Goal: Task Accomplishment & Management: Use online tool/utility

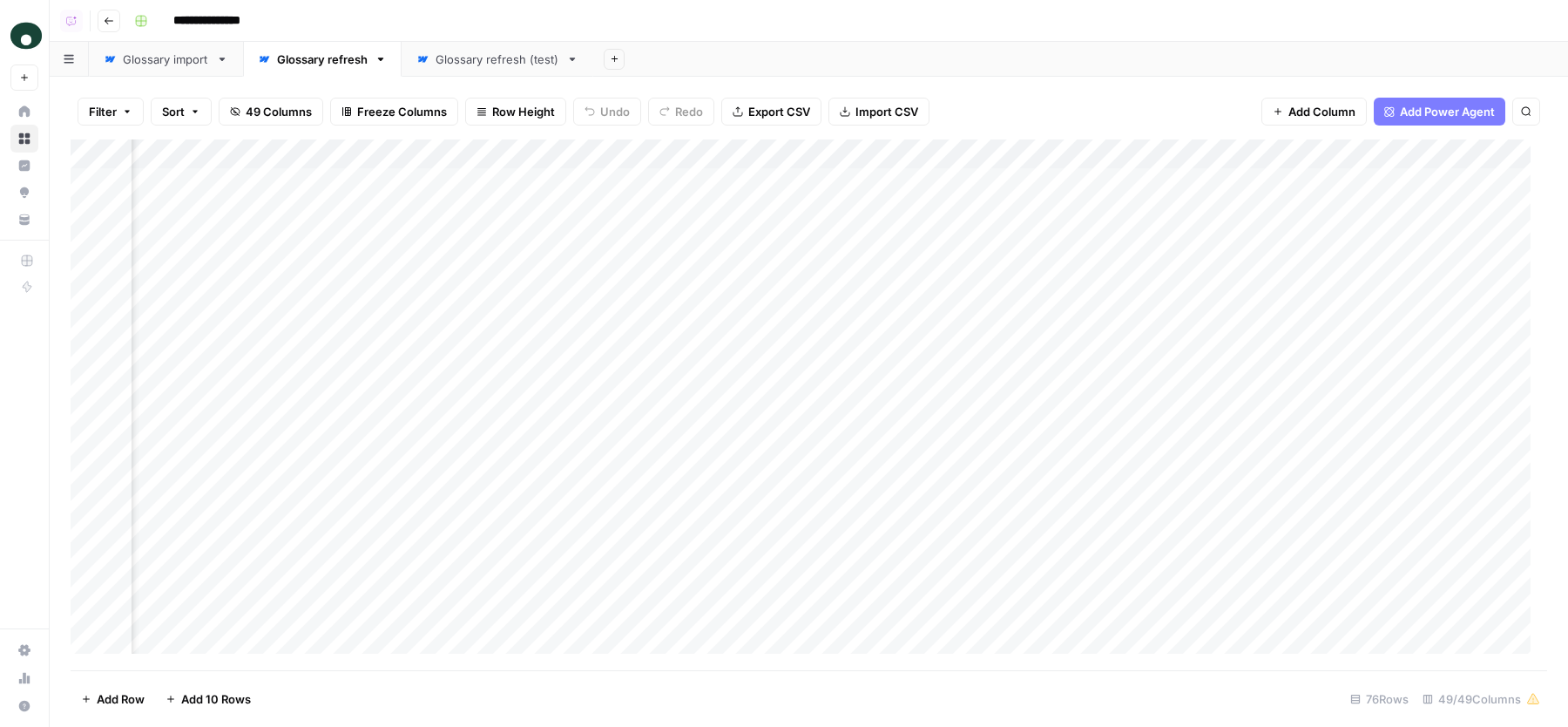
scroll to position [0, 8848]
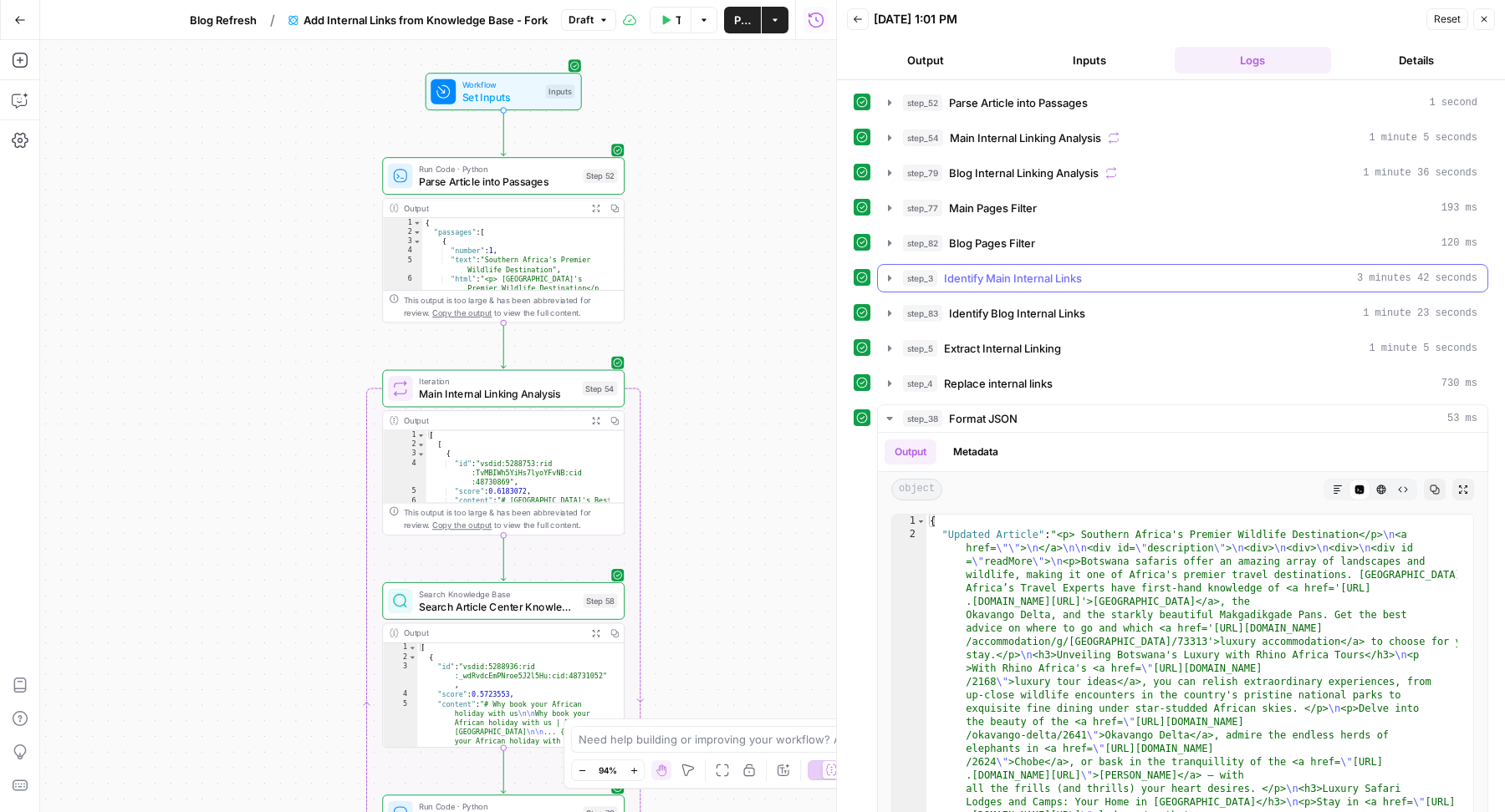
click at [1124, 270] on div "step_3 Identify Main Internal Links 3 minutes 42 seconds" at bounding box center [1191, 279] width 574 height 17
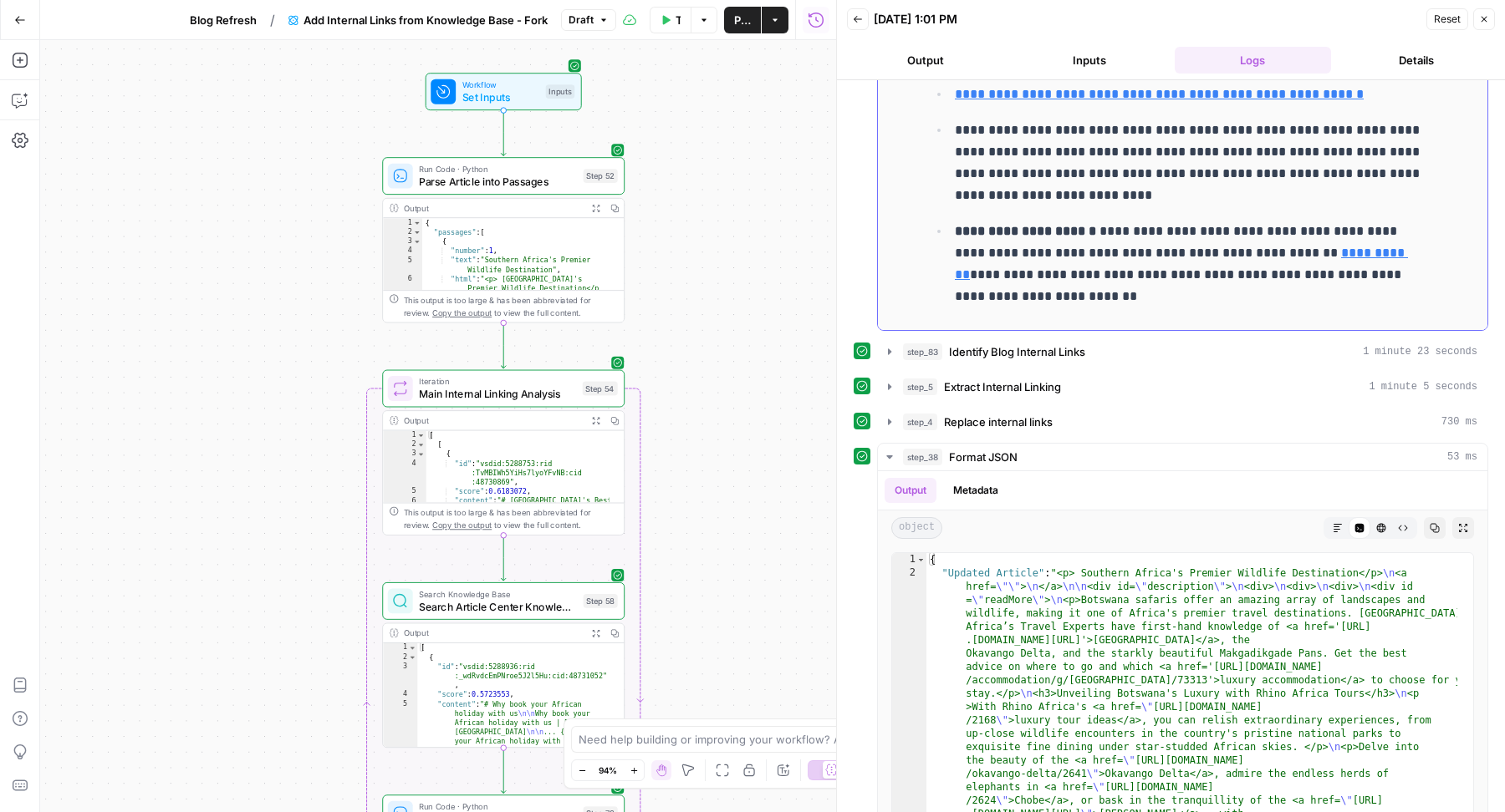
scroll to position [399, 0]
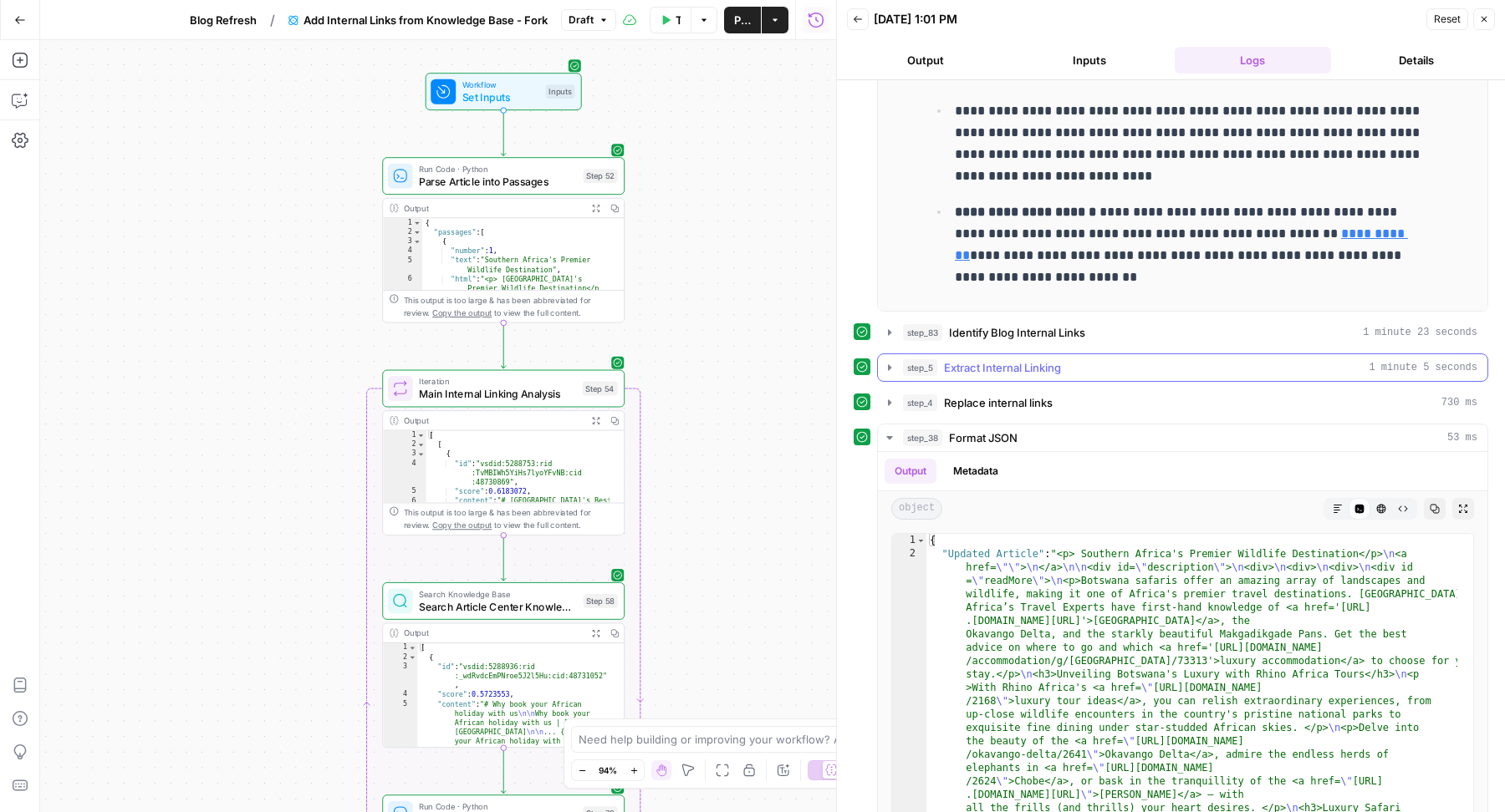
click at [1050, 371] on button "step_5 Extract Internal Linking 1 minute 5 seconds" at bounding box center [1182, 367] width 609 height 26
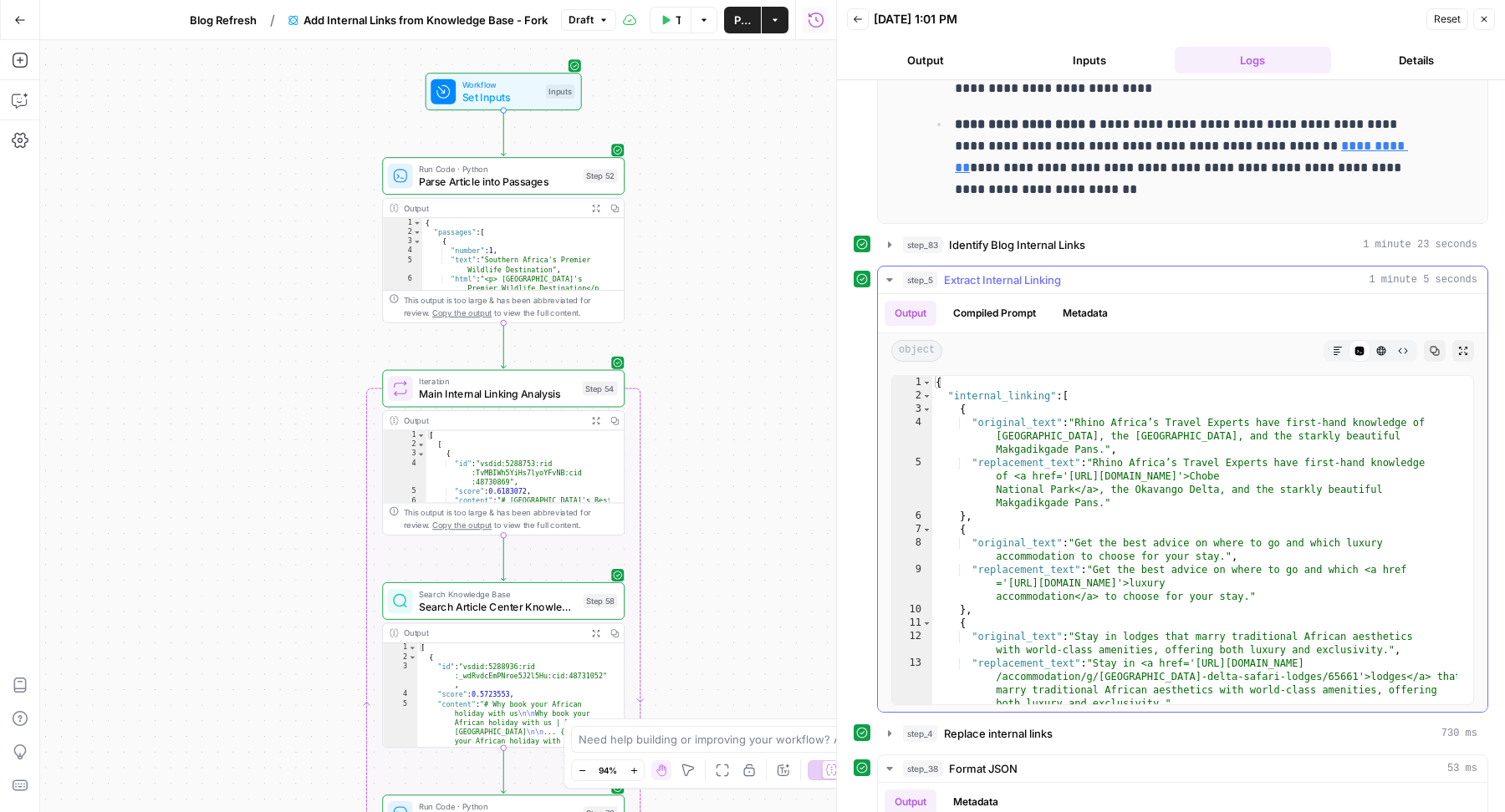
scroll to position [501, 0]
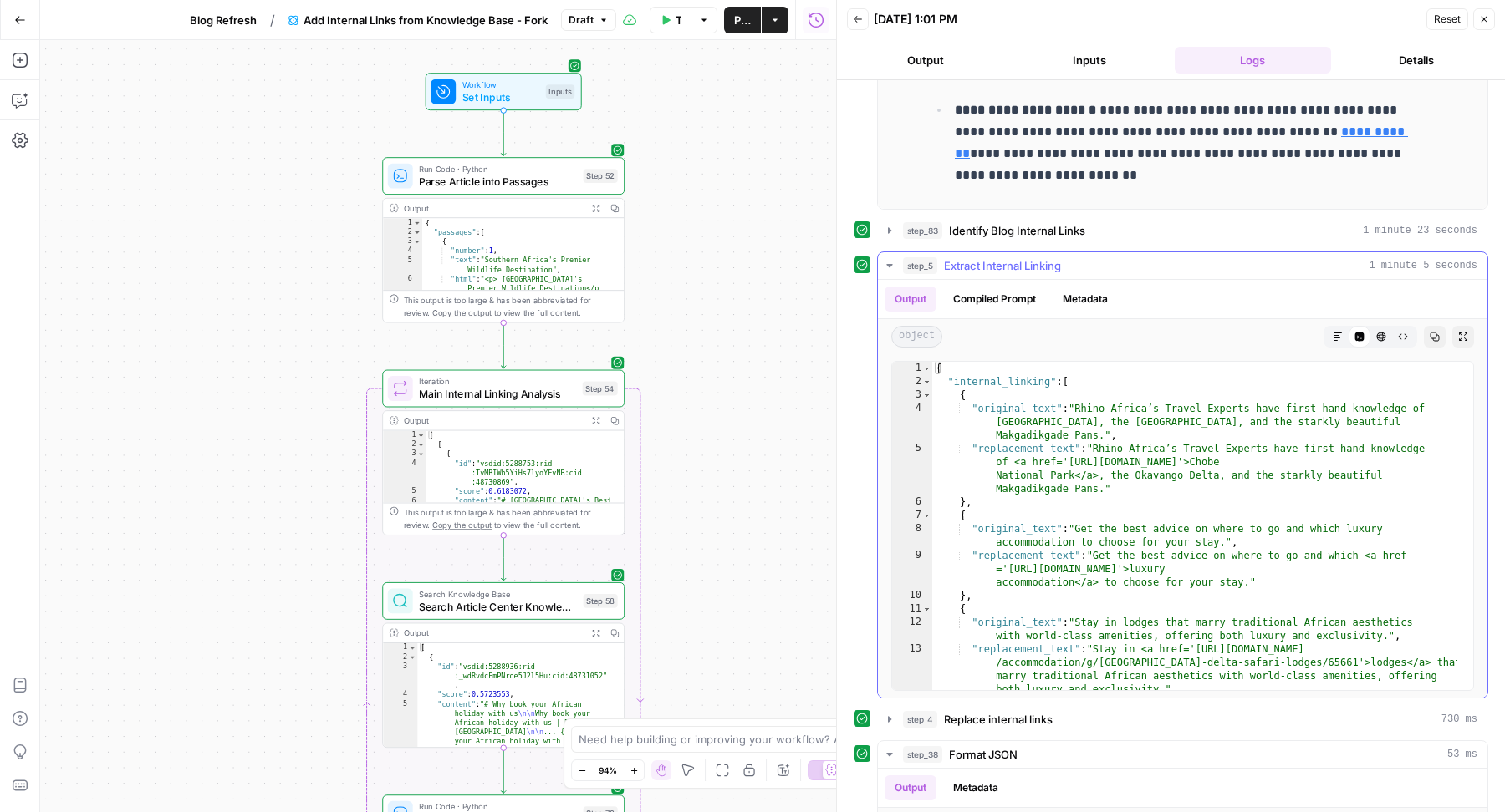
click at [1168, 463] on div "{ "internal_linking" : [ { "original_text" : "Rhino Africa’s Travel Experts hav…" at bounding box center [1195, 539] width 525 height 356
type textarea "**********"
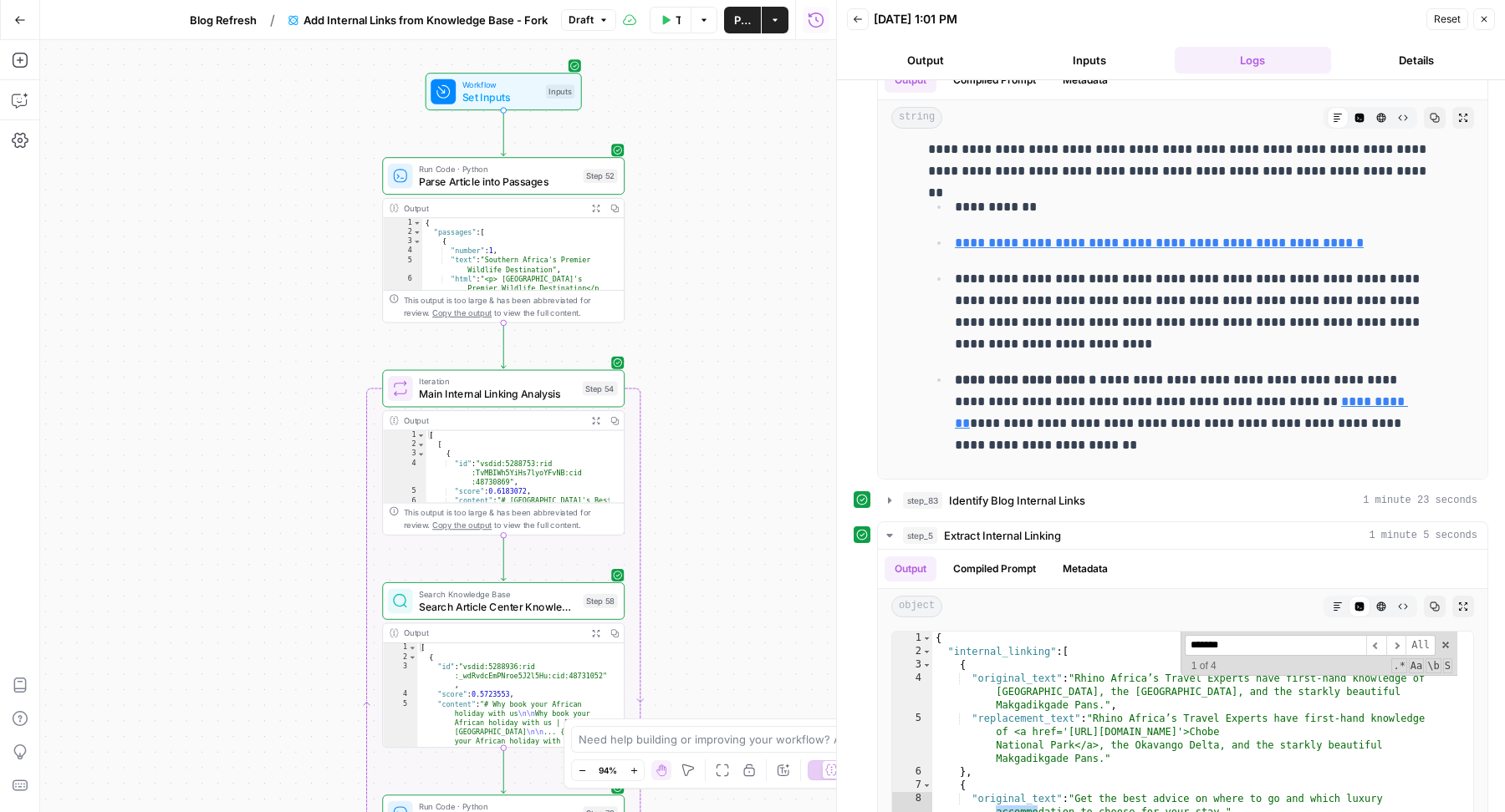
type input "*******"
click at [1099, 52] on button "Inputs" at bounding box center [1089, 59] width 157 height 26
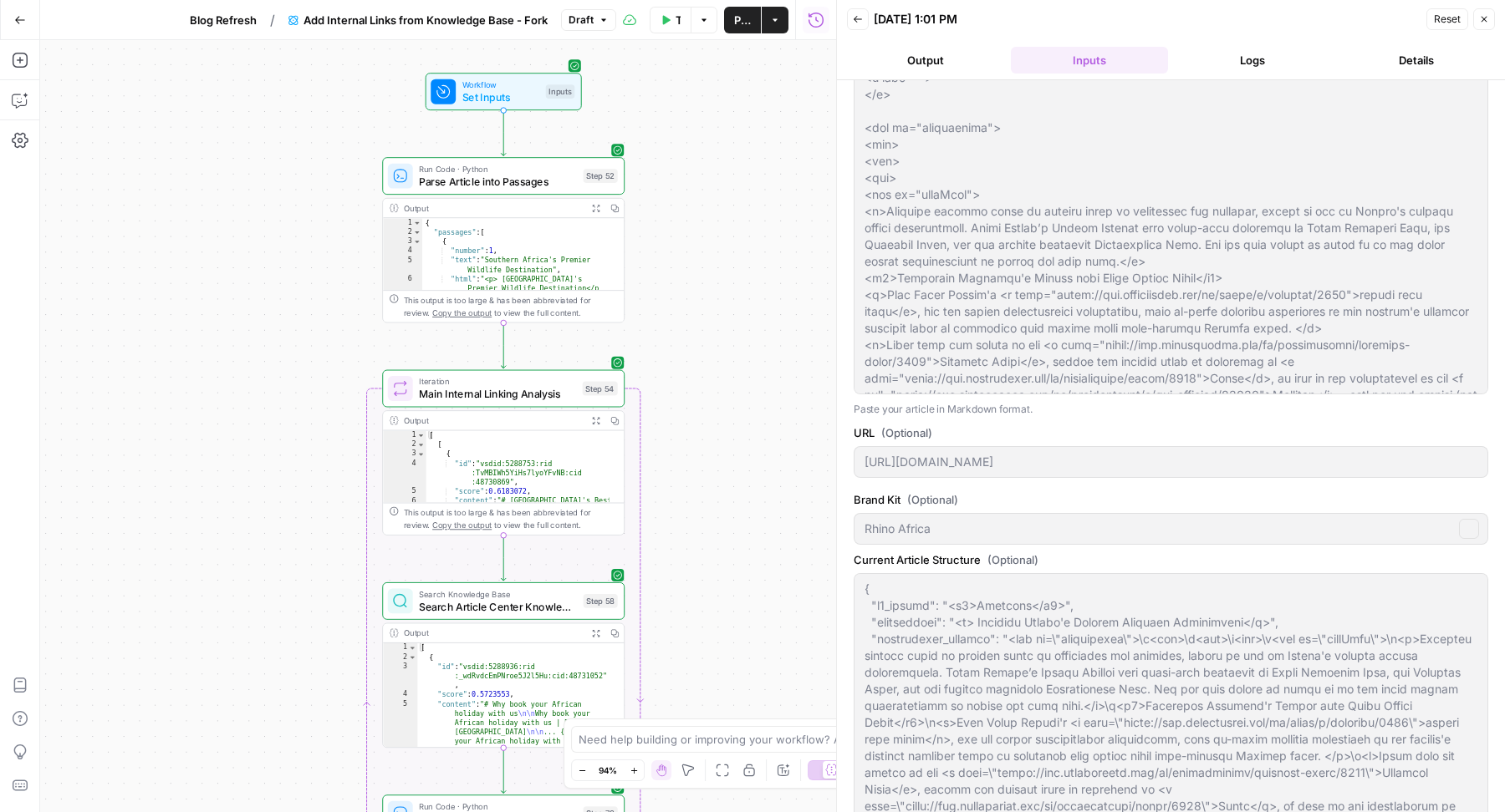
scroll to position [419, 0]
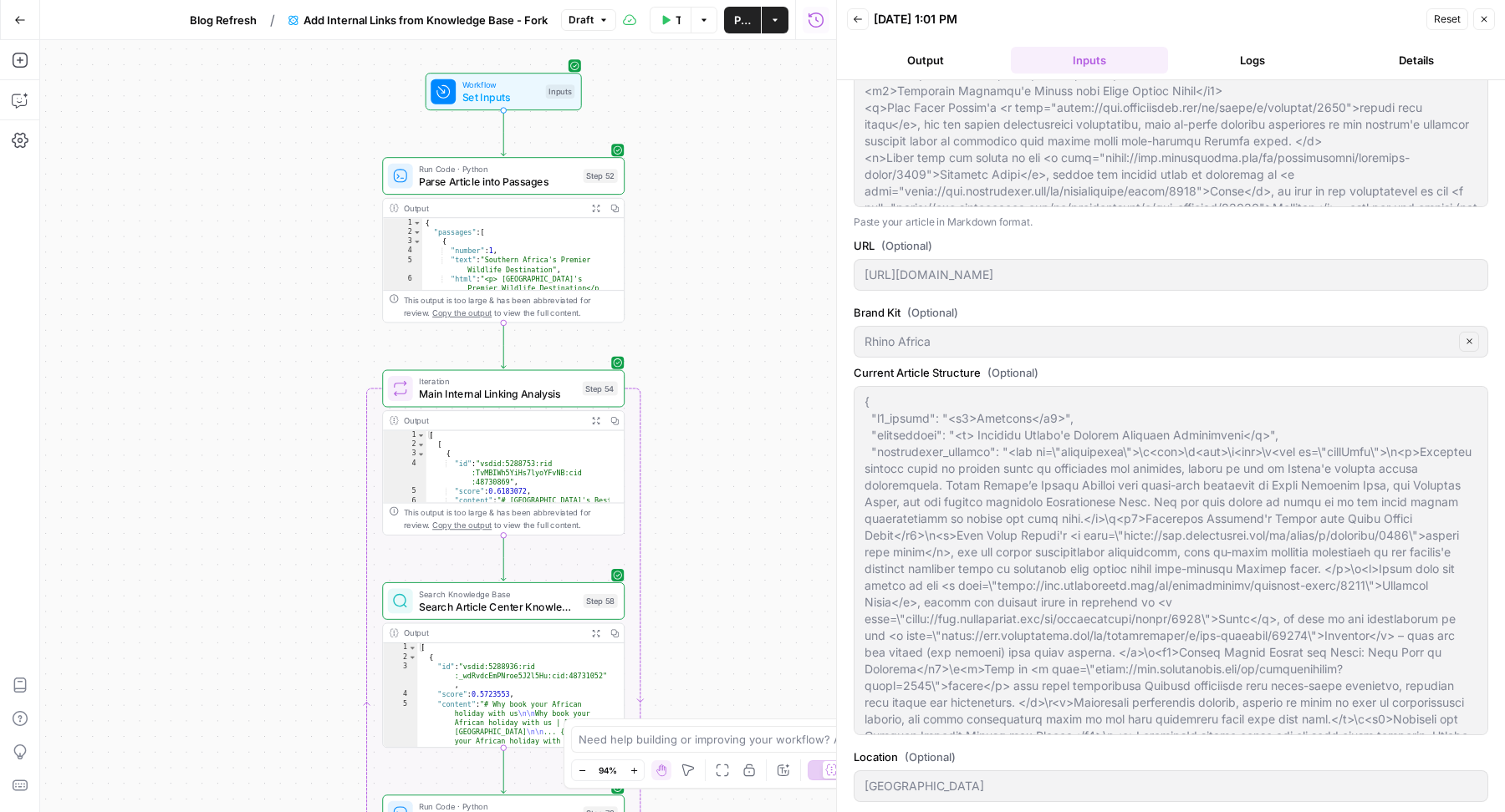
click at [1208, 240] on label "URL (Optional)" at bounding box center [1171, 245] width 635 height 17
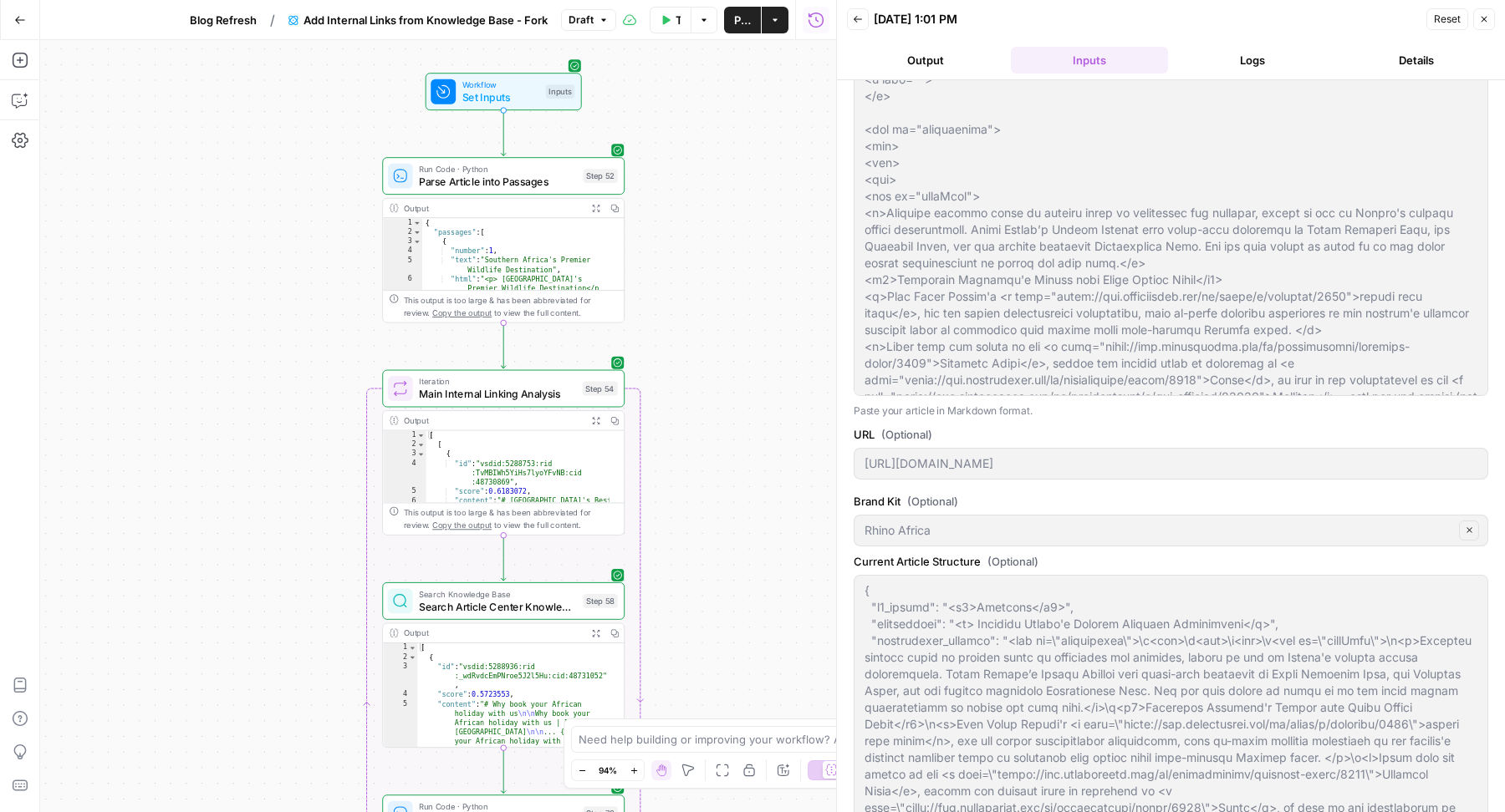
scroll to position [186, 0]
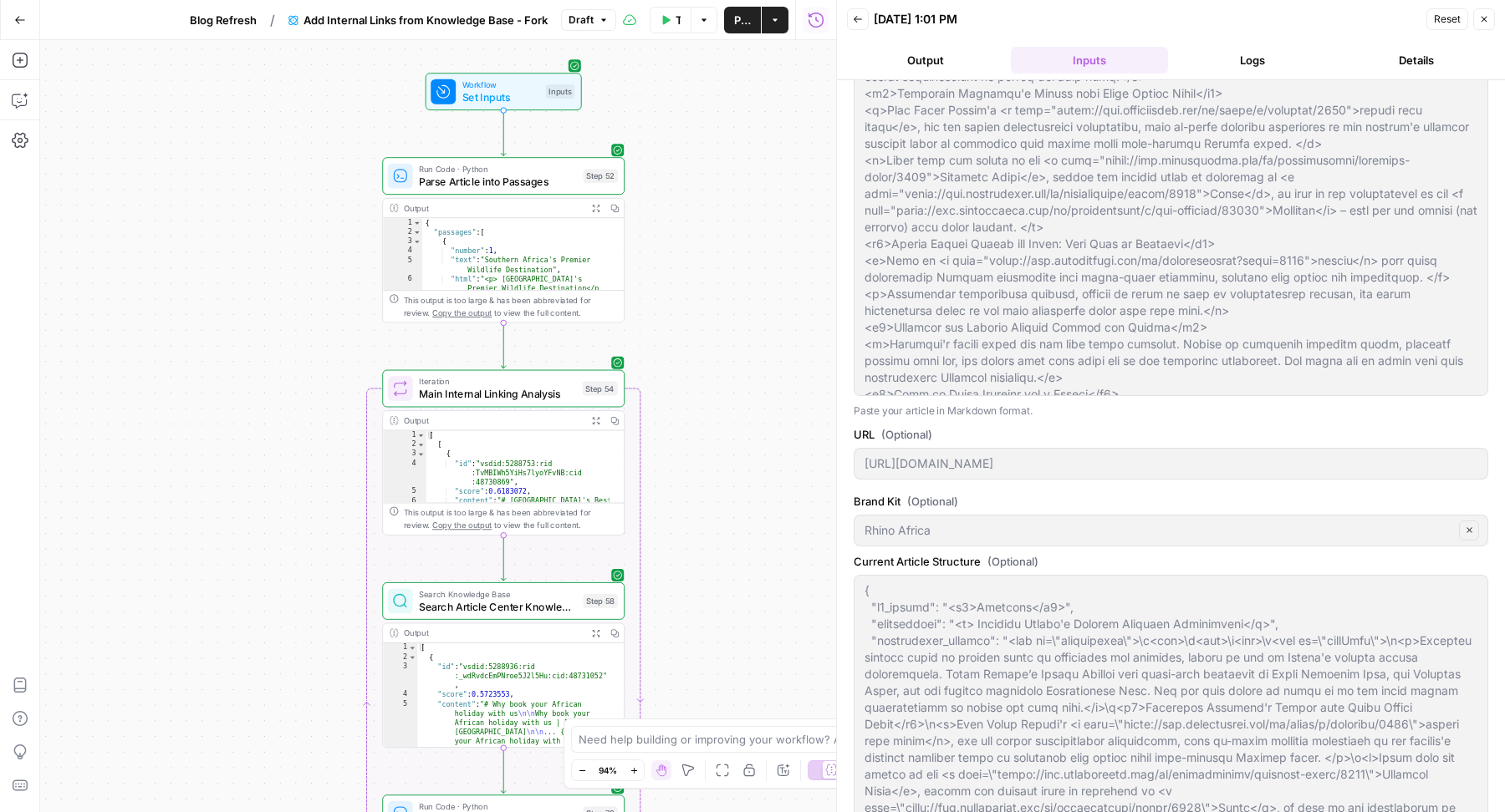
click at [1244, 59] on button "Logs" at bounding box center [1253, 59] width 157 height 26
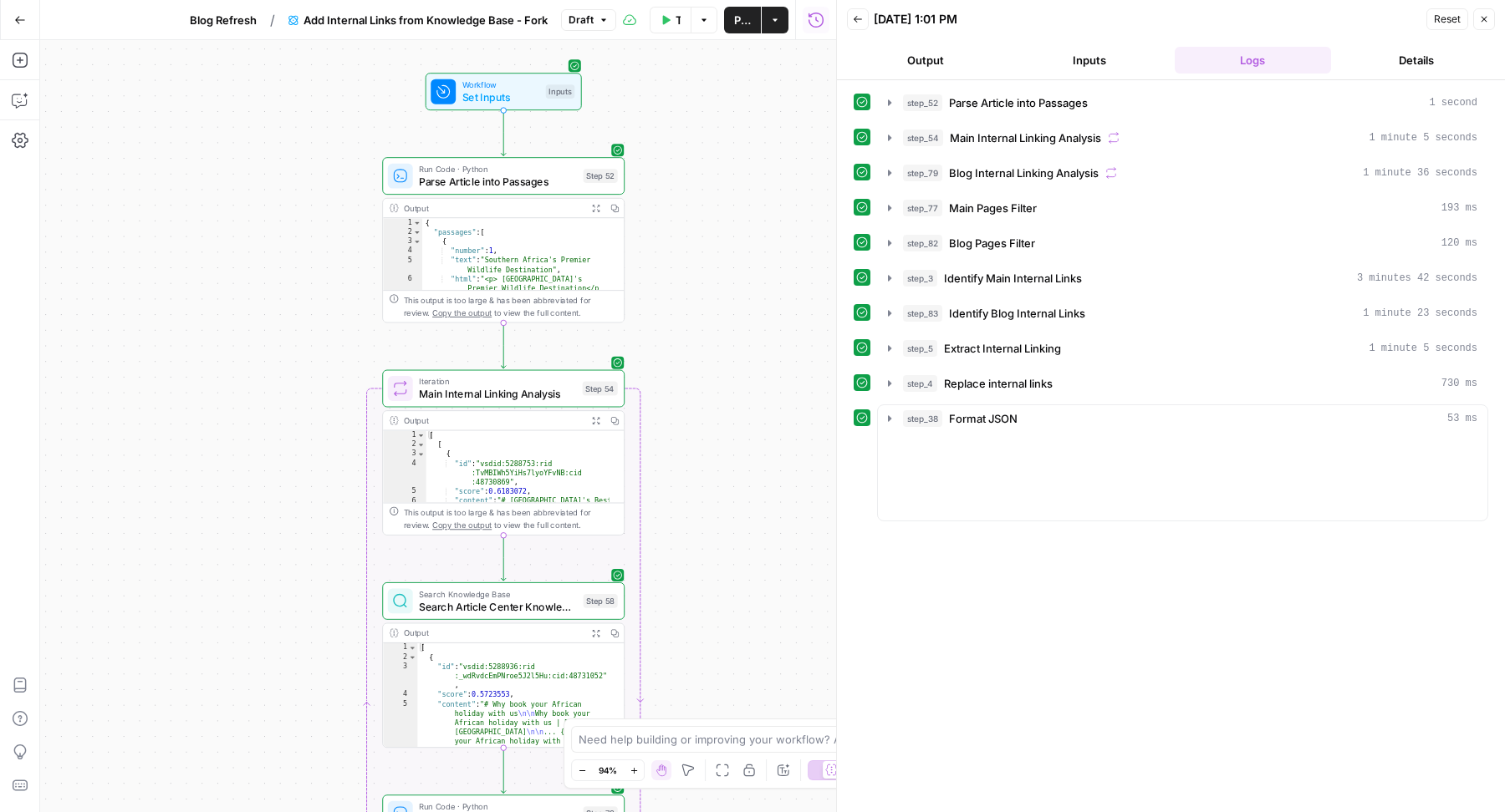
scroll to position [0, 0]
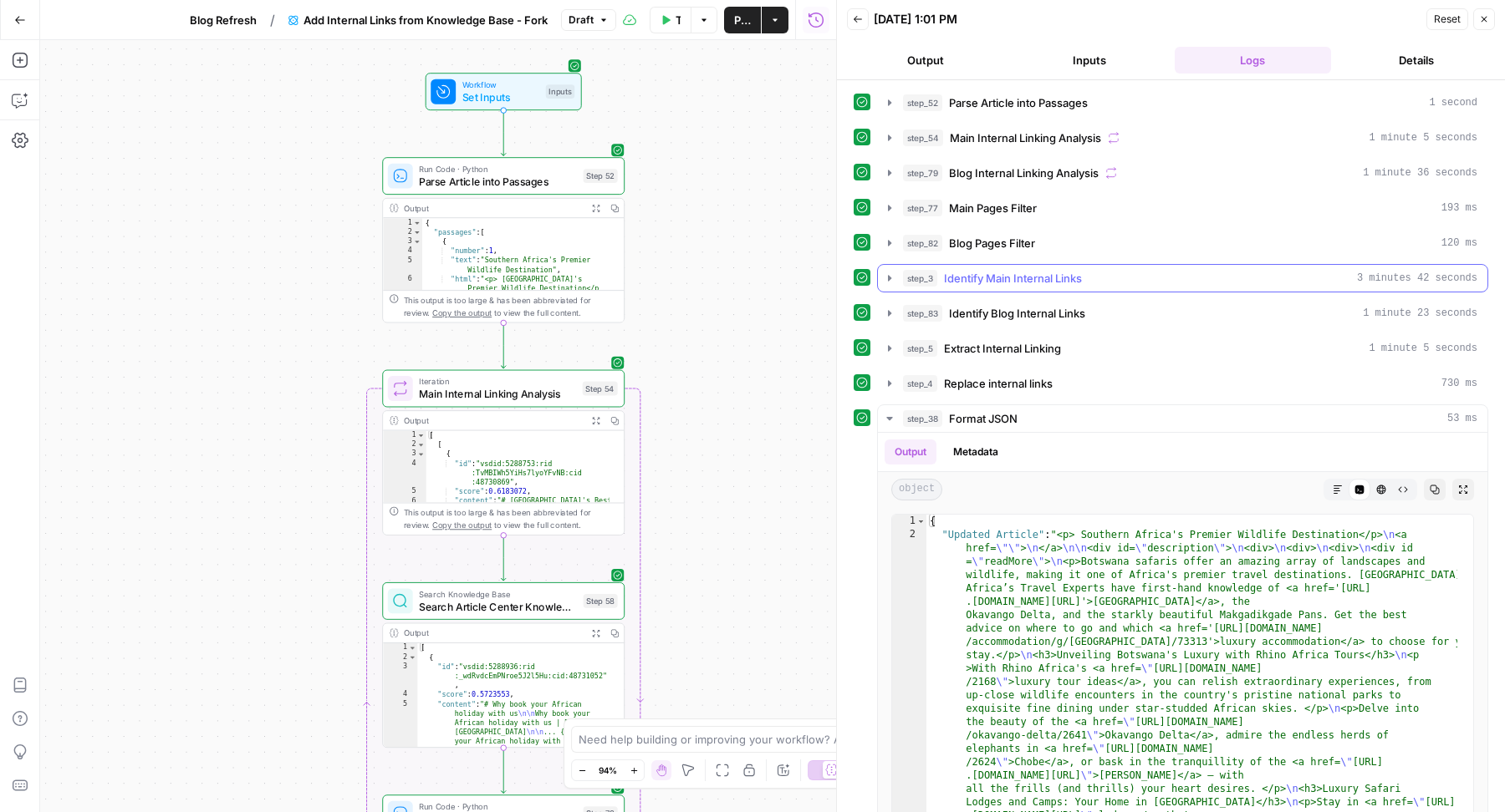
click at [1143, 273] on div "step_3 Identify Main Internal Links 3 minutes 42 seconds" at bounding box center [1191, 279] width 574 height 17
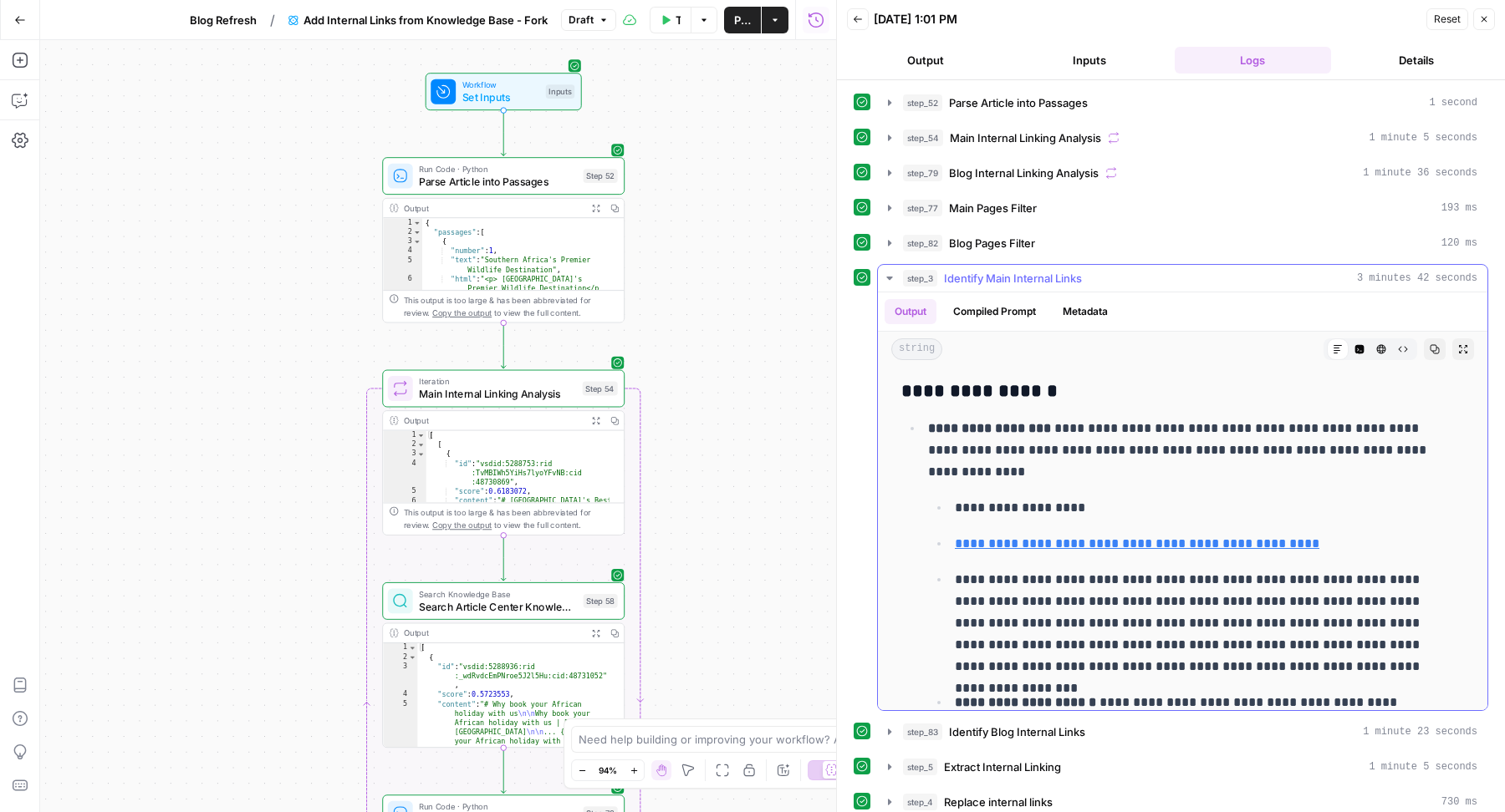
click at [1187, 420] on p "**********" at bounding box center [1180, 450] width 506 height 65
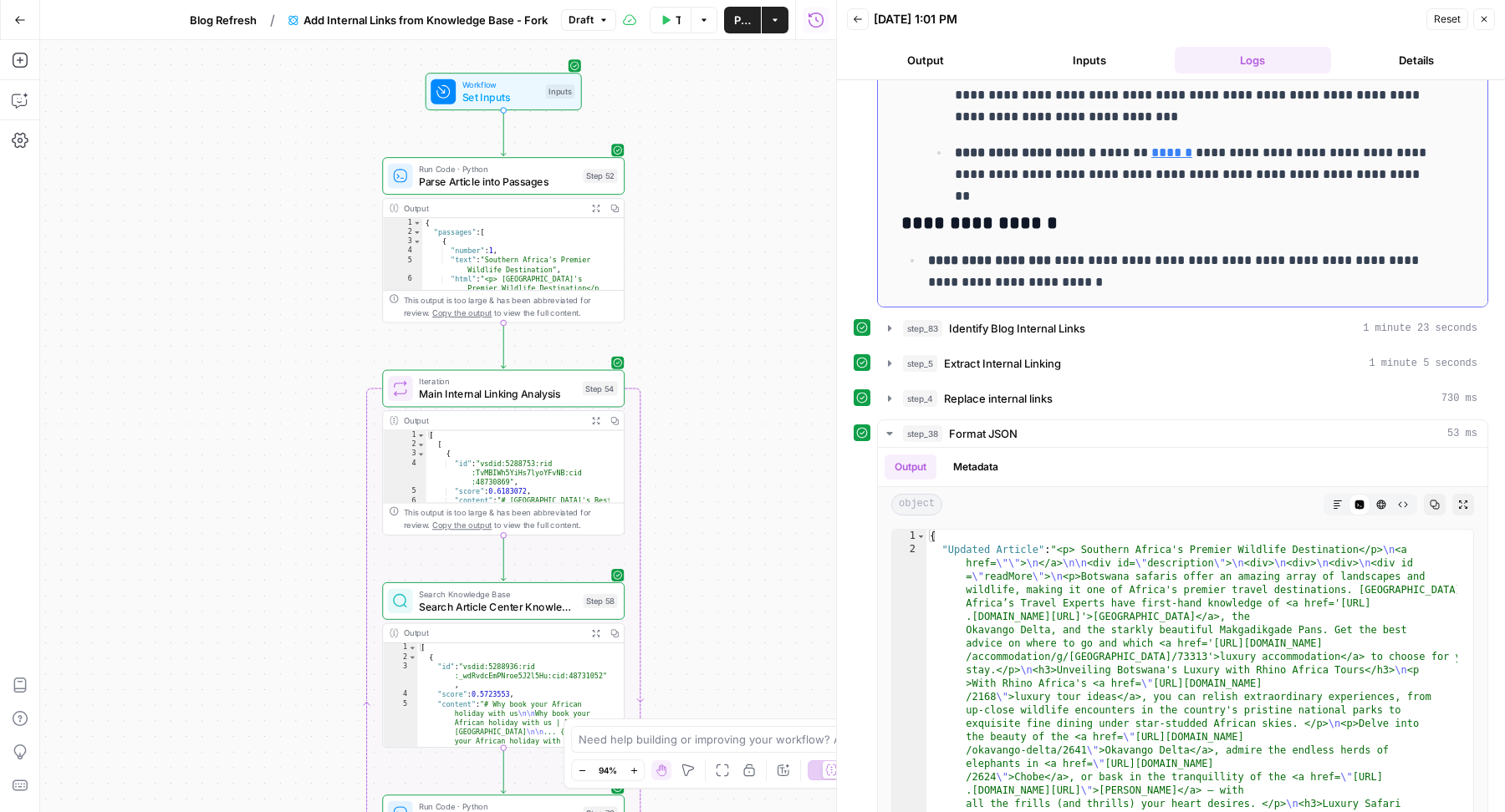
scroll to position [912, 0]
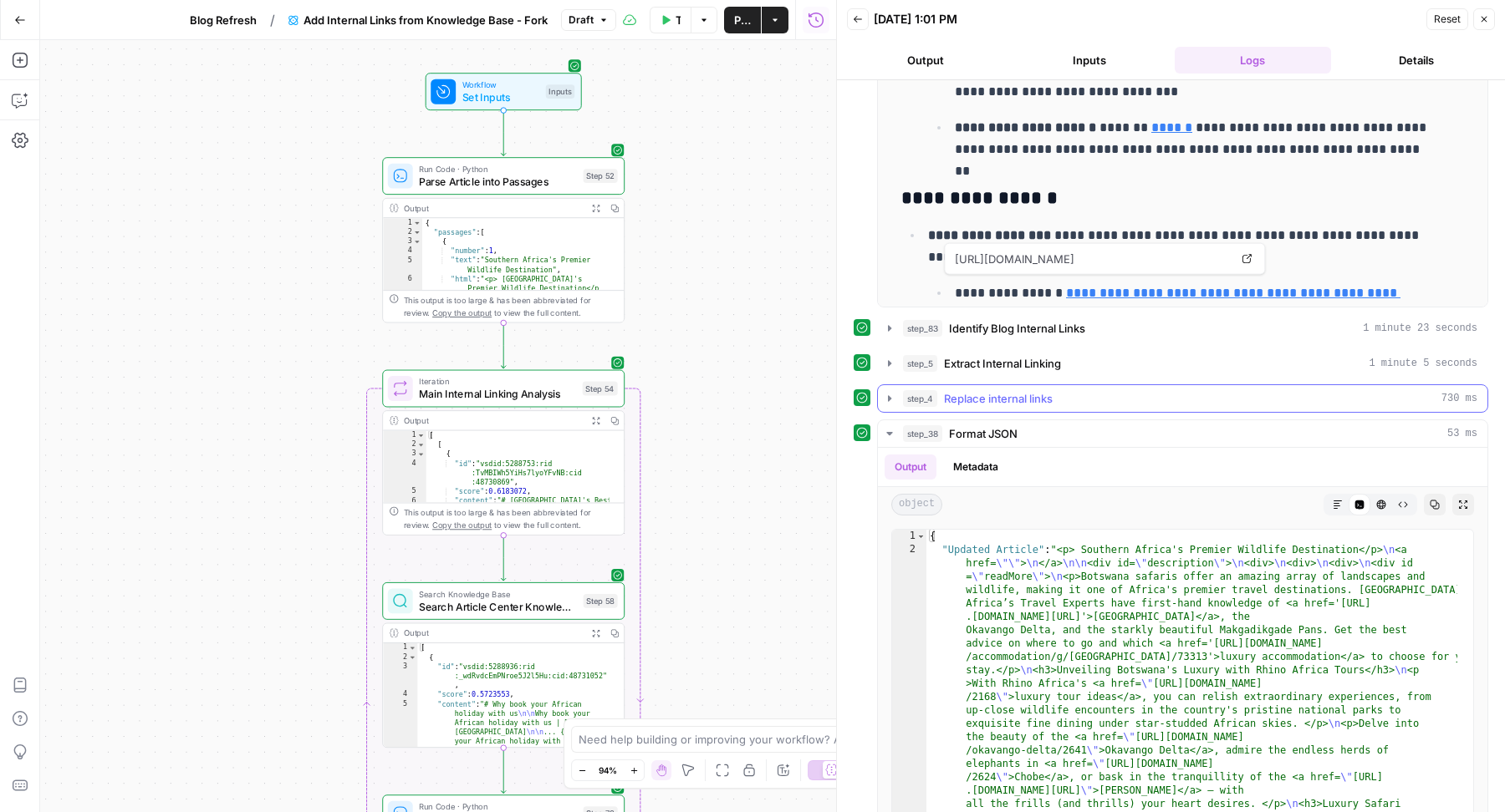
click at [1125, 392] on div "step_4 Replace internal links 730 ms" at bounding box center [1191, 399] width 574 height 17
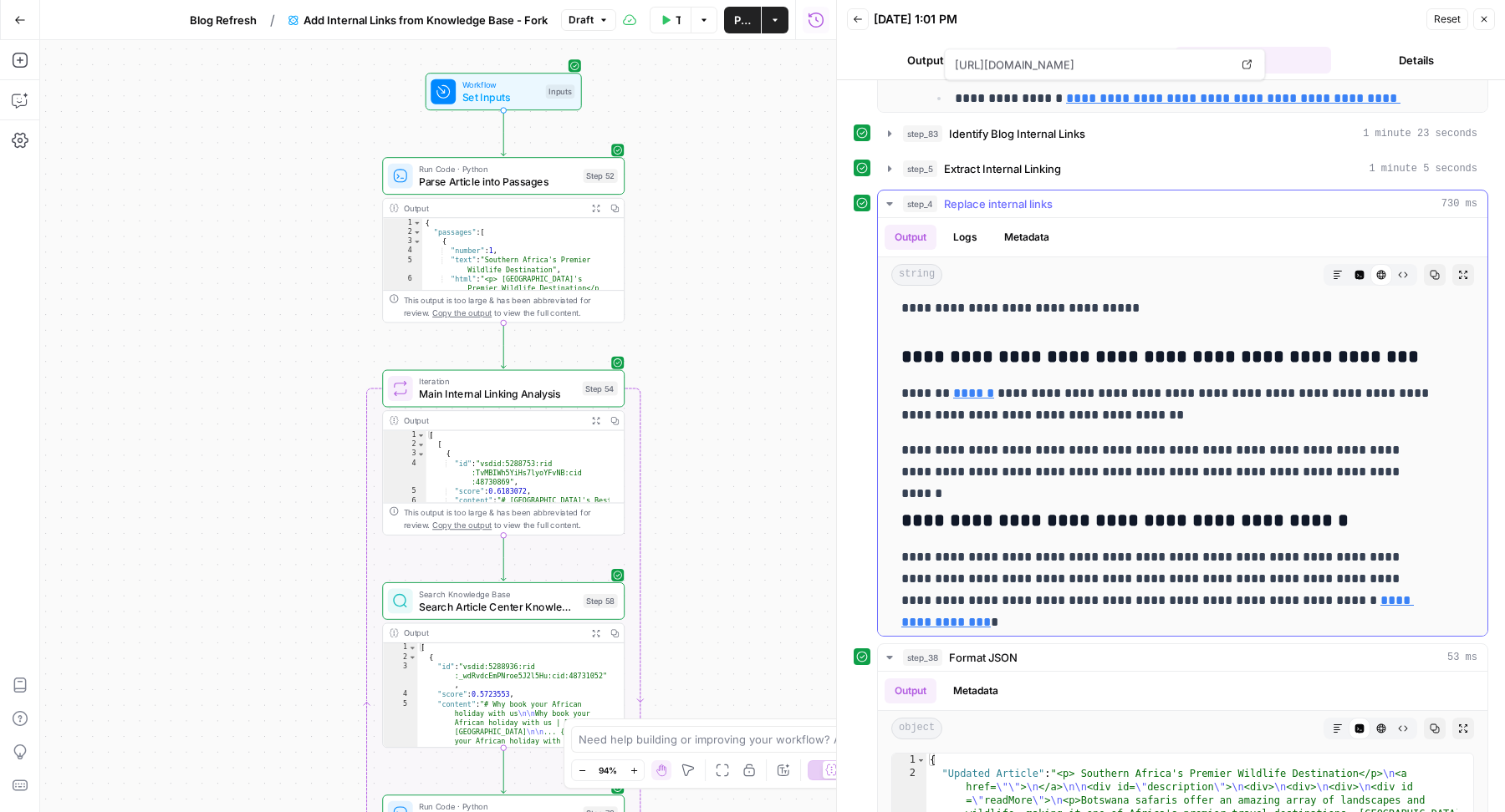
scroll to position [339, 0]
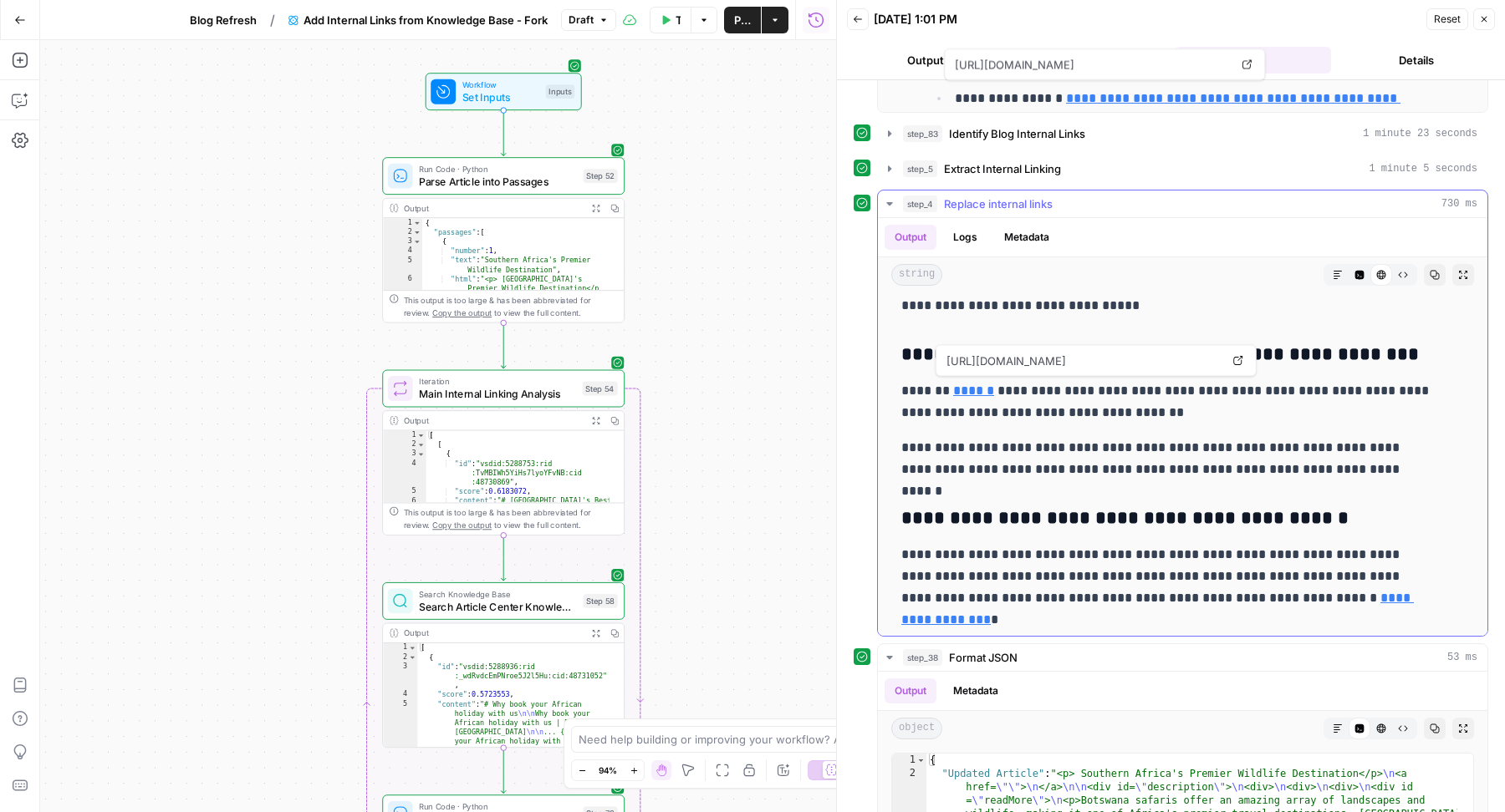
click at [999, 359] on span "https://www.rhinoafrica.com/en/accommodation?where=2458" at bounding box center [1083, 360] width 281 height 30
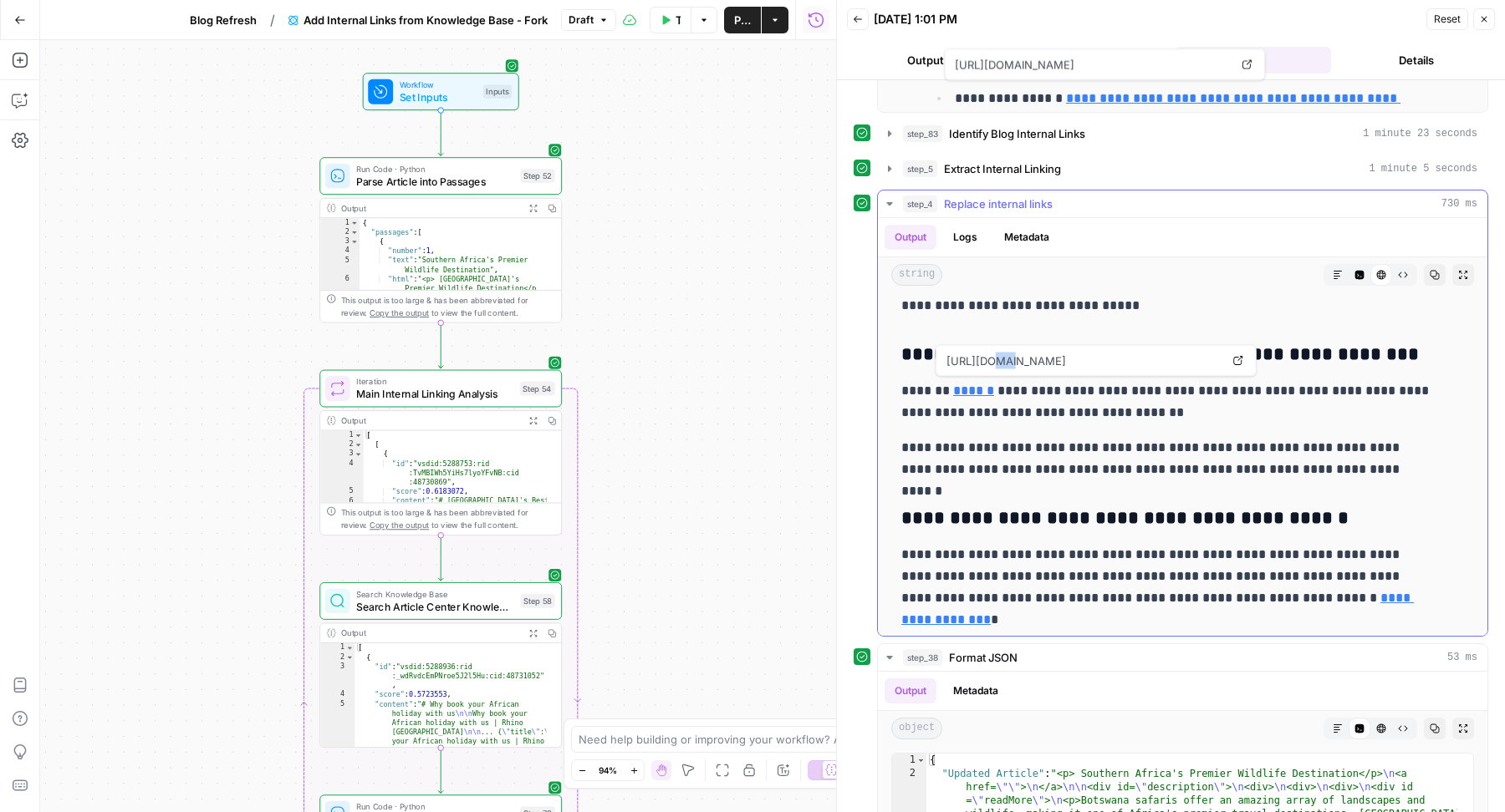
click at [1028, 368] on span "https://www.rhinoafrica.com/en/accommodation?where=2458" at bounding box center [1083, 360] width 281 height 30
click at [1244, 360] on link "Open in a new tab" at bounding box center [1238, 361] width 22 height 22
click at [1093, 457] on p "**********" at bounding box center [1168, 459] width 533 height 43
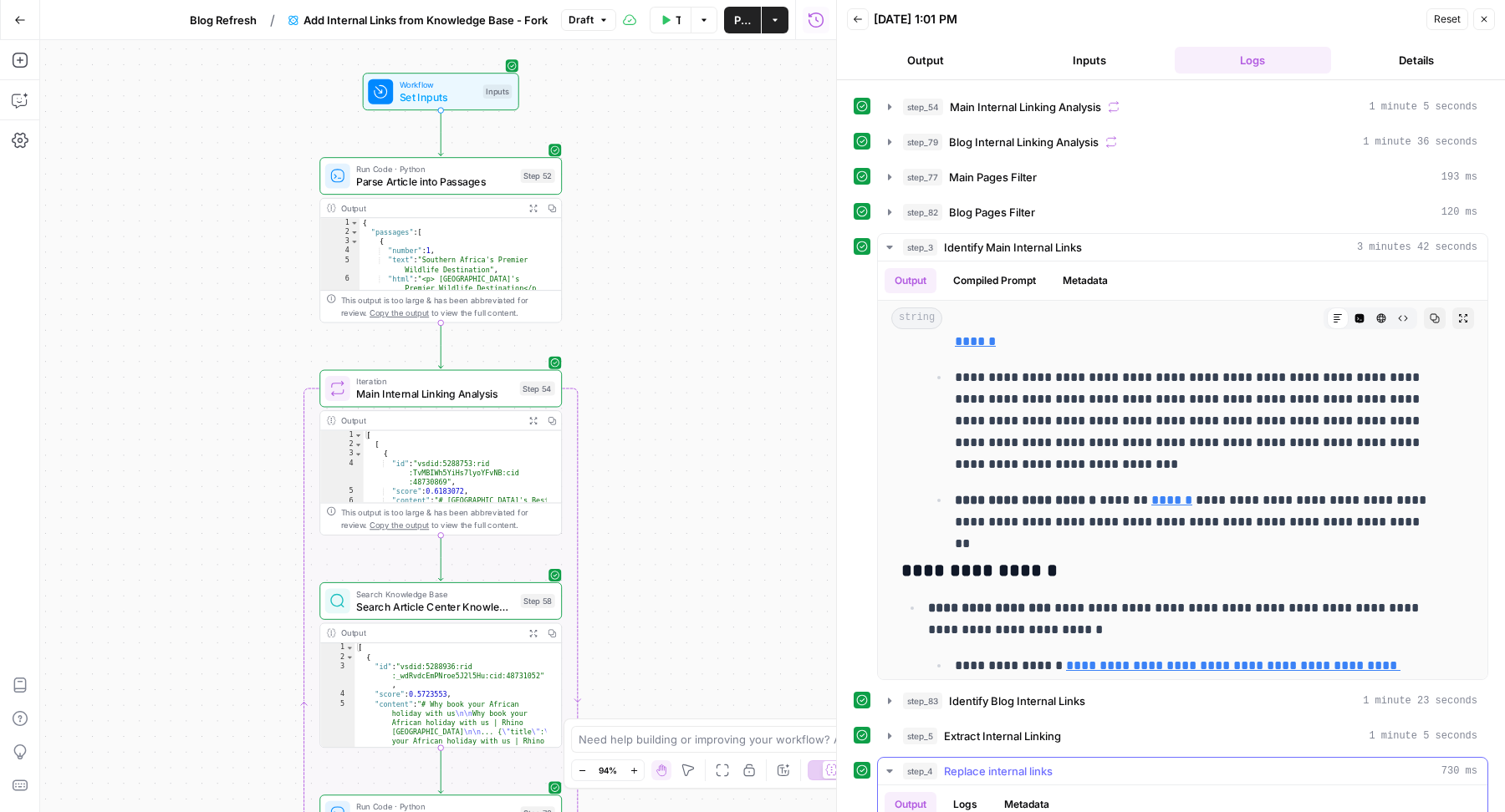
scroll to position [2, 0]
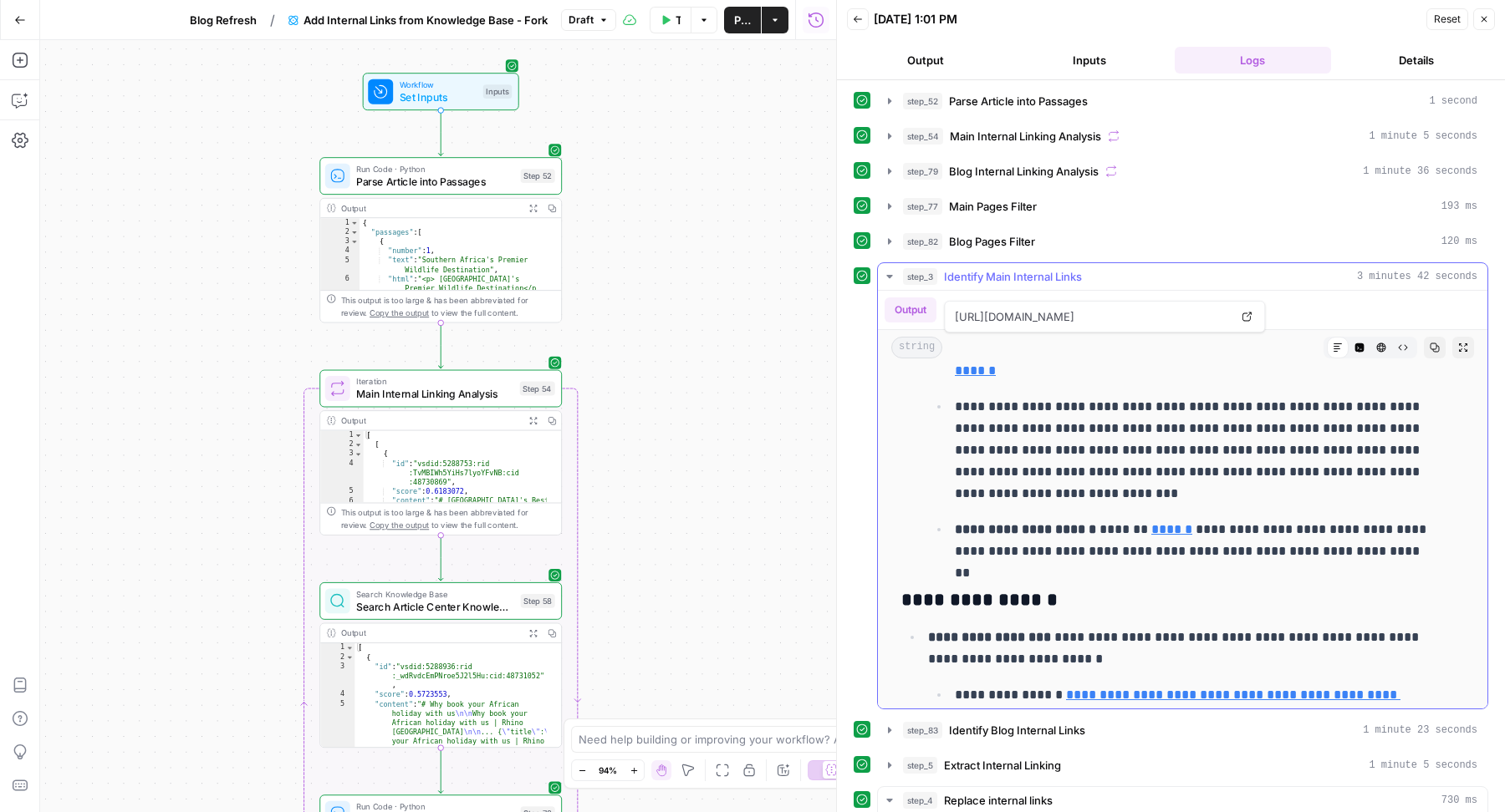
click at [973, 297] on button "Compiled Prompt" at bounding box center [994, 310] width 103 height 25
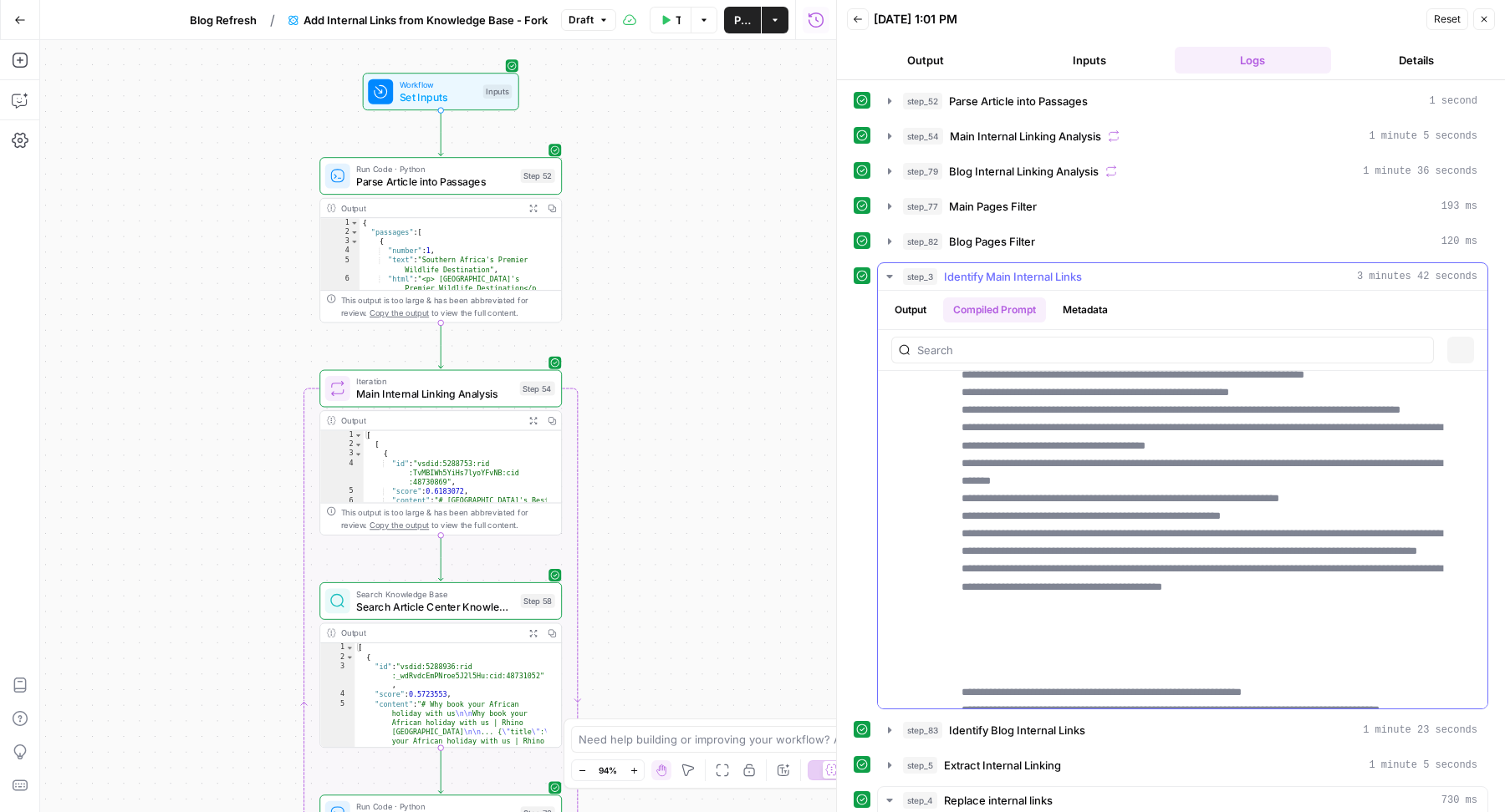
scroll to position [0, 0]
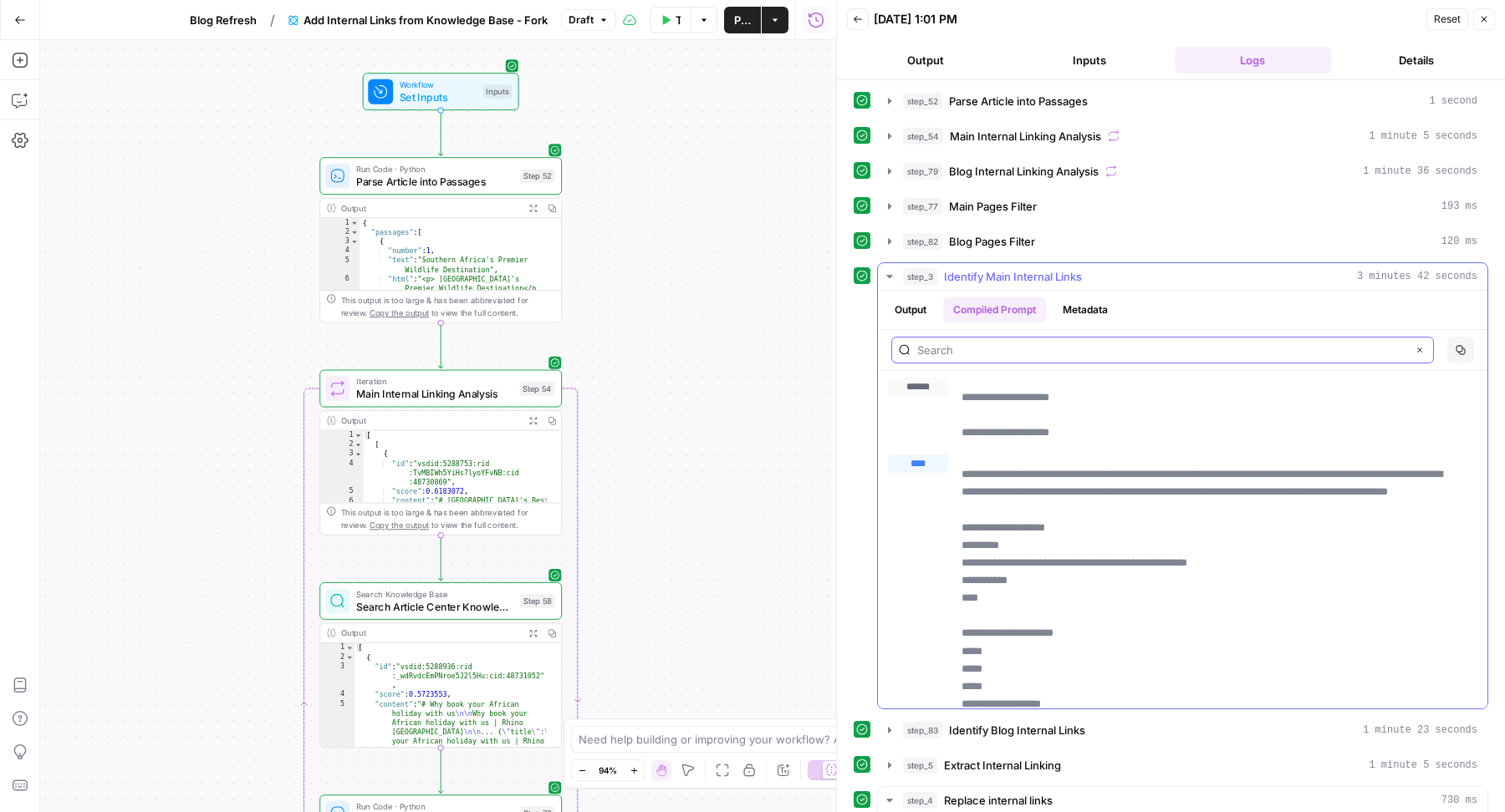
click at [1021, 350] on input "text" at bounding box center [1162, 350] width 489 height 17
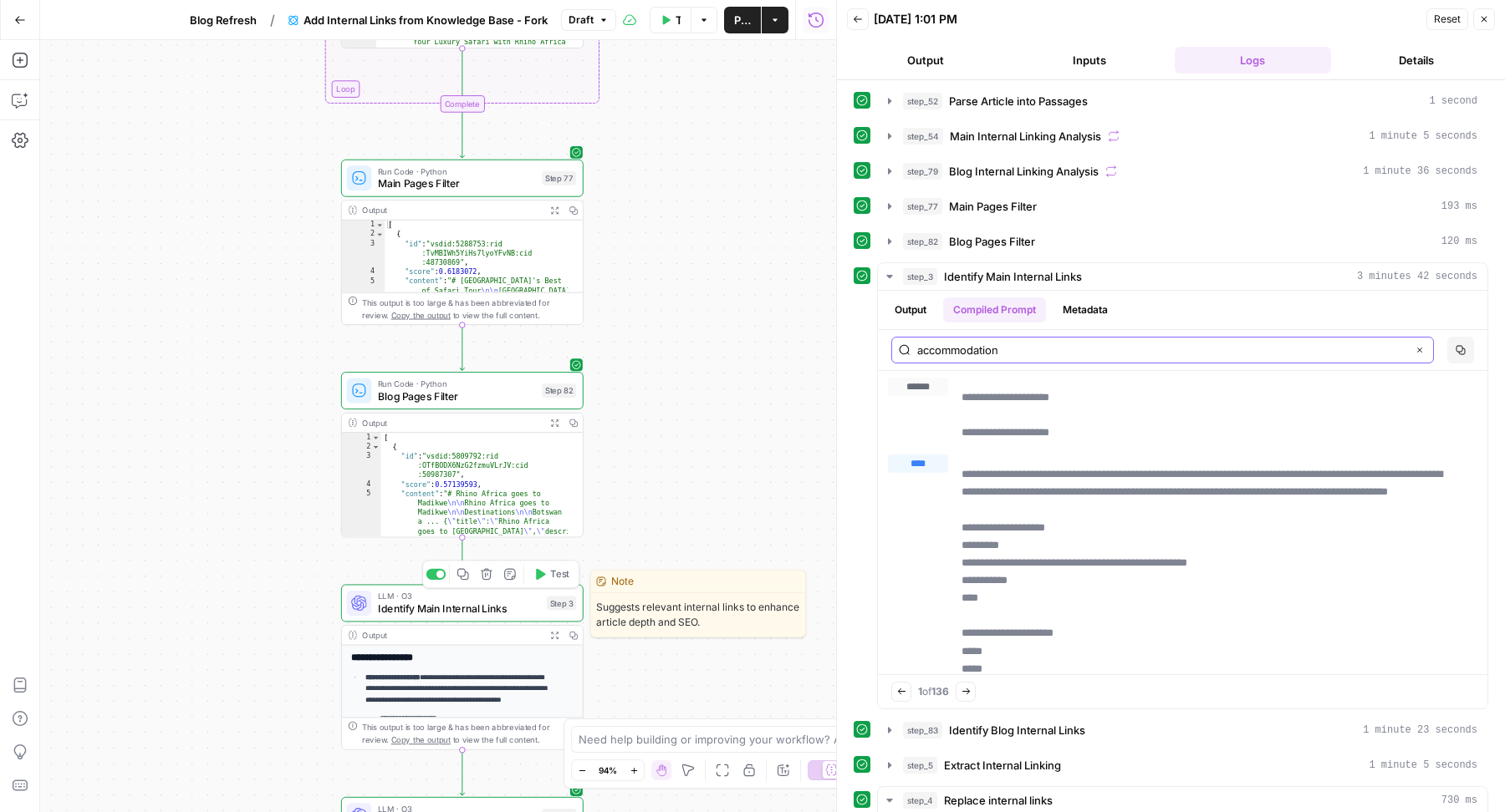
type input "accommodation"
click at [394, 597] on span "LLM · O3" at bounding box center [460, 596] width 163 height 13
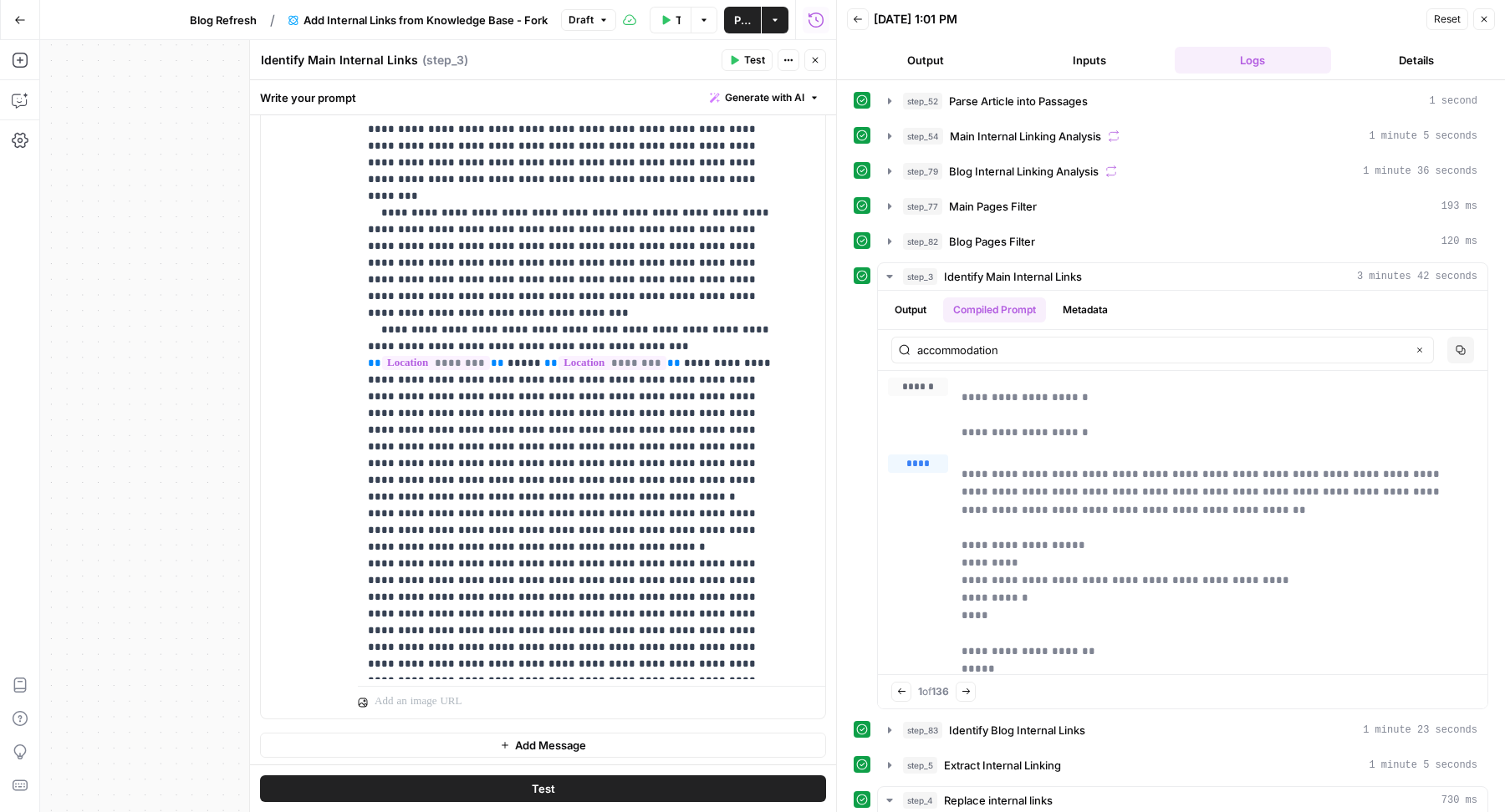
scroll to position [2090, 0]
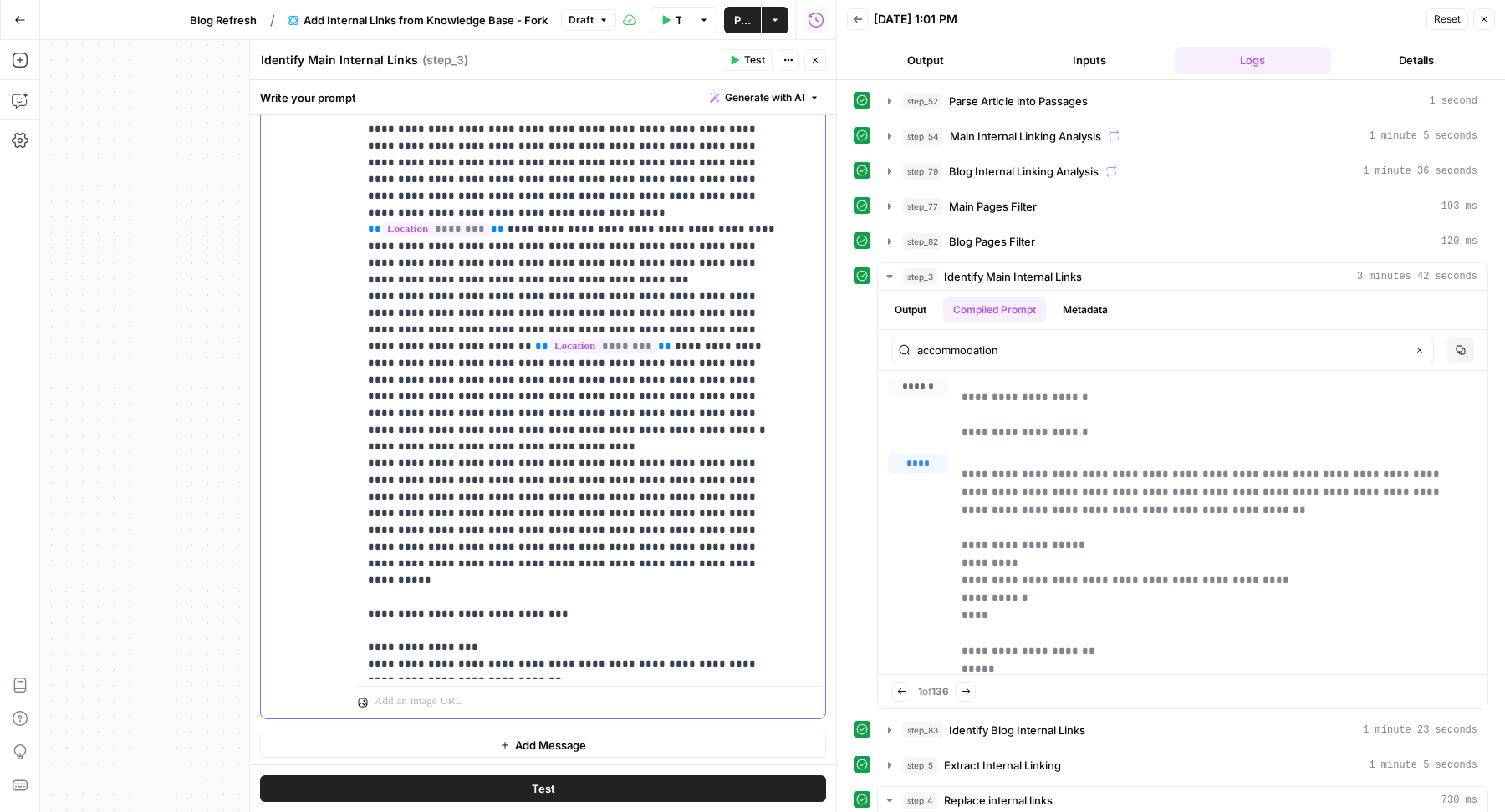
click at [755, 60] on span "Test" at bounding box center [755, 60] width 21 height 15
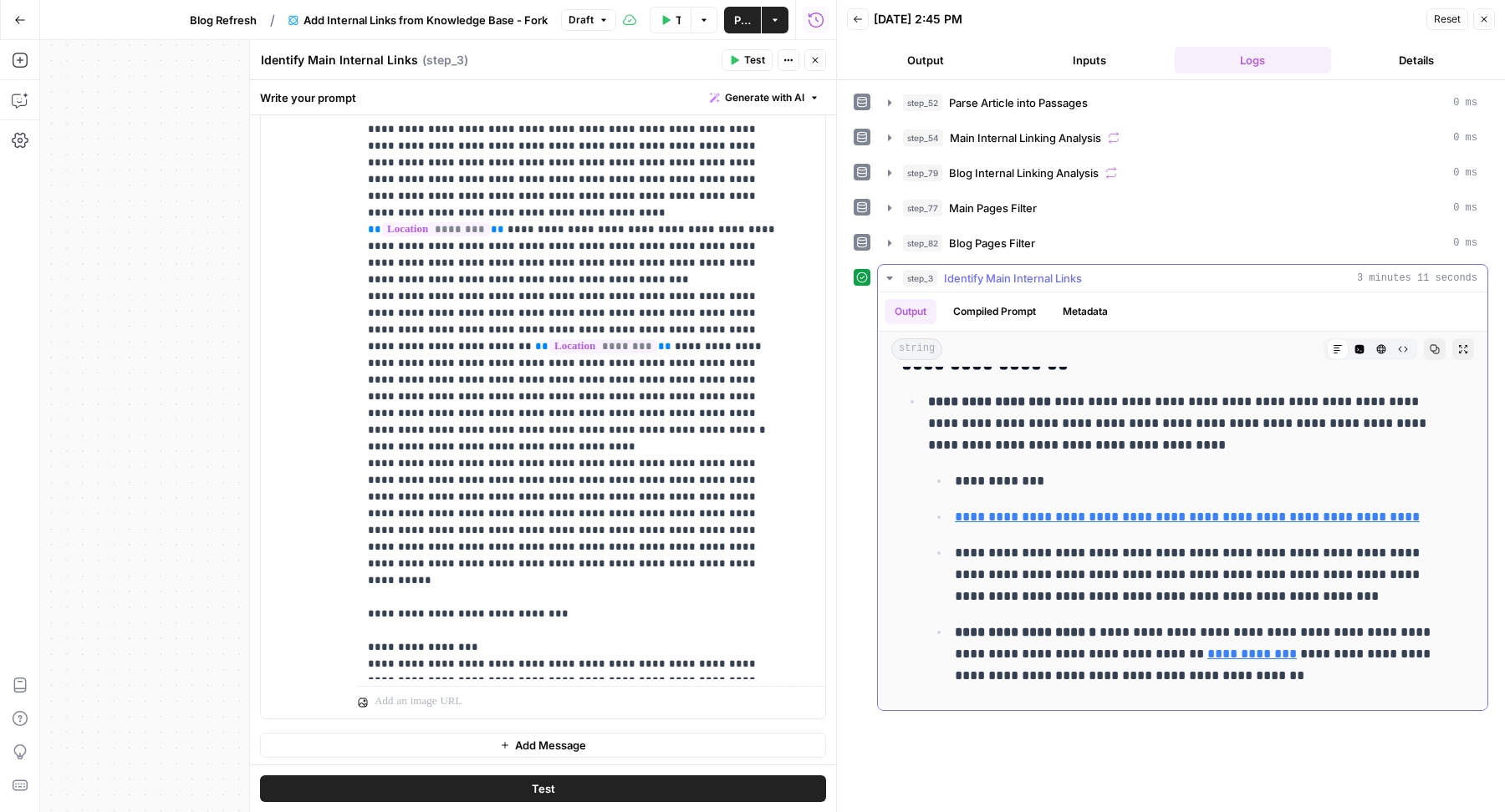
scroll to position [3011, 0]
click at [740, 18] on span "Publish" at bounding box center [743, 20] width 17 height 17
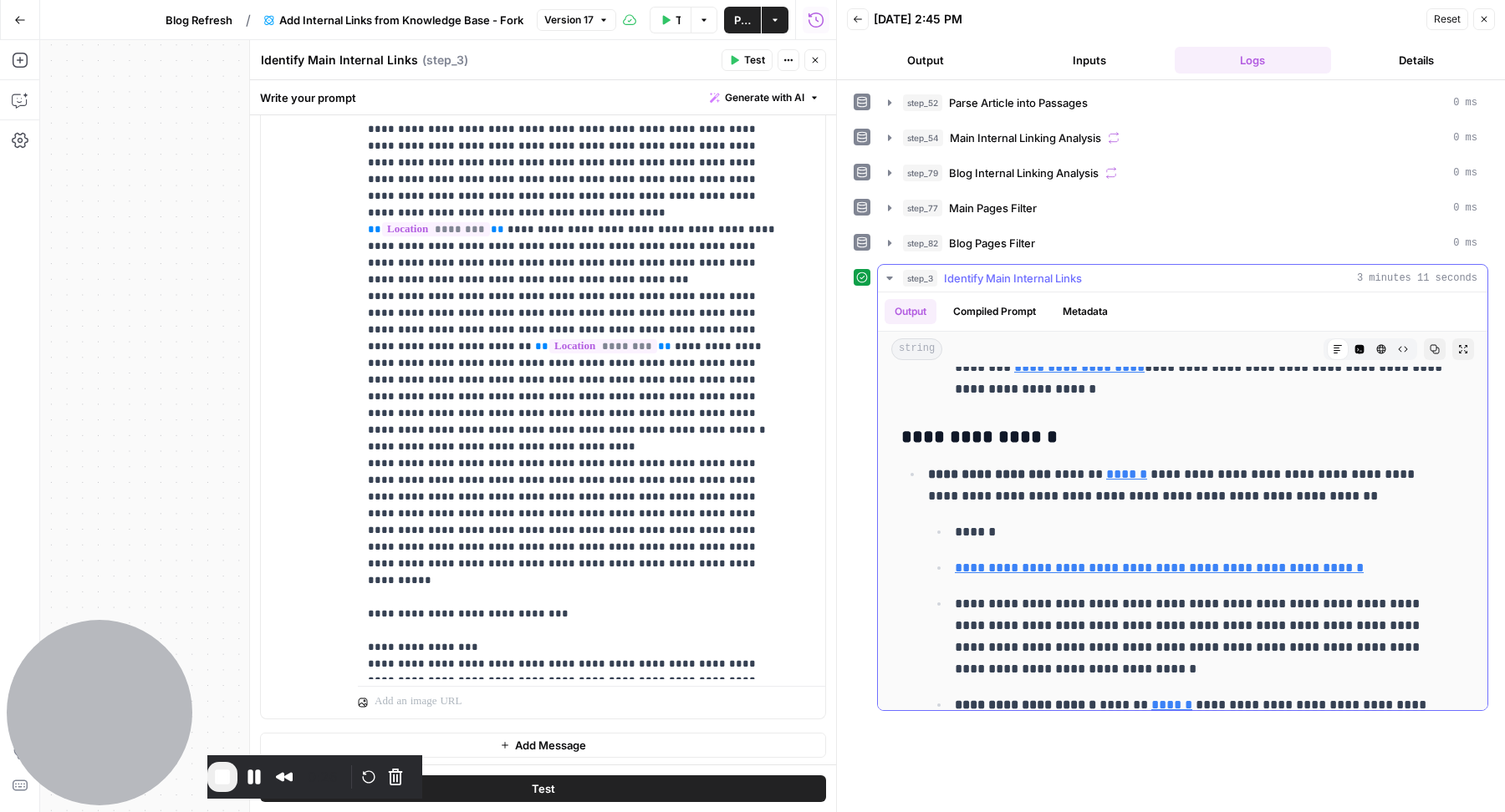
scroll to position [337, 0]
drag, startPoint x: 1043, startPoint y: 465, endPoint x: 1126, endPoint y: 505, distance: 92.1
click at [1126, 505] on li "**********" at bounding box center [1193, 599] width 541 height 275
drag, startPoint x: 1044, startPoint y: 461, endPoint x: 1157, endPoint y: 461, distance: 113.0
click at [1160, 463] on p "**********" at bounding box center [1188, 483] width 521 height 43
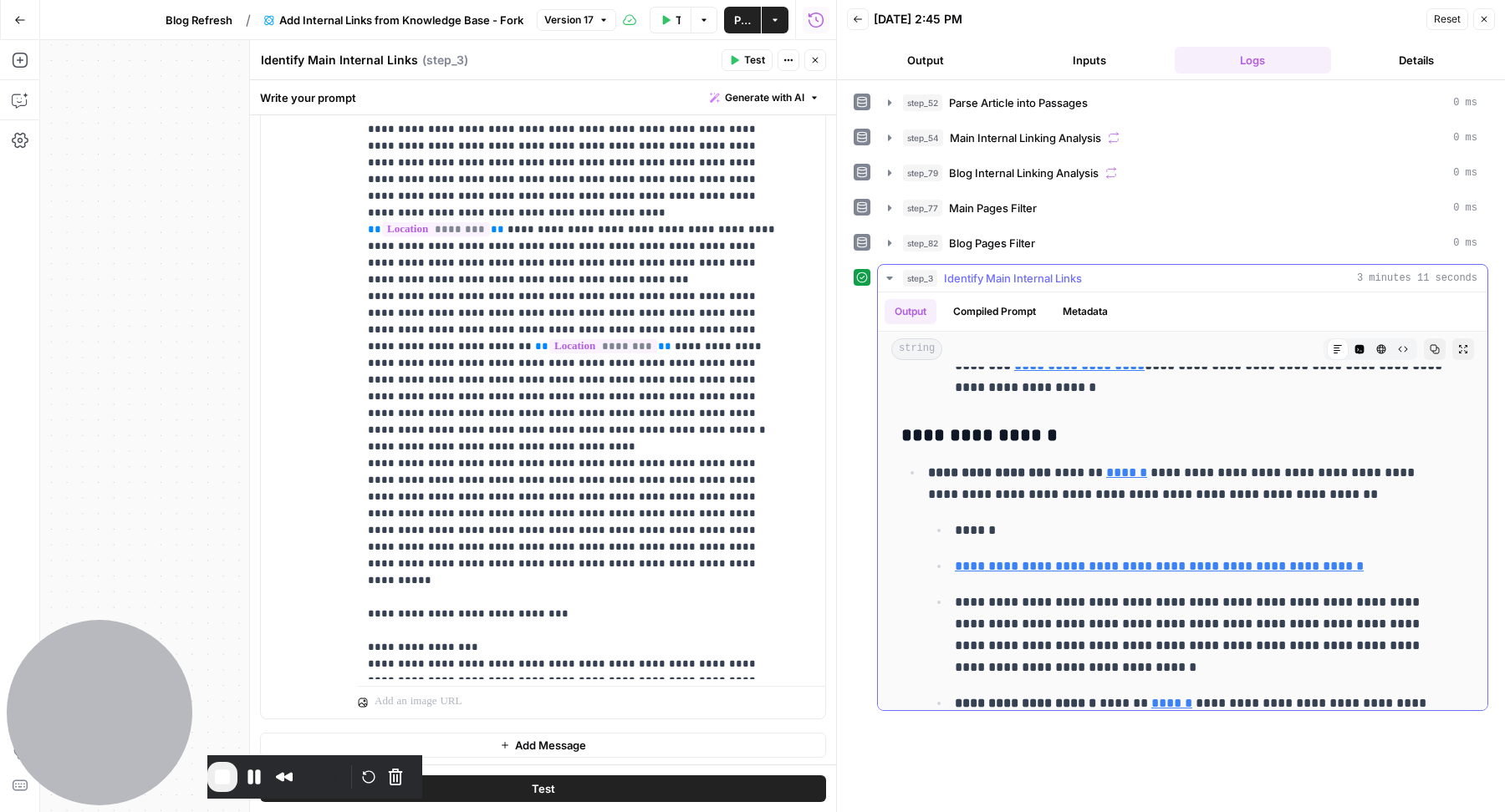
click at [1120, 466] on link "******" at bounding box center [1127, 472] width 41 height 13
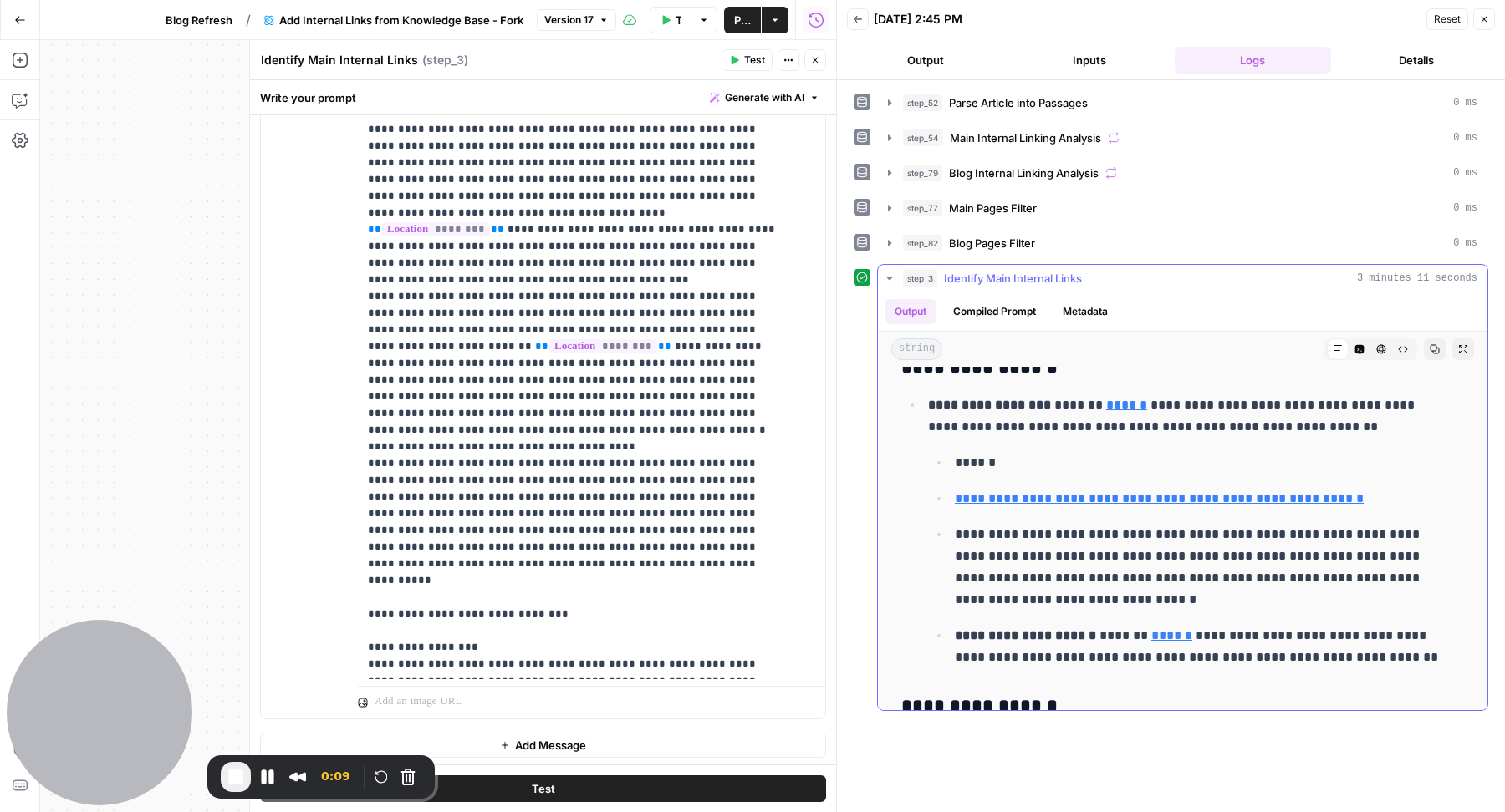
scroll to position [456, 0]
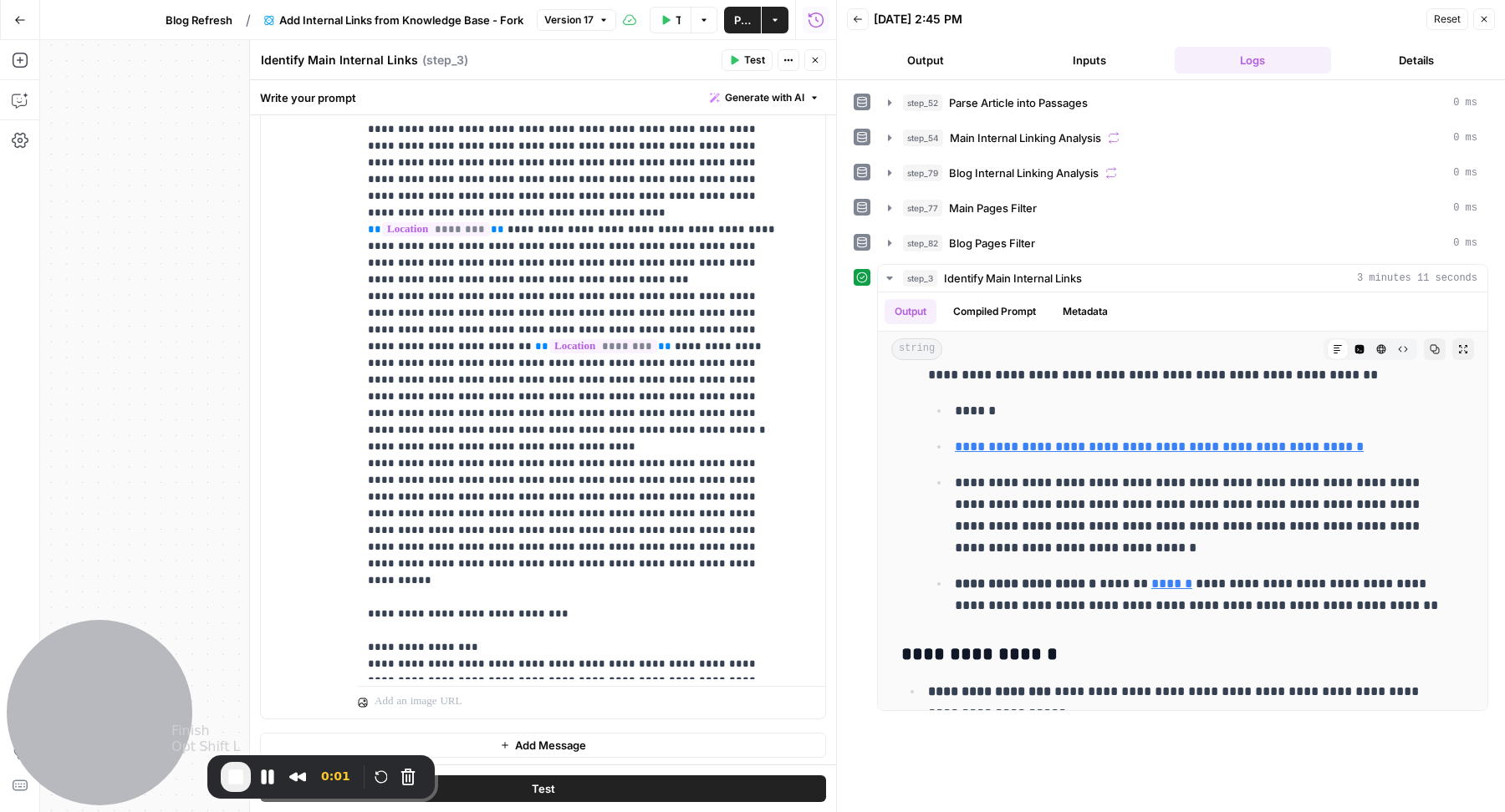
click at [235, 777] on span "End Recording" at bounding box center [236, 777] width 20 height 20
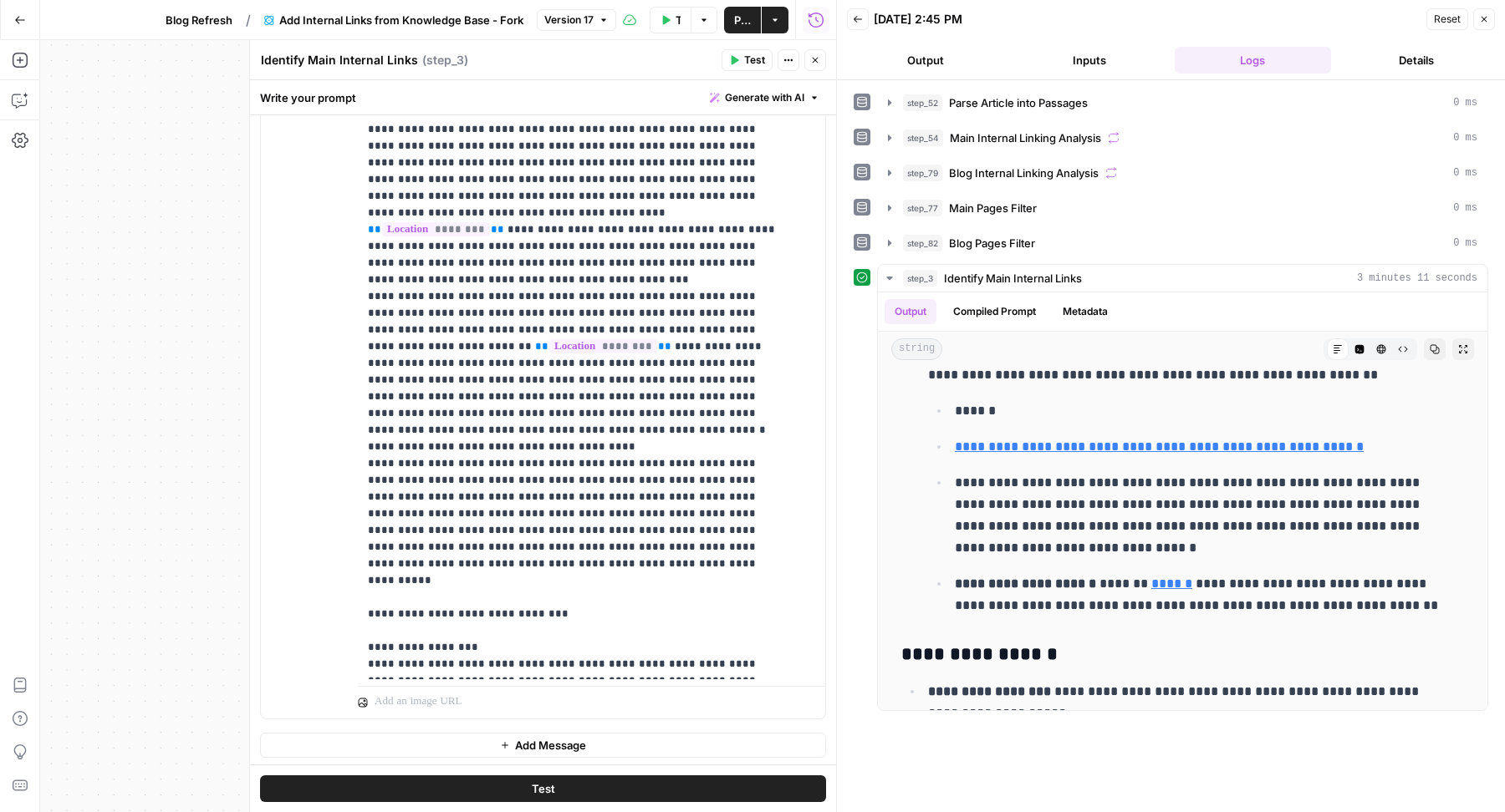
click at [1484, 26] on button "Close" at bounding box center [1485, 20] width 22 height 22
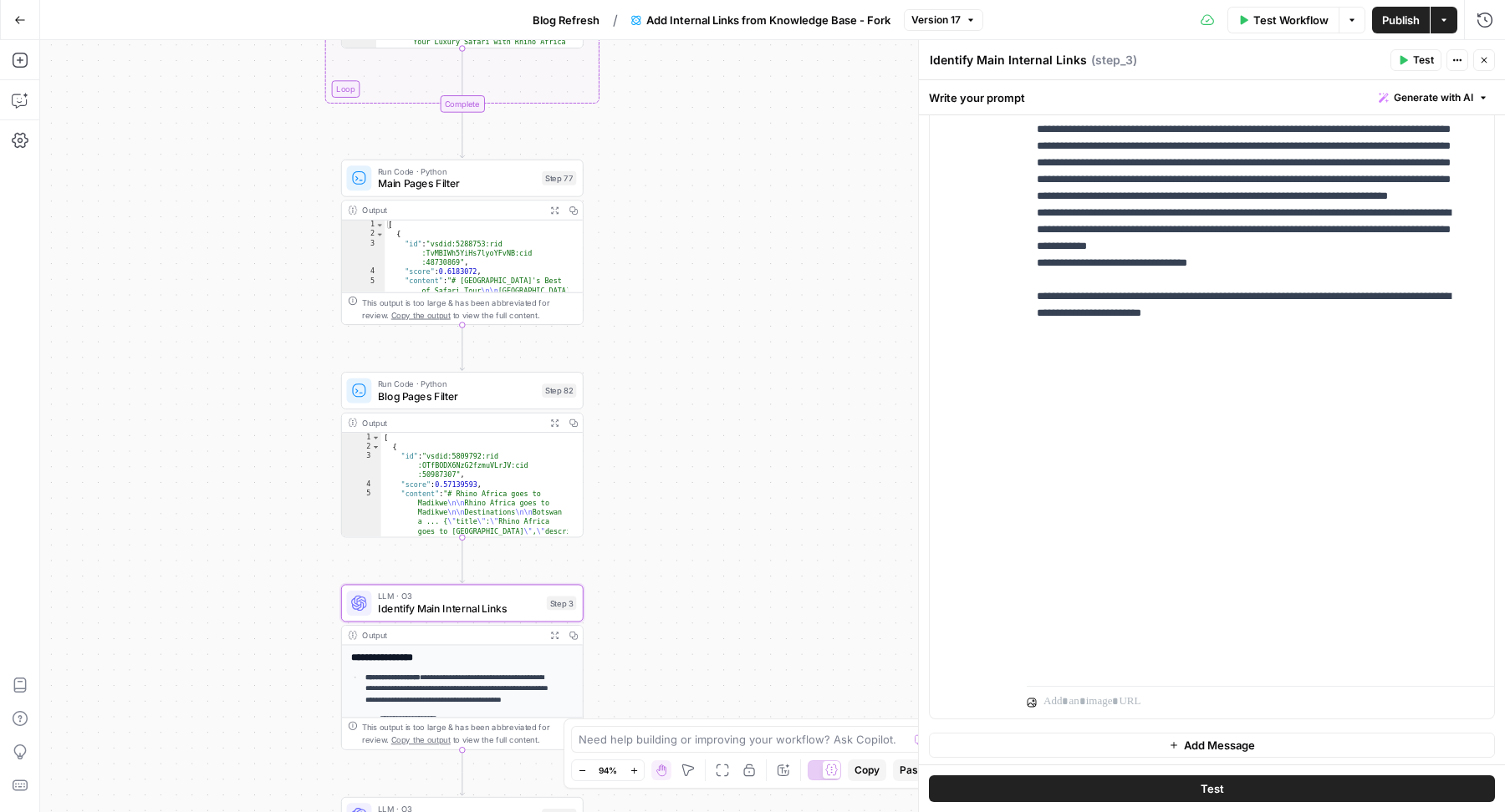
click at [1491, 60] on button "Close" at bounding box center [1485, 60] width 22 height 22
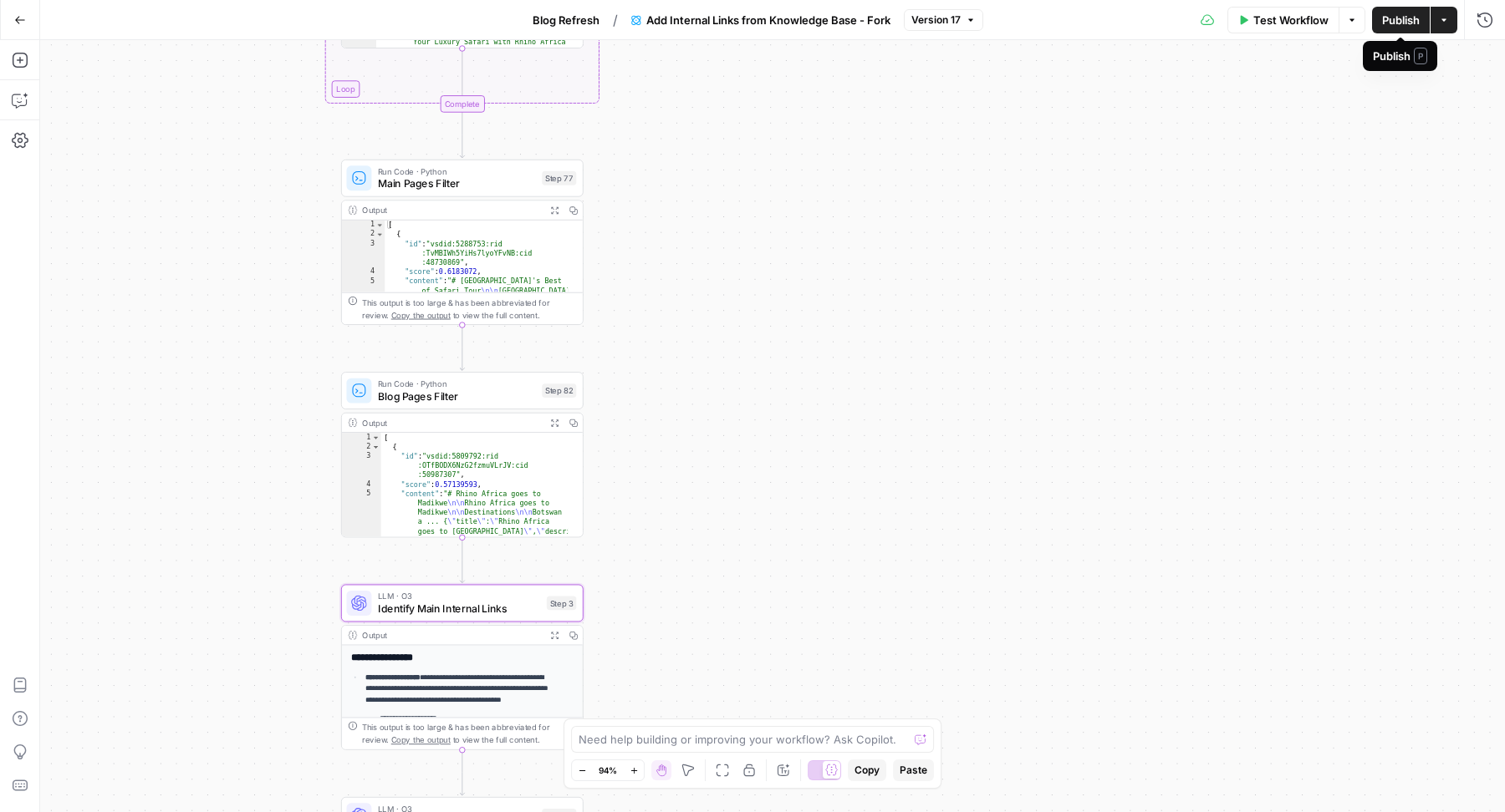
click at [1392, 11] on button "Publish" at bounding box center [1401, 20] width 58 height 26
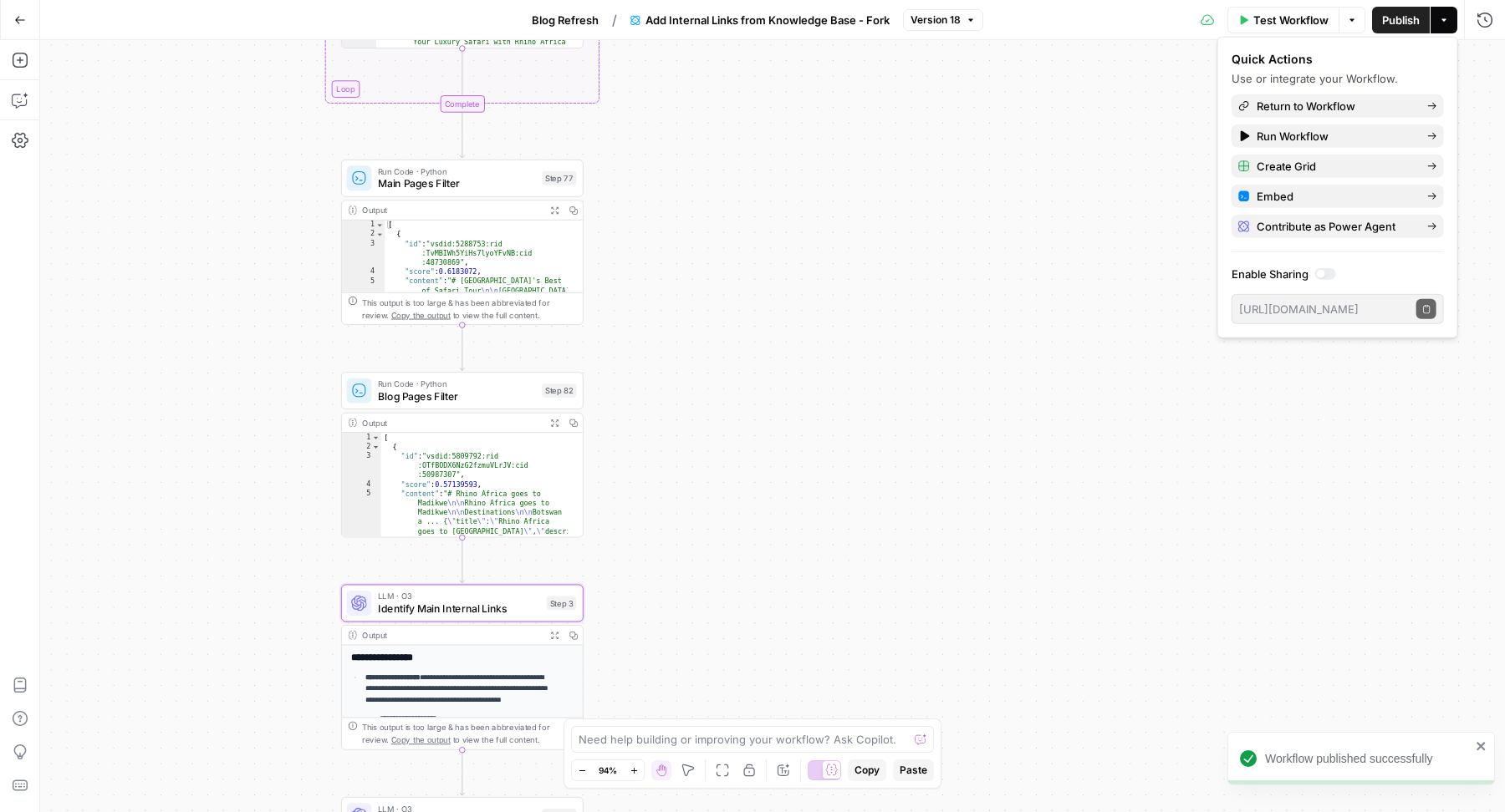
click at [577, 14] on span "Blog Refresh" at bounding box center [565, 20] width 67 height 17
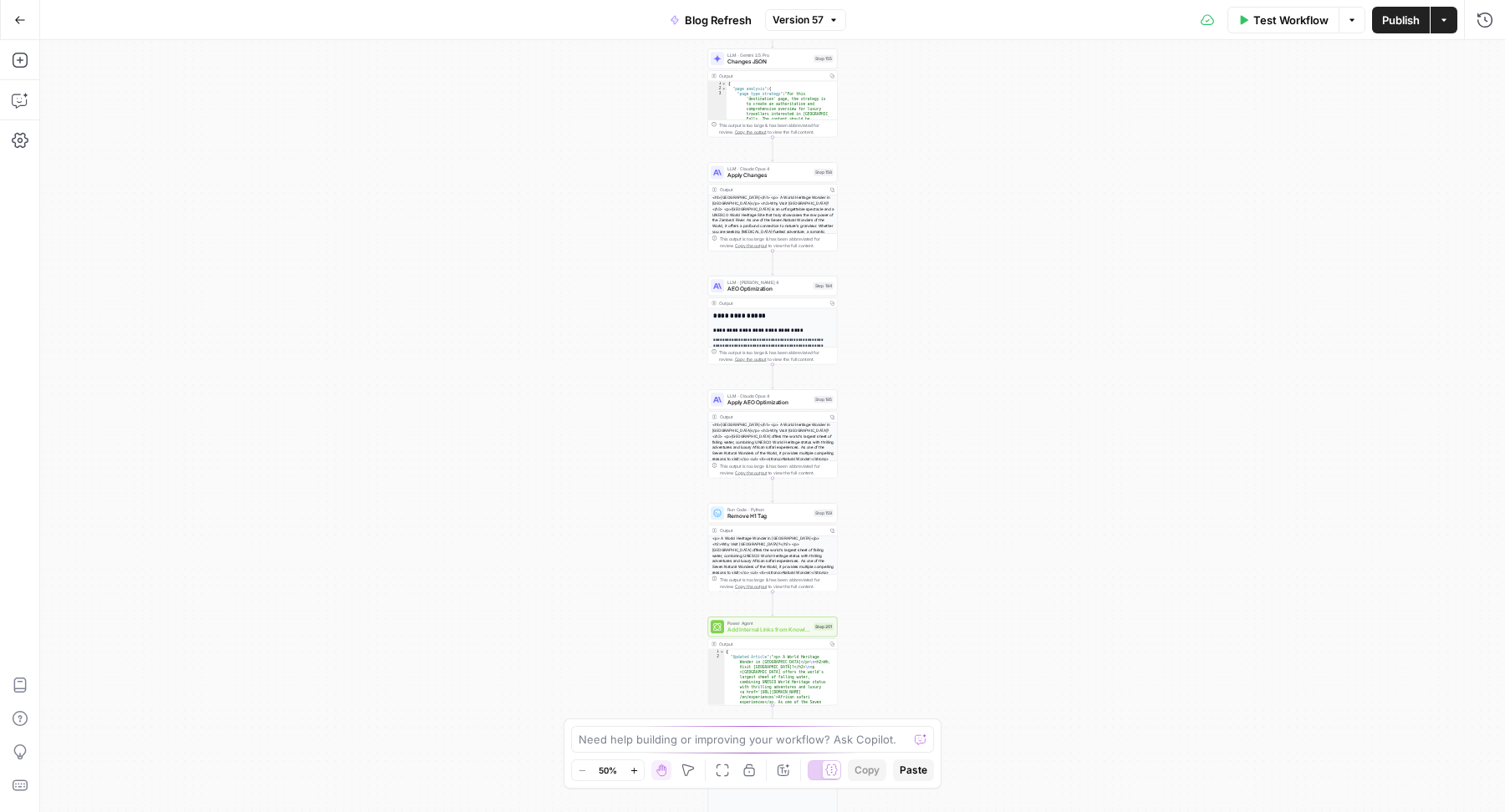
click at [1388, 22] on span "Publish" at bounding box center [1401, 20] width 37 height 17
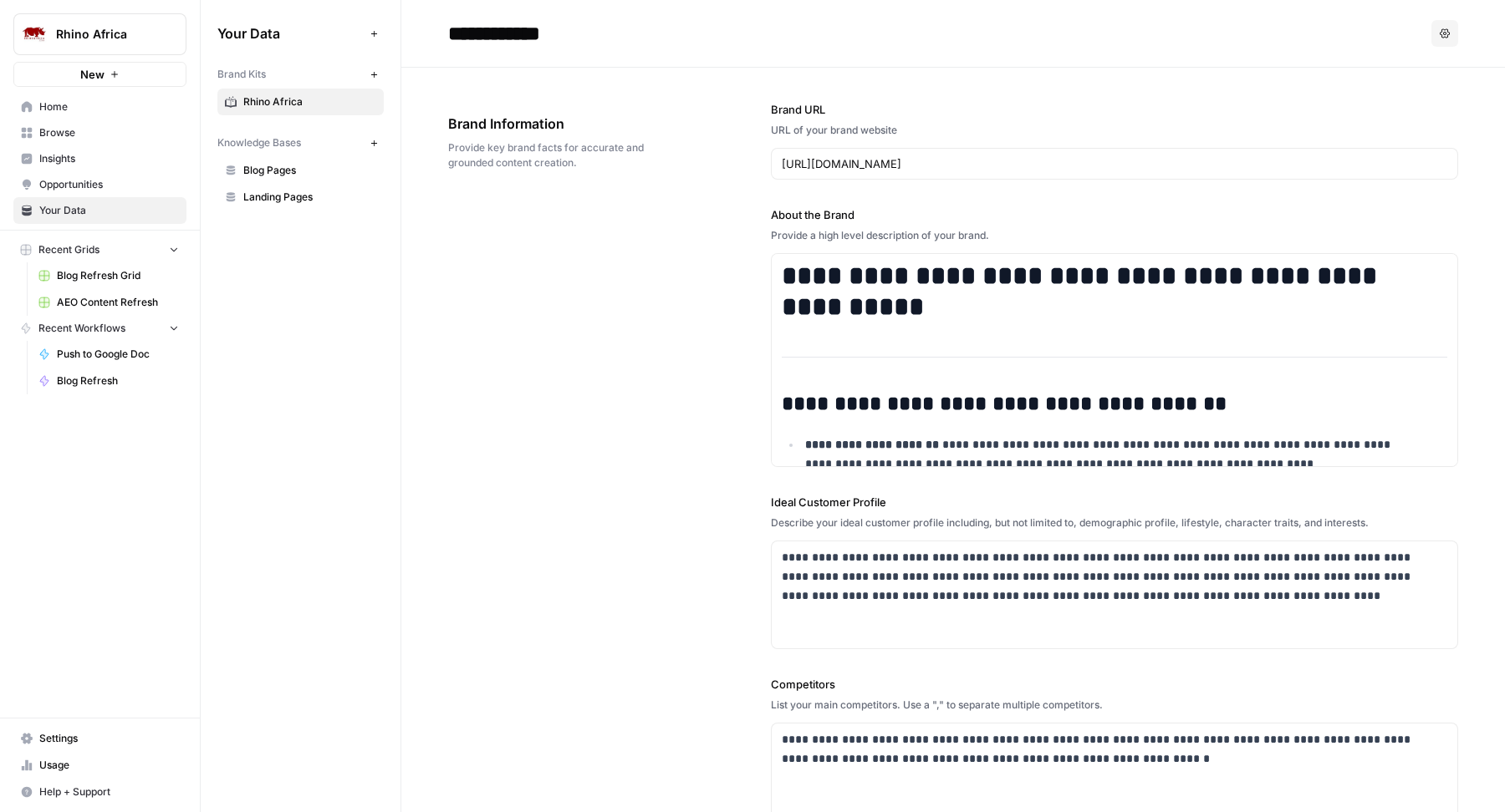
scroll to position [382, 0]
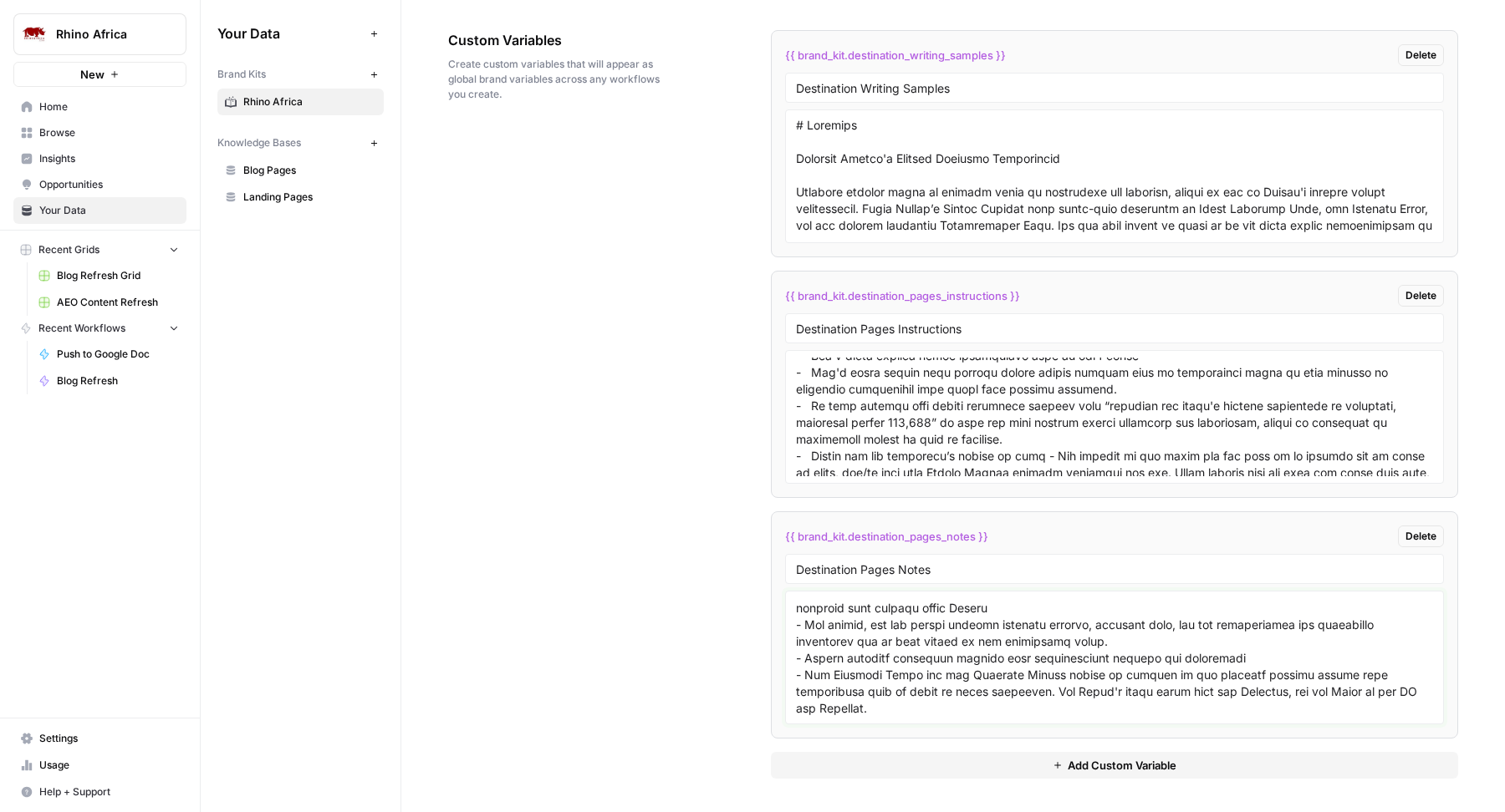
click at [825, 674] on textarea at bounding box center [1115, 658] width 637 height 119
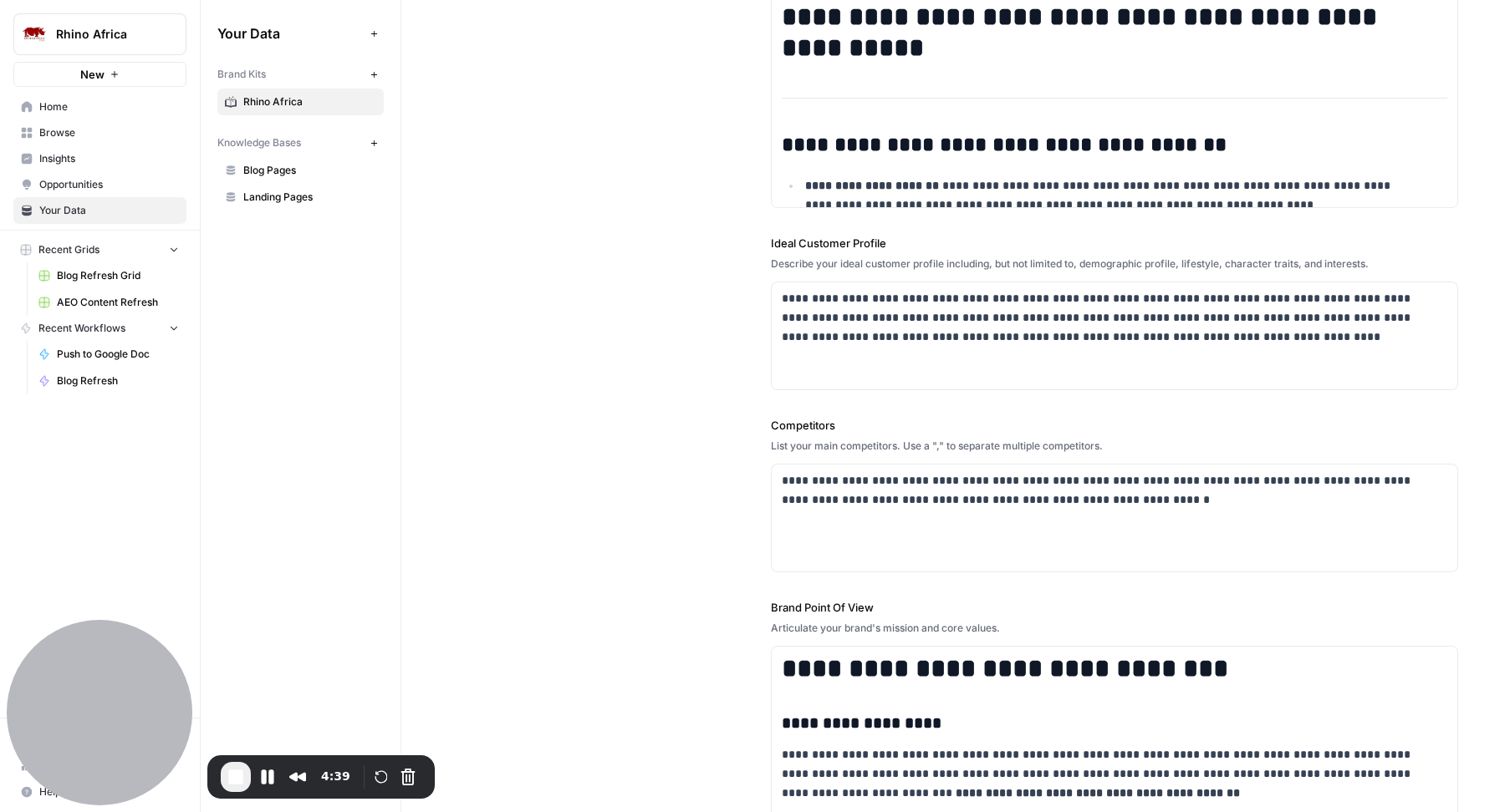
scroll to position [318, 0]
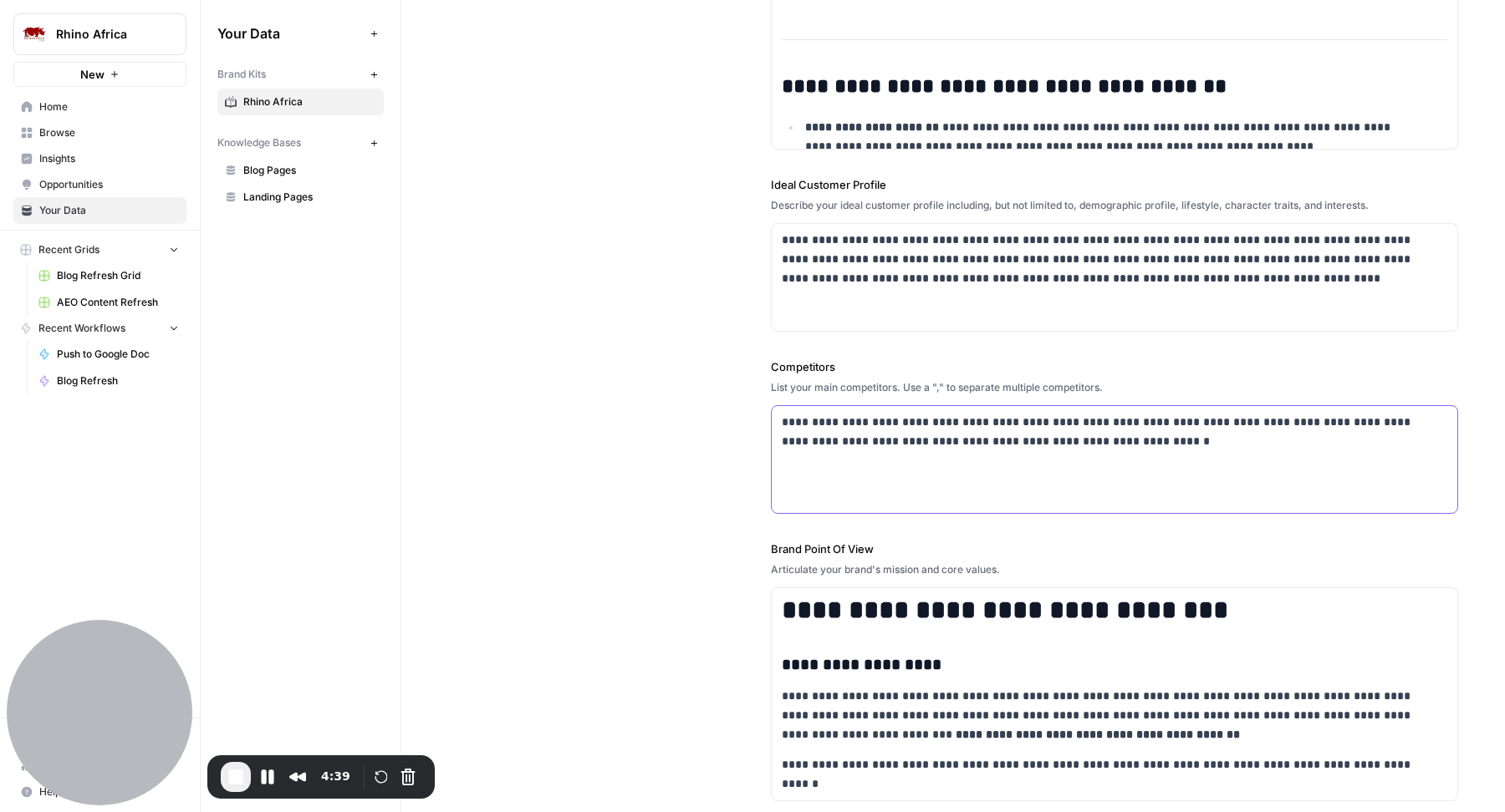
click at [963, 482] on div "**********" at bounding box center [1114, 460] width 686 height 107
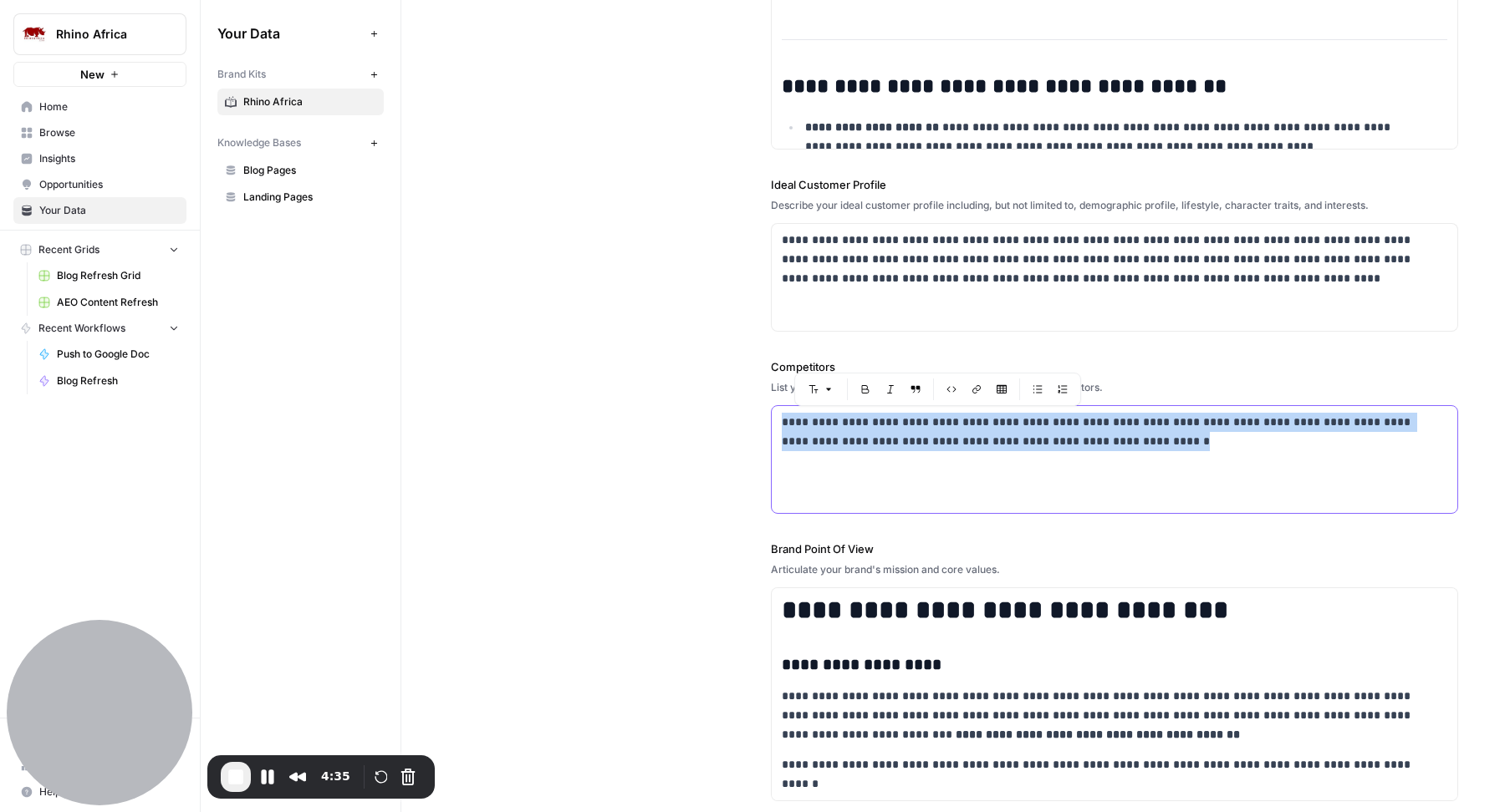
drag, startPoint x: 1122, startPoint y: 446, endPoint x: 779, endPoint y: 423, distance: 343.8
click at [782, 423] on p "**********" at bounding box center [1109, 431] width 654 height 38
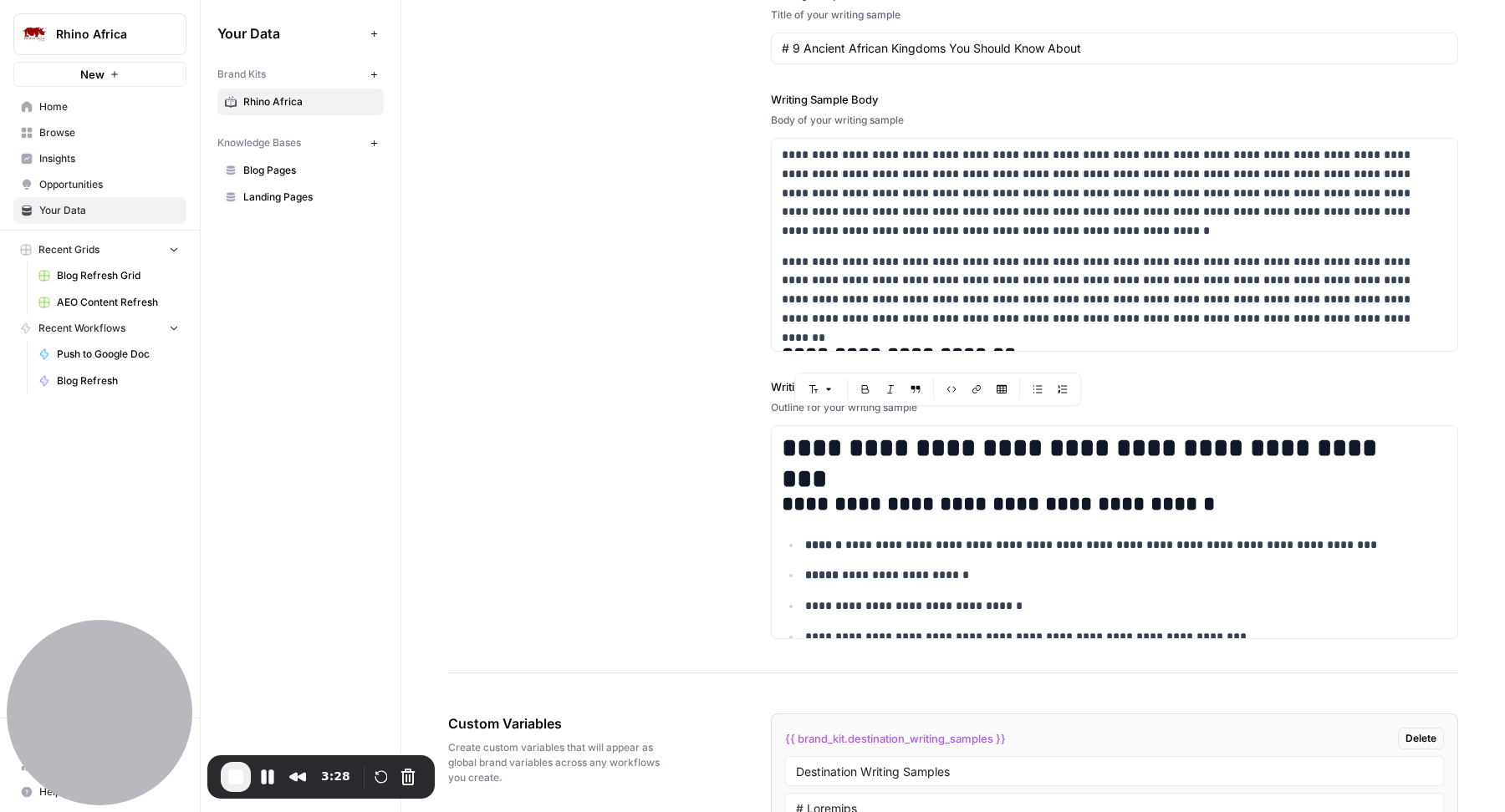
scroll to position [3100, 0]
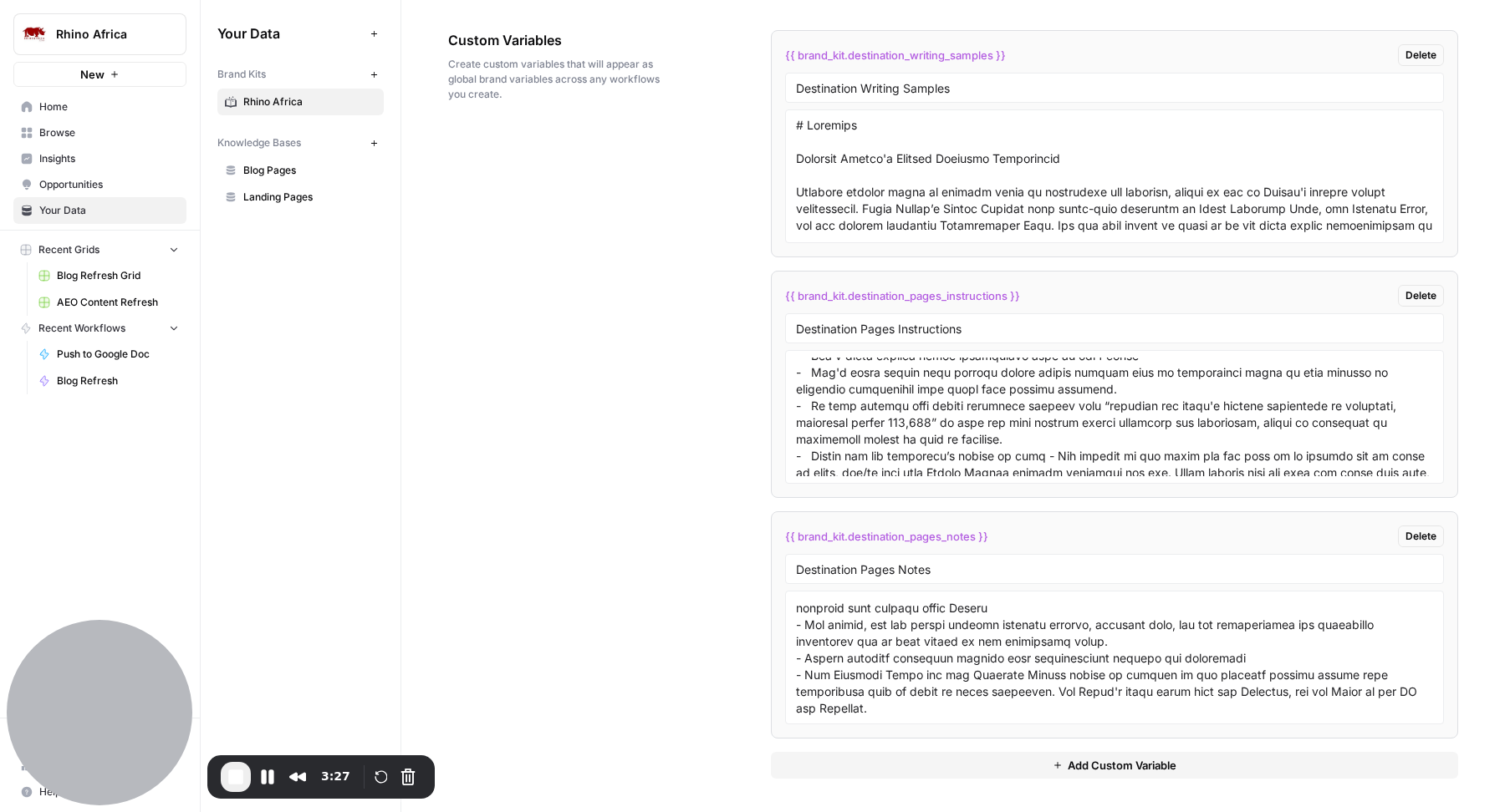
click at [666, 495] on div "Custom Variables Create custom variables that will appear as global brand varia…" at bounding box center [953, 404] width 1010 height 815
click at [887, 635] on textarea at bounding box center [1115, 658] width 637 height 119
click at [865, 572] on input "Destination Pages Notes" at bounding box center [1115, 569] width 637 height 15
click at [823, 570] on input "Destination Pages Notes" at bounding box center [1115, 569] width 637 height 15
drag, startPoint x: 791, startPoint y: 657, endPoint x: 1223, endPoint y: 657, distance: 432.0
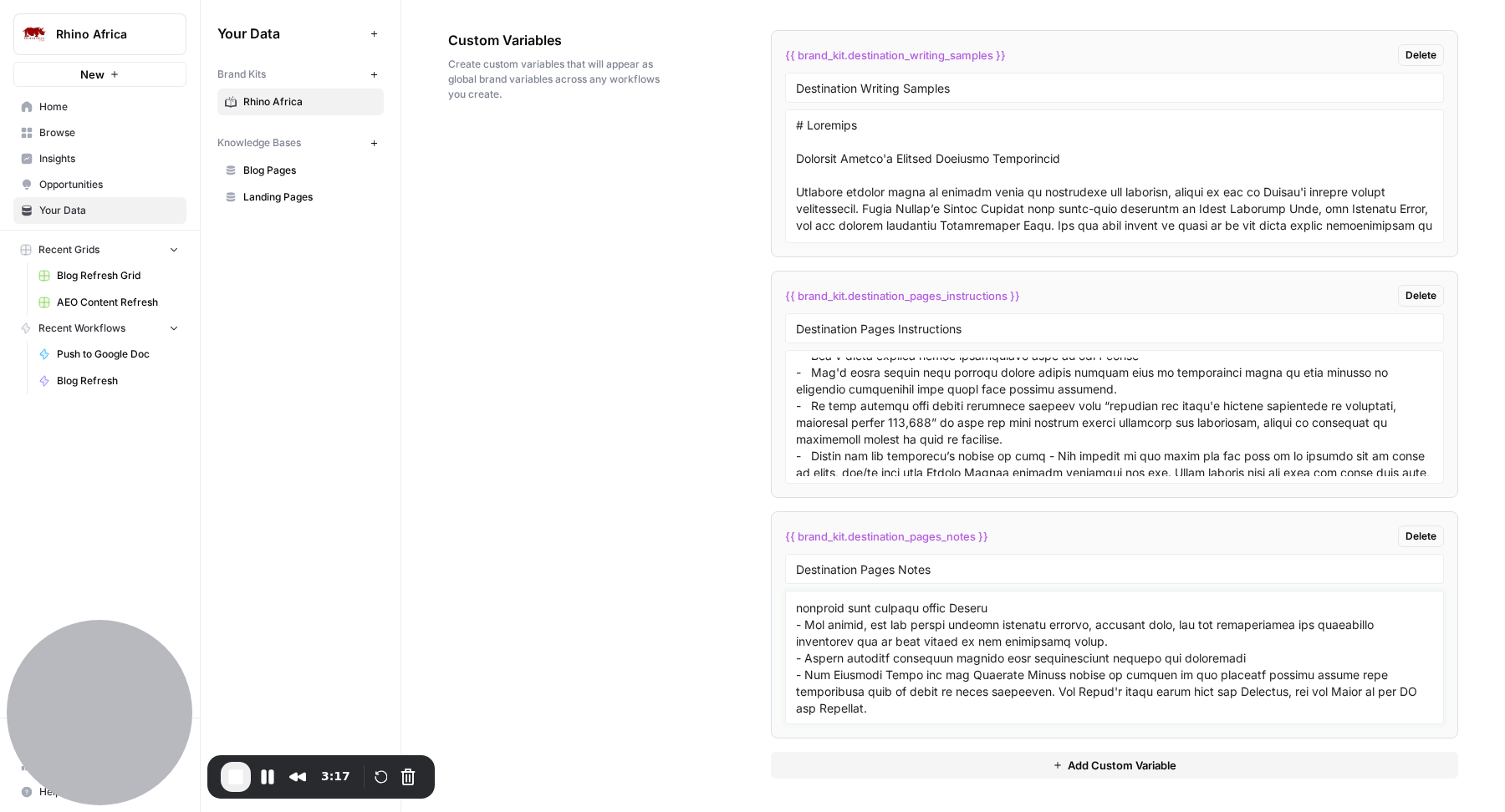
click at [1223, 657] on textarea at bounding box center [1115, 658] width 637 height 119
click at [1145, 668] on textarea at bounding box center [1115, 658] width 637 height 119
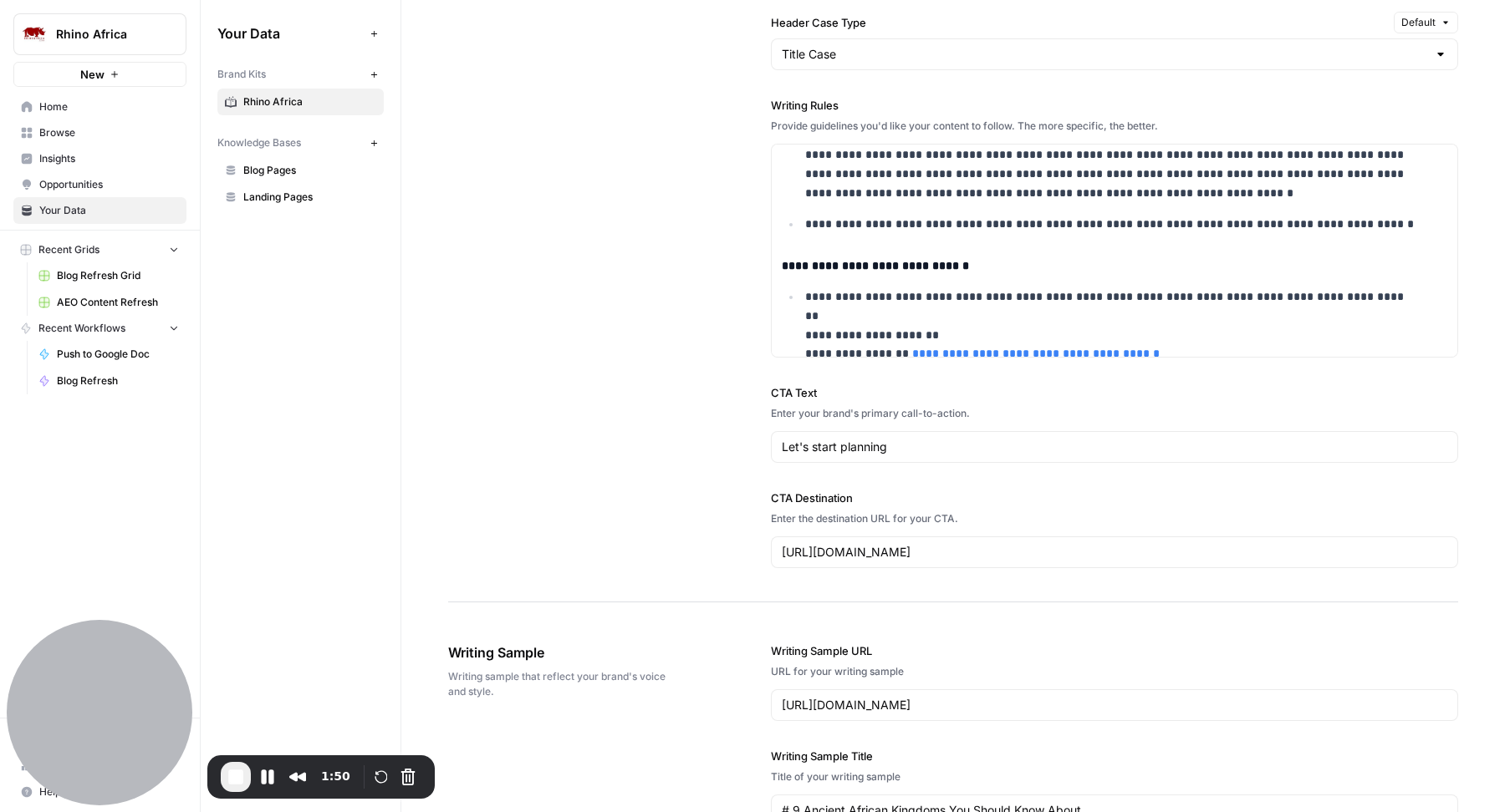
scroll to position [1387, 0]
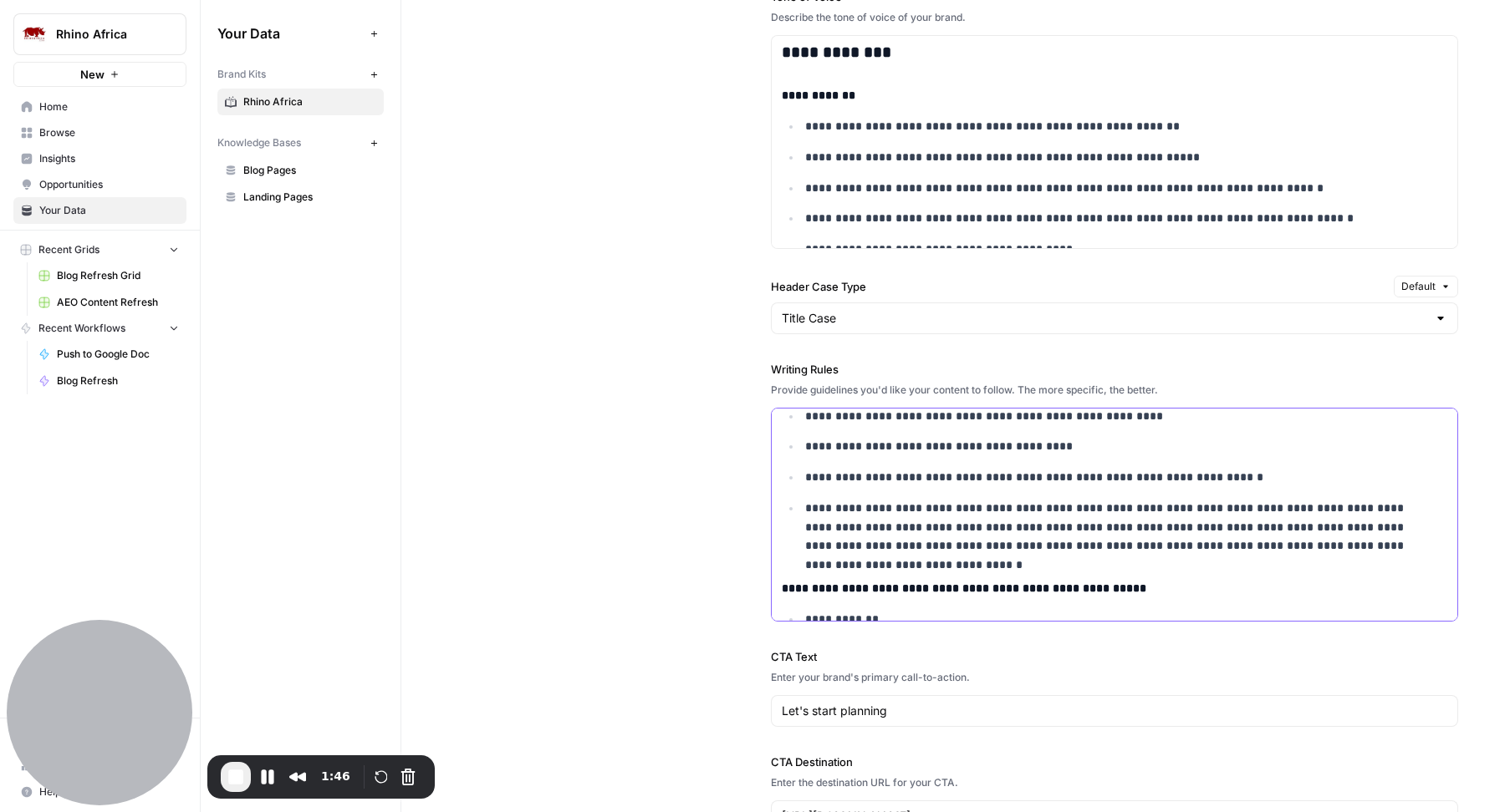
scroll to position [280, 0]
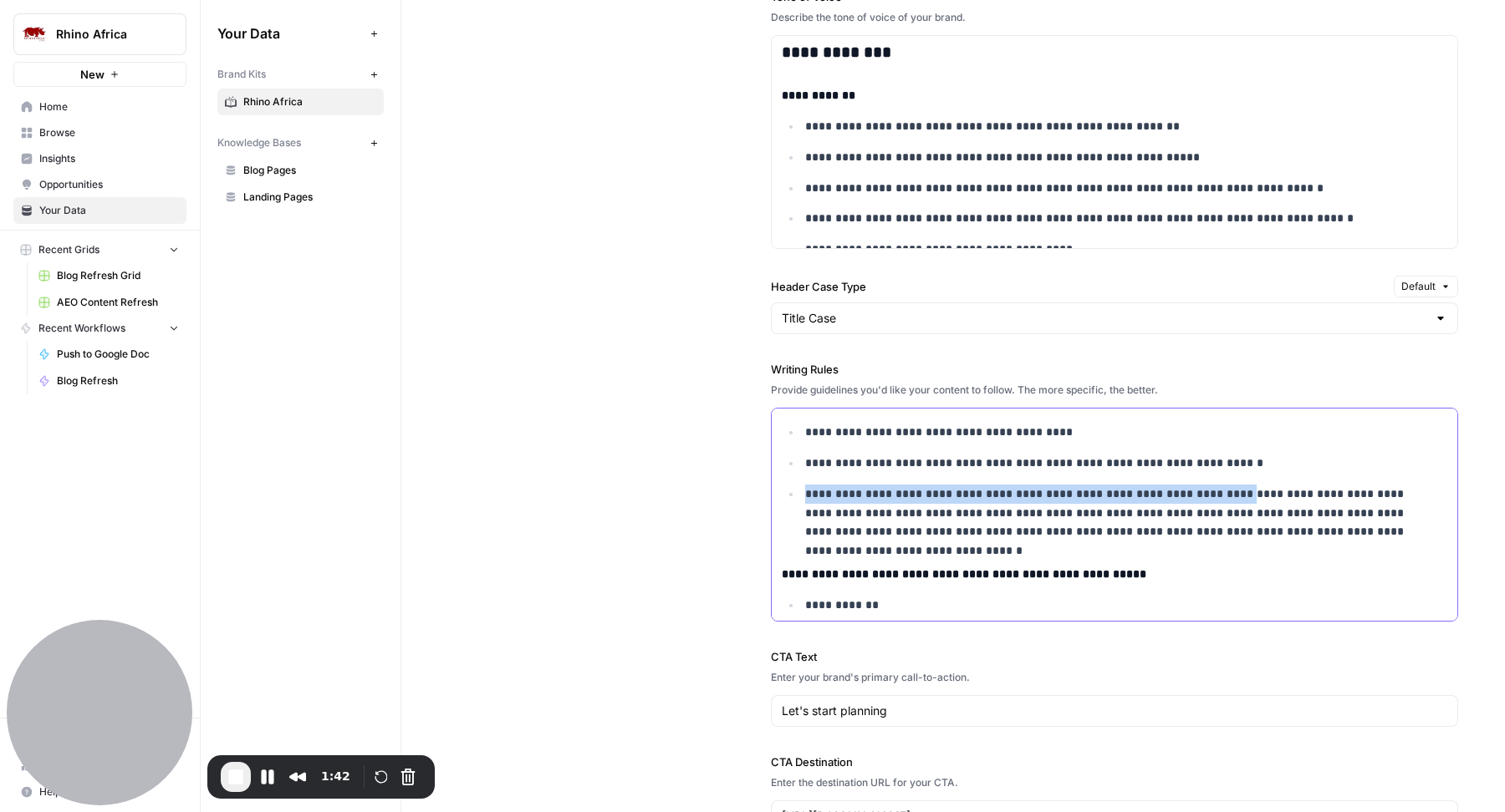
drag, startPoint x: 801, startPoint y: 502, endPoint x: 1215, endPoint y: 496, distance: 414.0
click at [1215, 497] on p "**********" at bounding box center [1113, 513] width 615 height 57
click at [1250, 505] on p "**********" at bounding box center [1113, 513] width 615 height 57
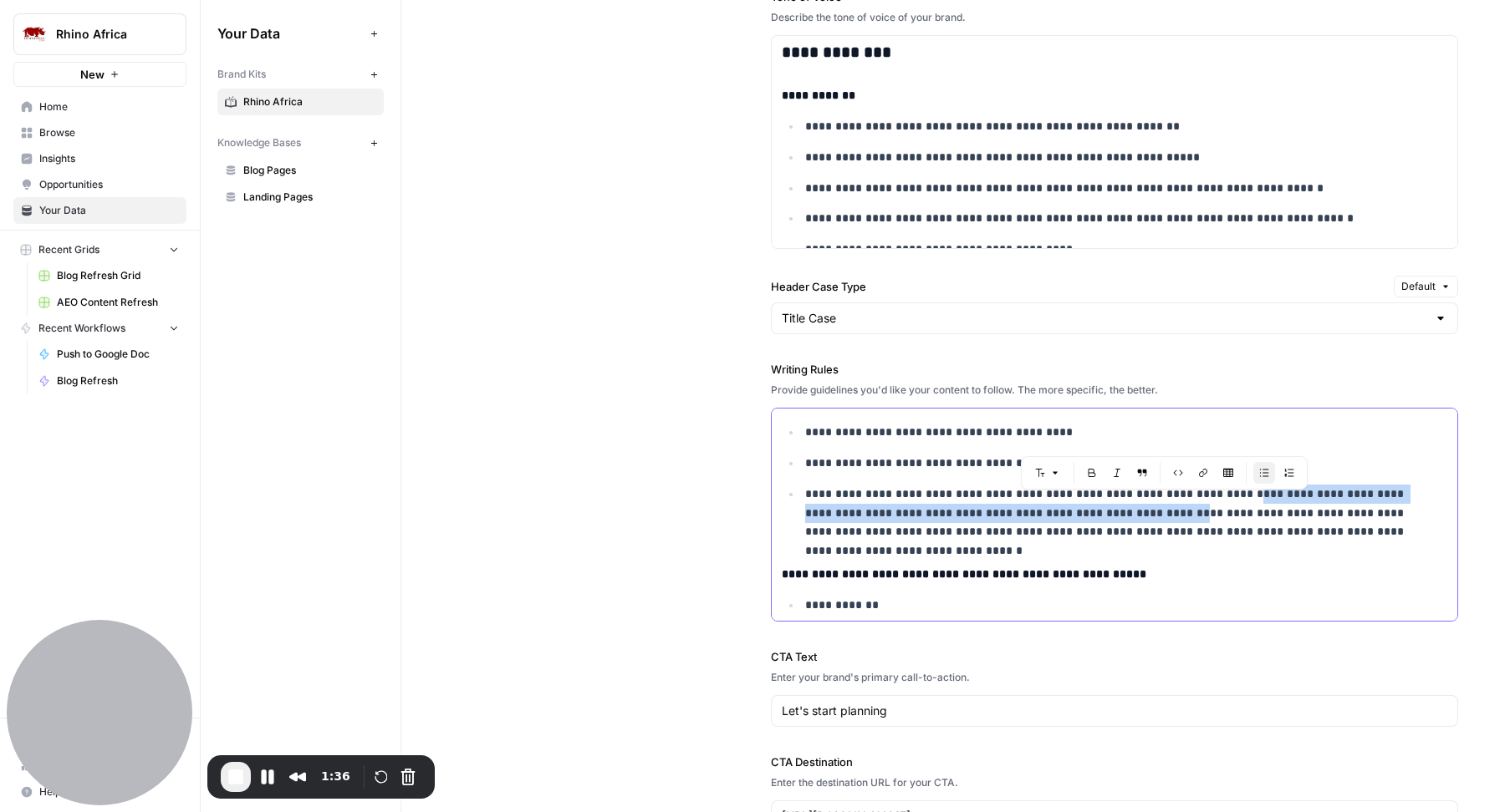
drag, startPoint x: 1220, startPoint y: 504, endPoint x: 1105, endPoint y: 523, distance: 116.6
click at [1105, 523] on p "**********" at bounding box center [1113, 513] width 615 height 57
click at [1242, 519] on p "**********" at bounding box center [1113, 513] width 615 height 57
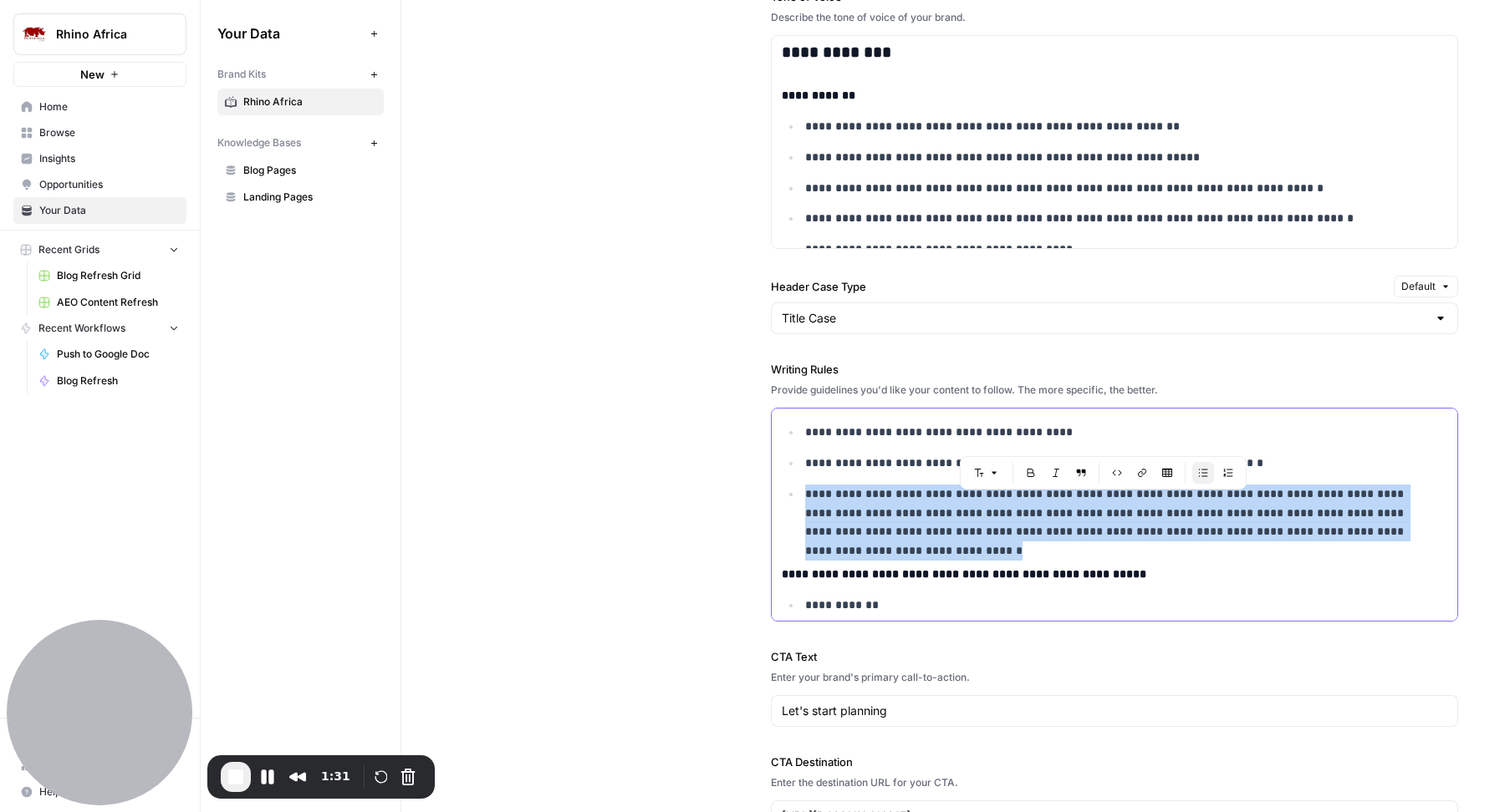
drag, startPoint x: 1406, startPoint y: 542, endPoint x: 776, endPoint y: 507, distance: 631.0
click at [833, 522] on p "**********" at bounding box center [1113, 513] width 615 height 57
drag, startPoint x: 802, startPoint y: 502, endPoint x: 1409, endPoint y: 544, distance: 608.5
click at [1409, 542] on p "**********" at bounding box center [1113, 513] width 615 height 57
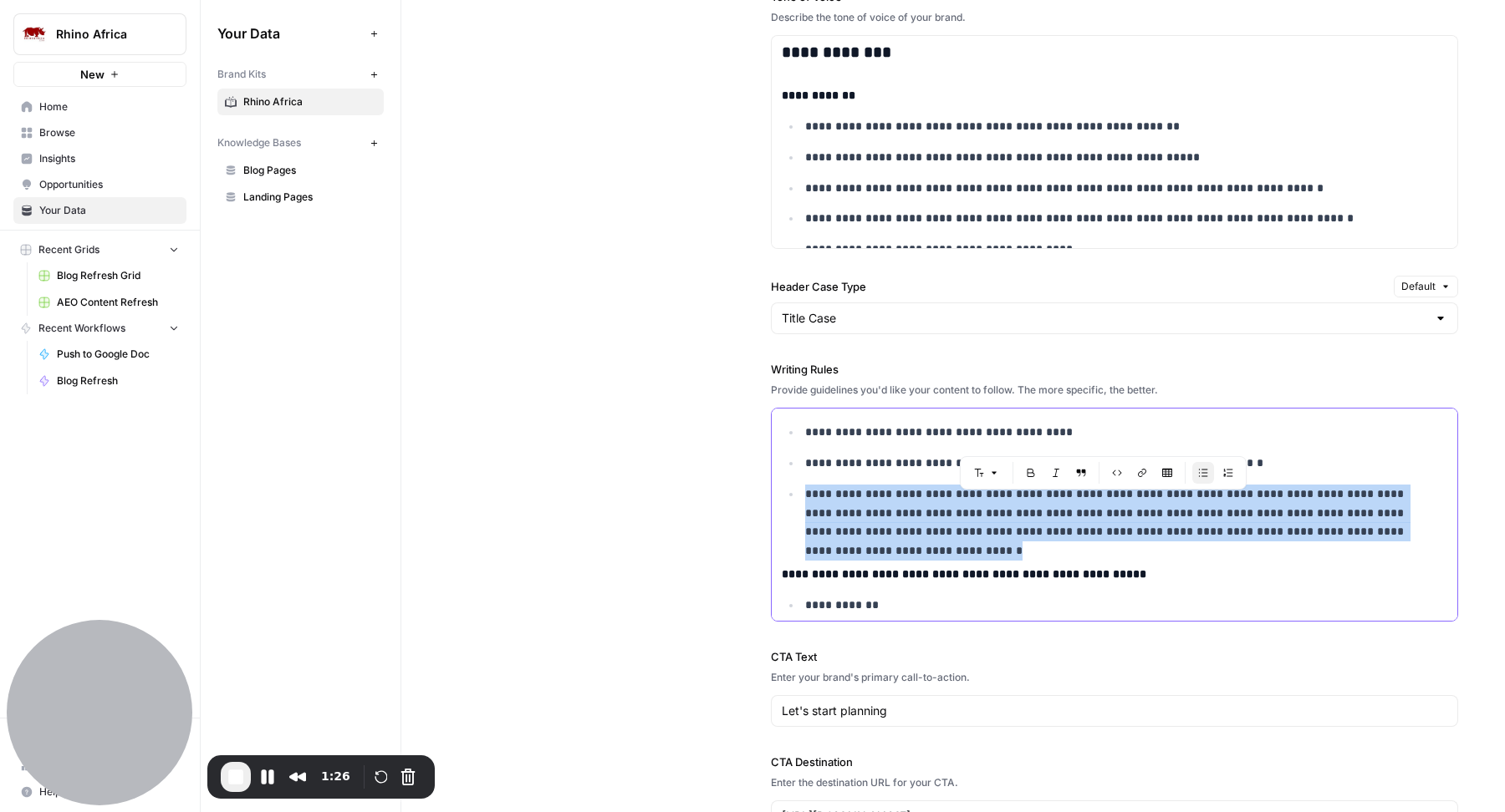
click at [1409, 542] on p "**********" at bounding box center [1113, 513] width 615 height 57
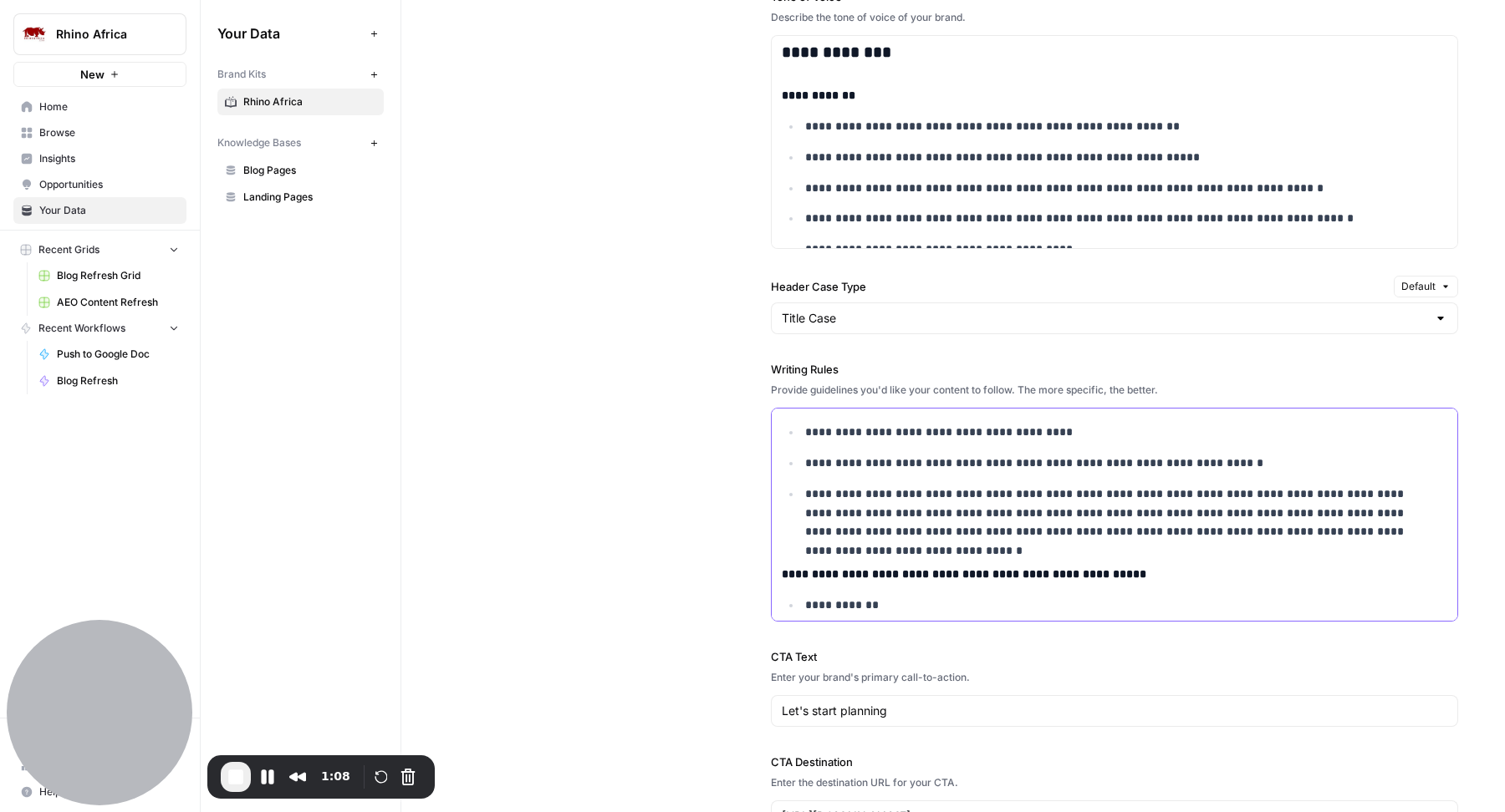
scroll to position [3100, 0]
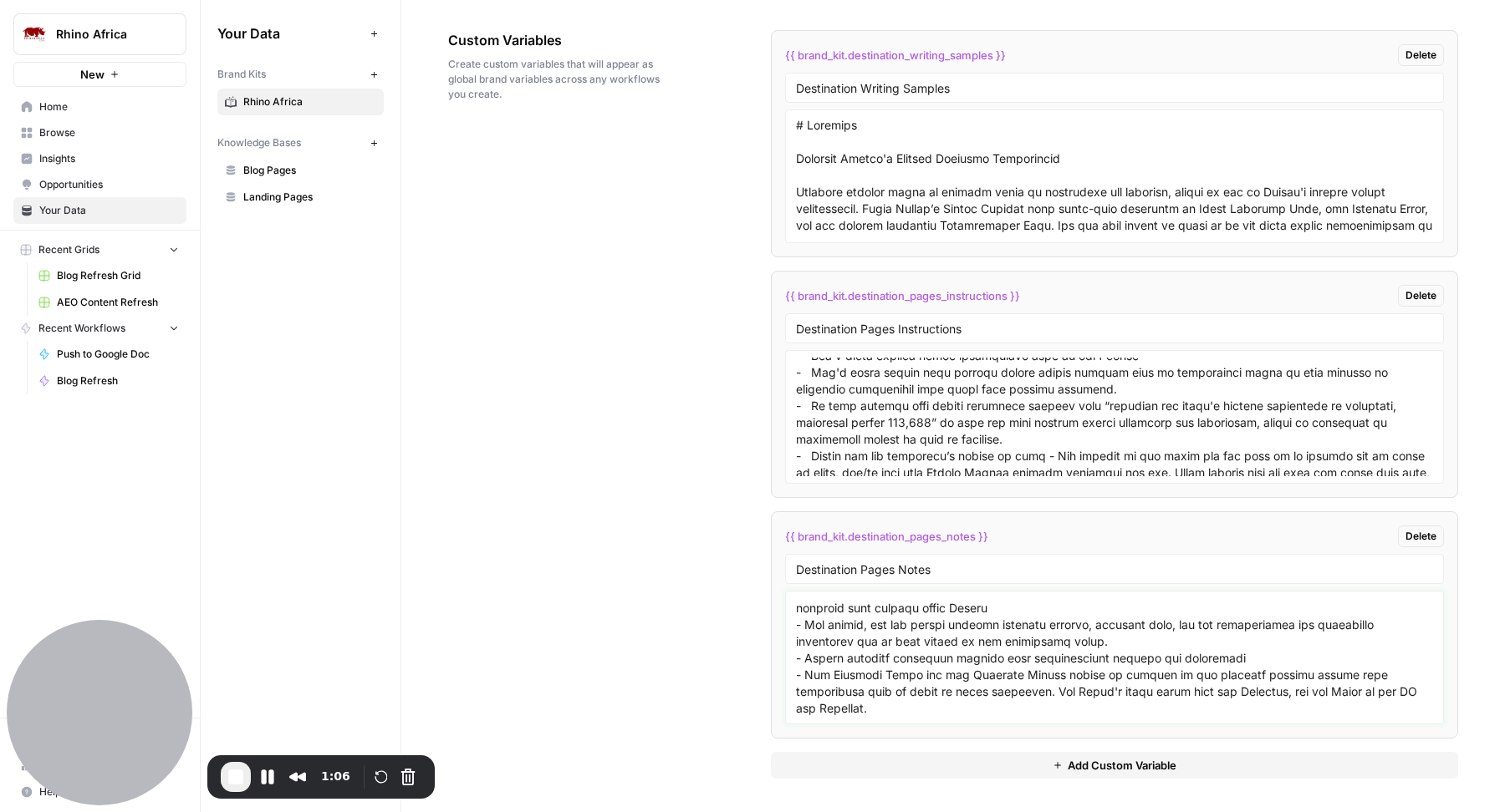
click at [904, 640] on textarea at bounding box center [1115, 658] width 637 height 119
drag, startPoint x: 894, startPoint y: 708, endPoint x: 800, endPoint y: 675, distance: 99.6
click at [800, 675] on textarea at bounding box center [1115, 658] width 637 height 119
click at [967, 696] on textarea at bounding box center [1115, 658] width 637 height 119
drag, startPoint x: 849, startPoint y: 691, endPoint x: 984, endPoint y: 689, distance: 135.0
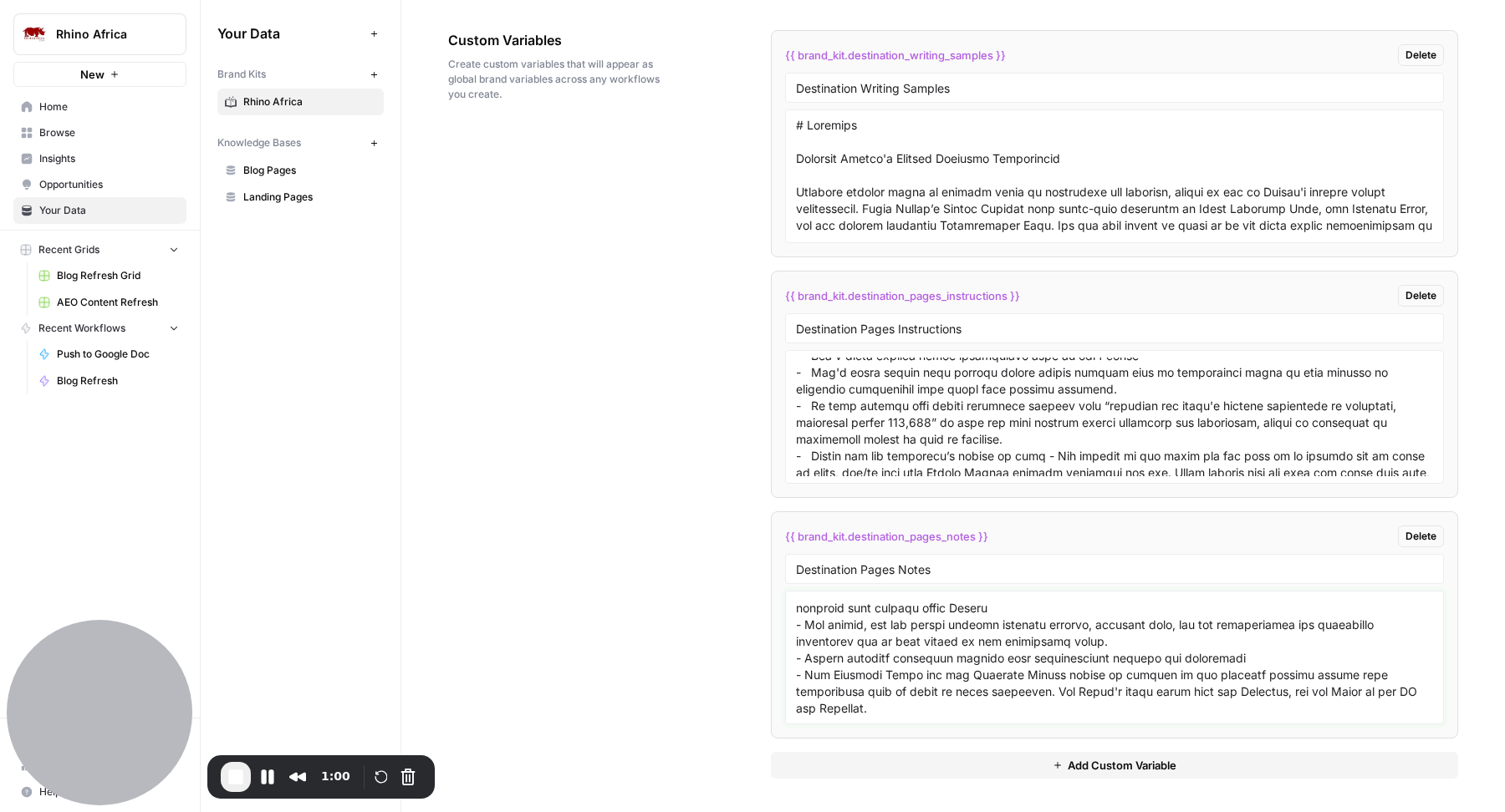
click at [986, 691] on textarea at bounding box center [1115, 658] width 637 height 119
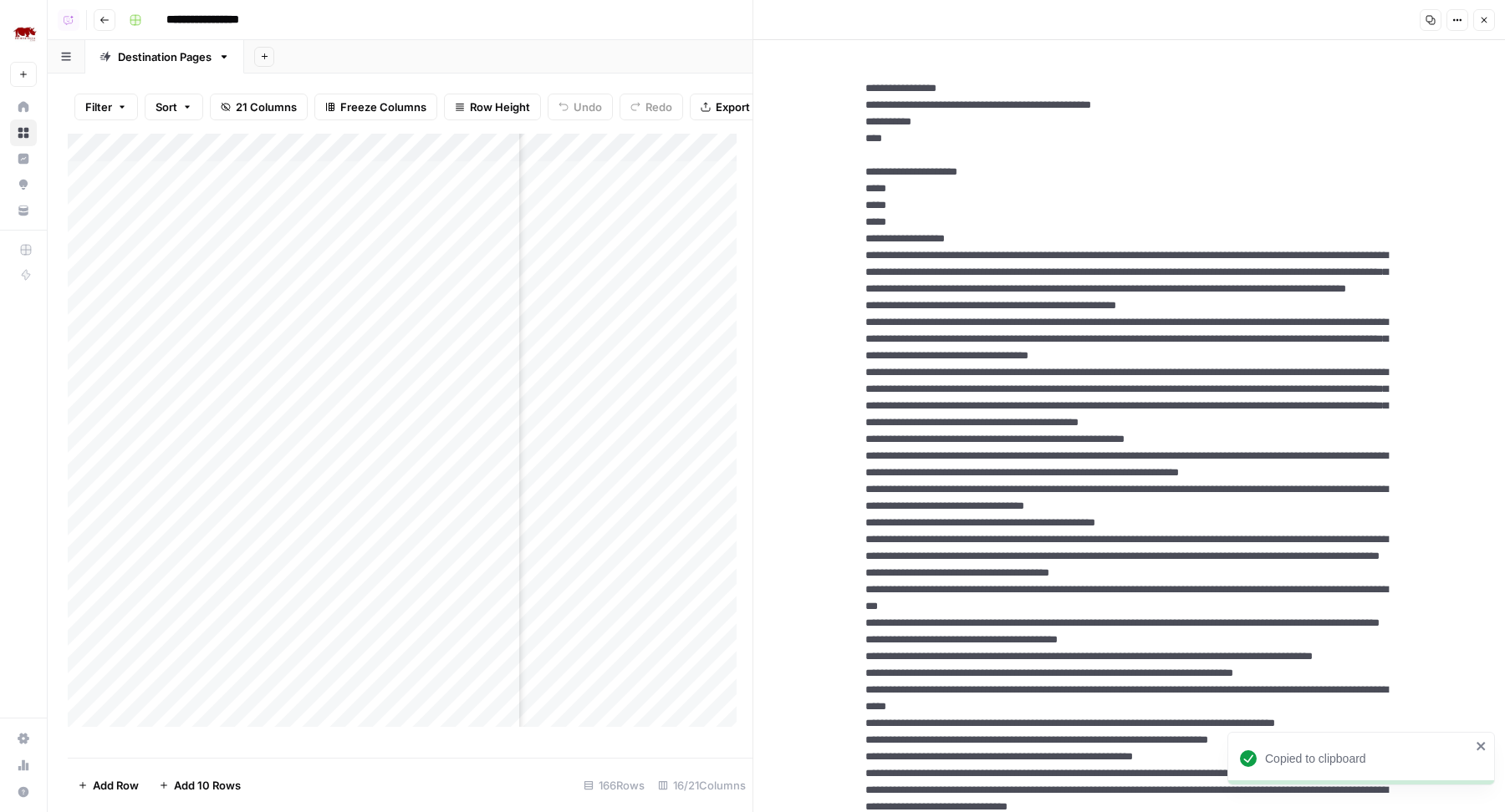
scroll to position [2, 207]
click at [1487, 22] on icon "button" at bounding box center [1485, 20] width 10 height 10
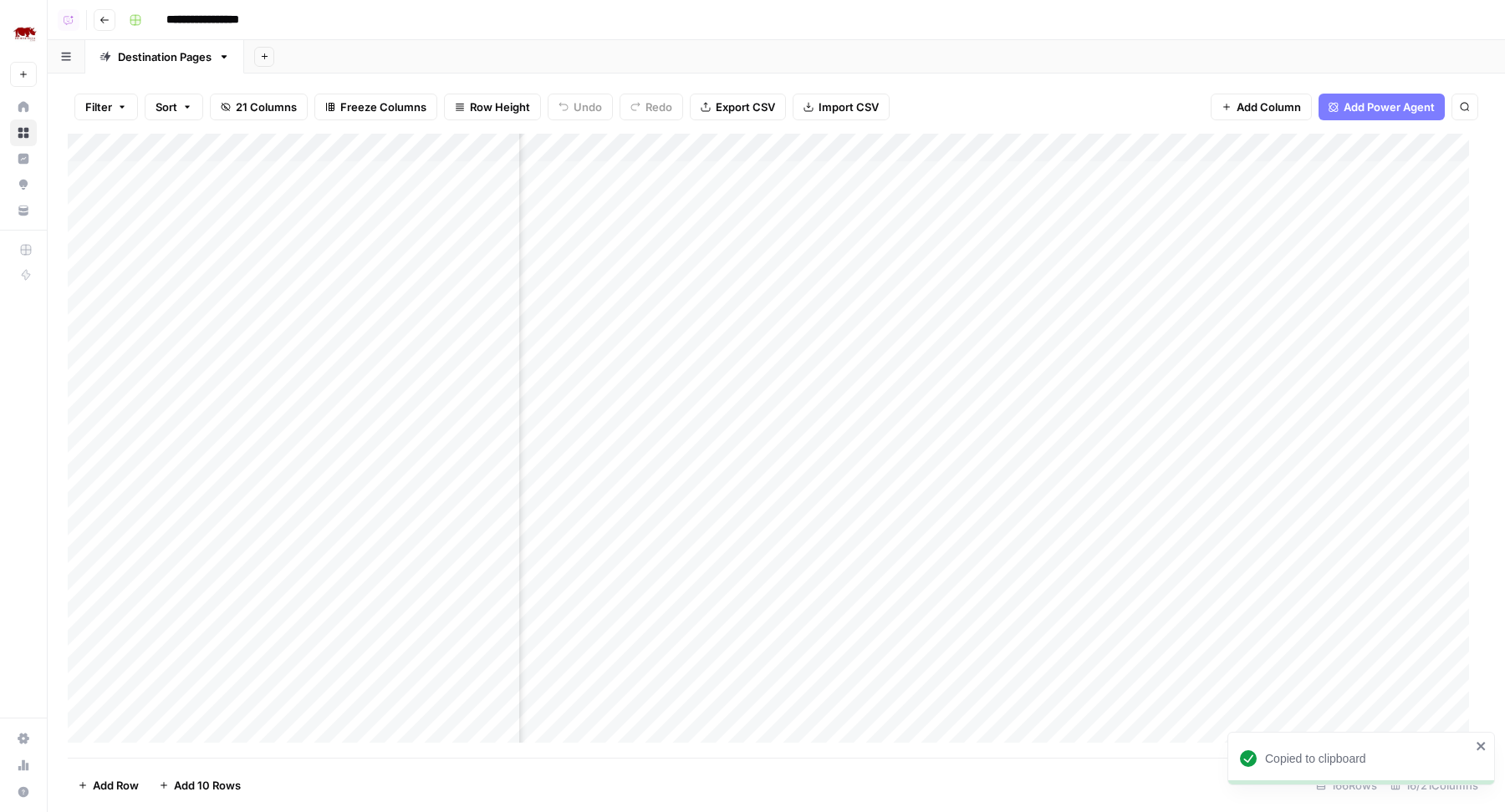
scroll to position [2, 670]
click at [1028, 144] on div "Add Column" at bounding box center [777, 446] width 1417 height 625
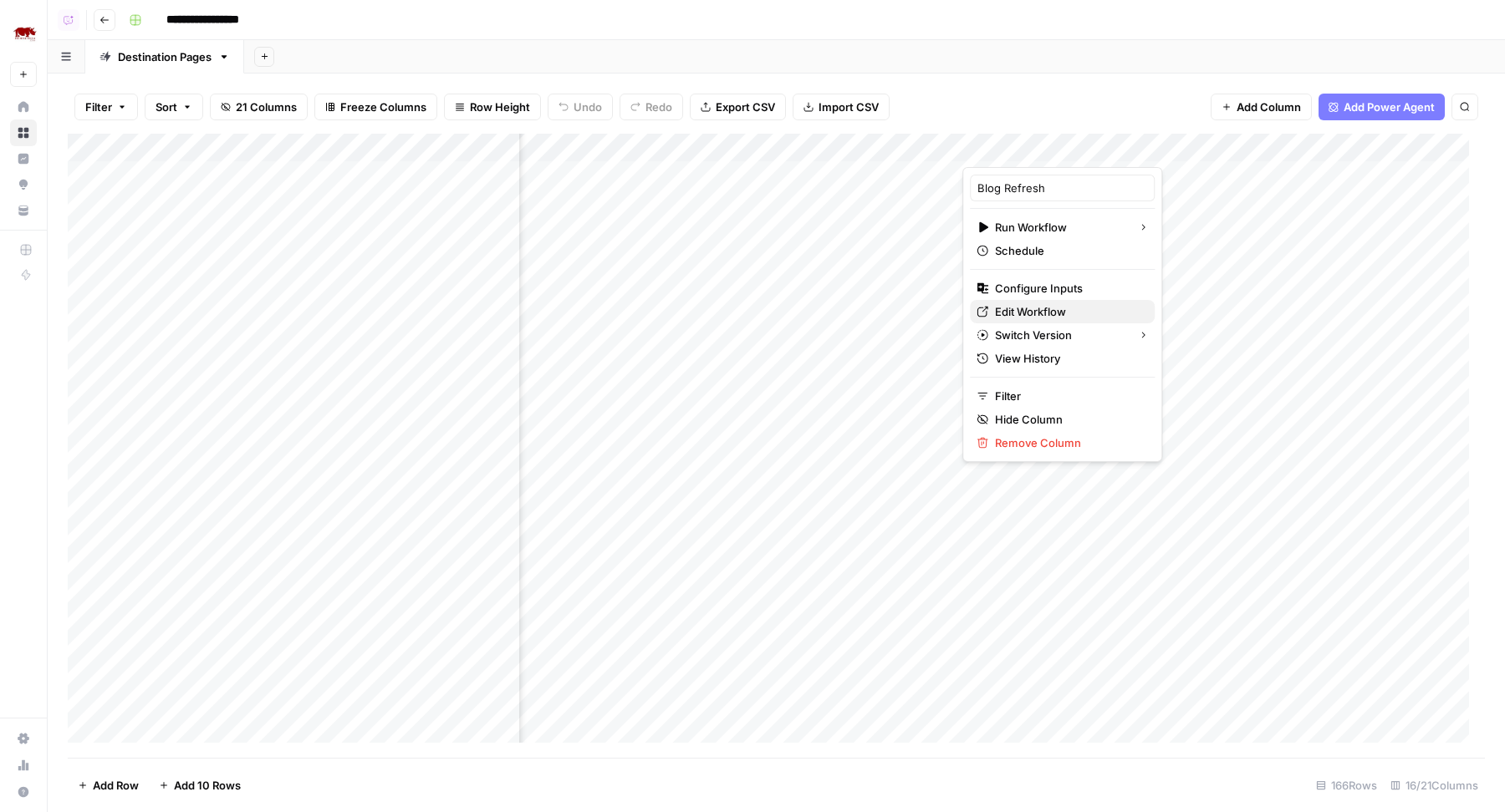
click at [993, 312] on div "Edit Workflow" at bounding box center [1062, 312] width 172 height 17
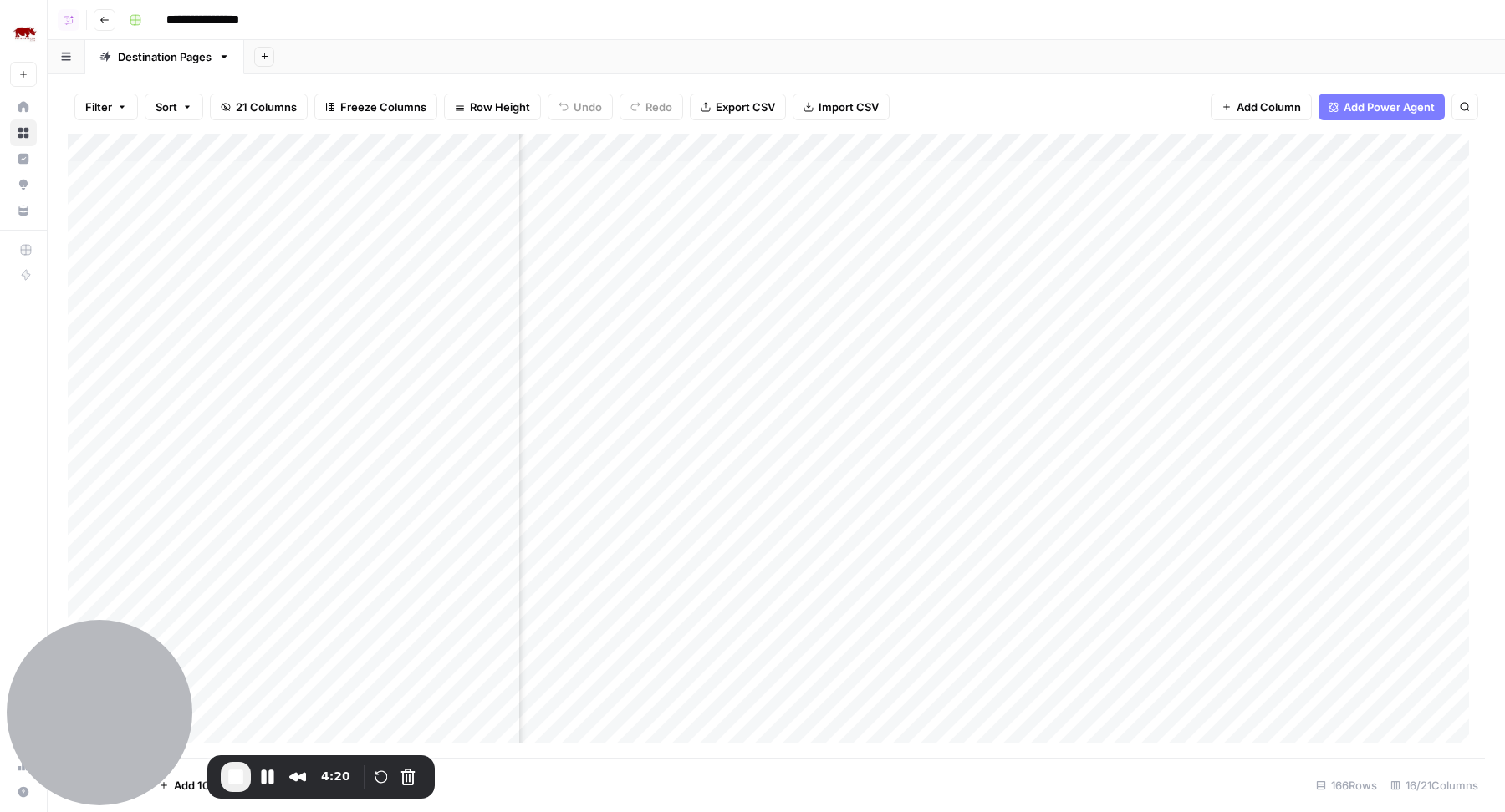
scroll to position [2, 1025]
click at [869, 172] on div "Add Column" at bounding box center [777, 446] width 1417 height 625
click at [875, 169] on div "Add Column" at bounding box center [777, 446] width 1417 height 625
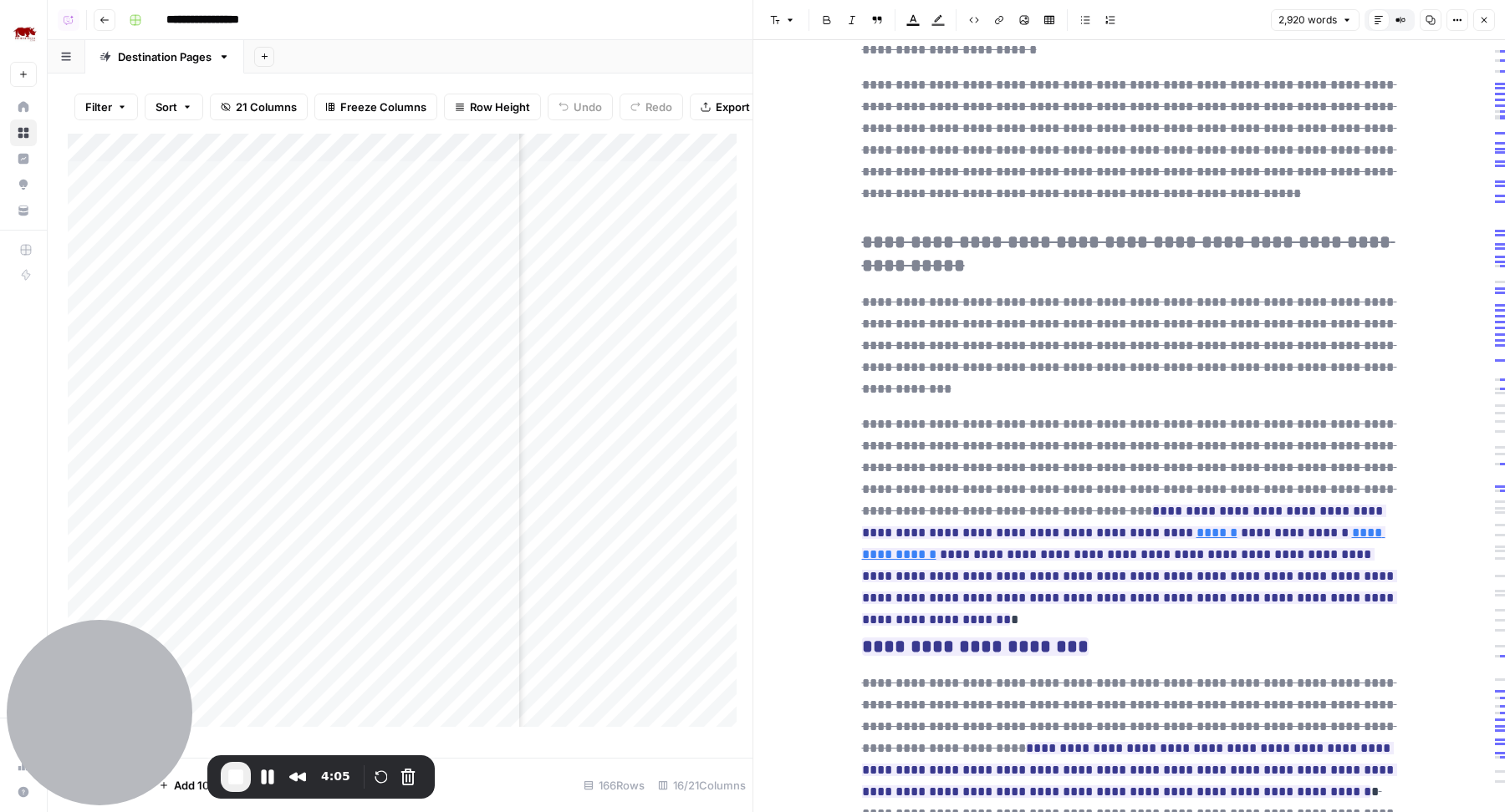
scroll to position [3889, 0]
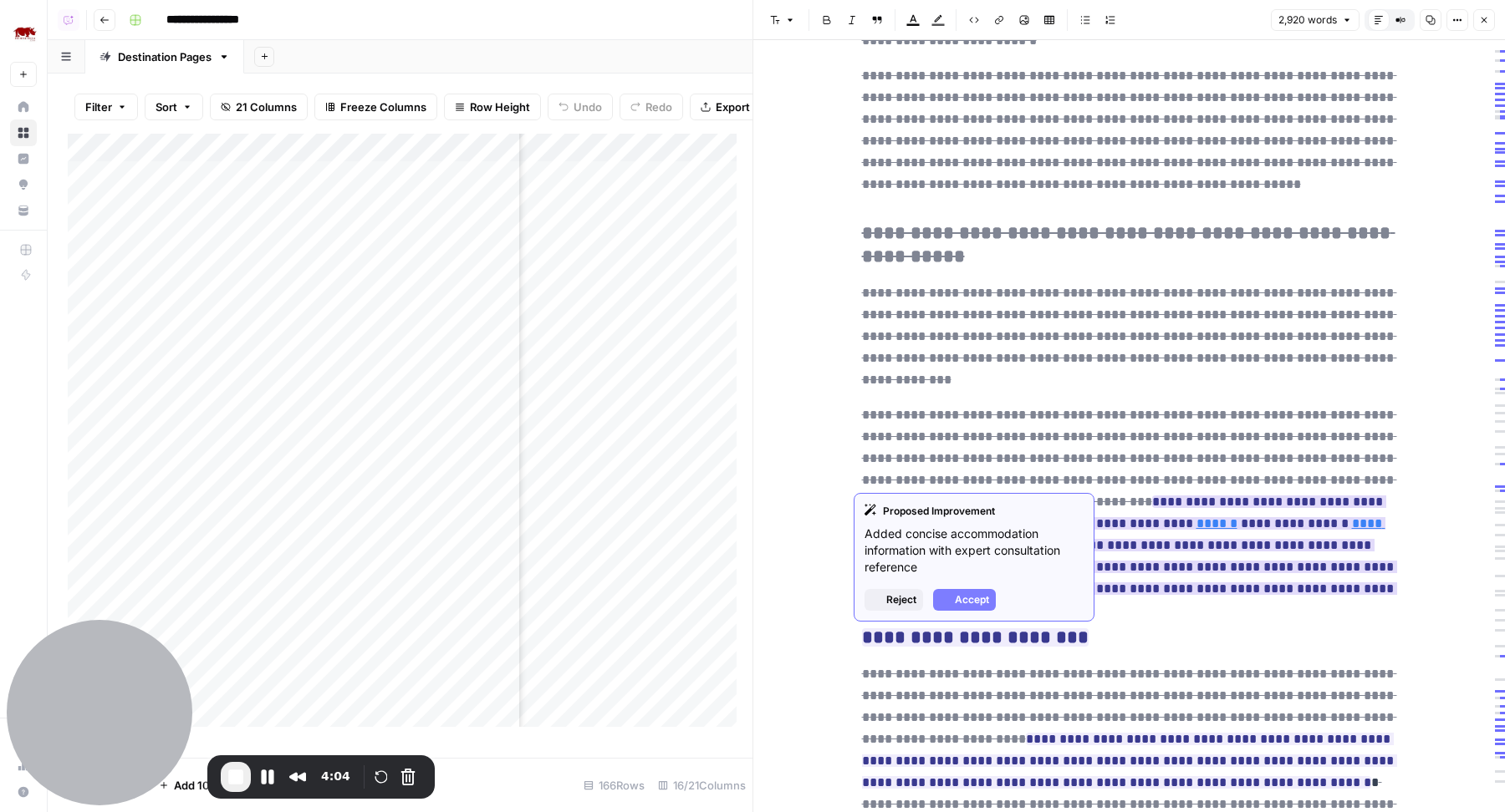
click at [1122, 495] on ins "**********" at bounding box center [1129, 555] width 535 height 121
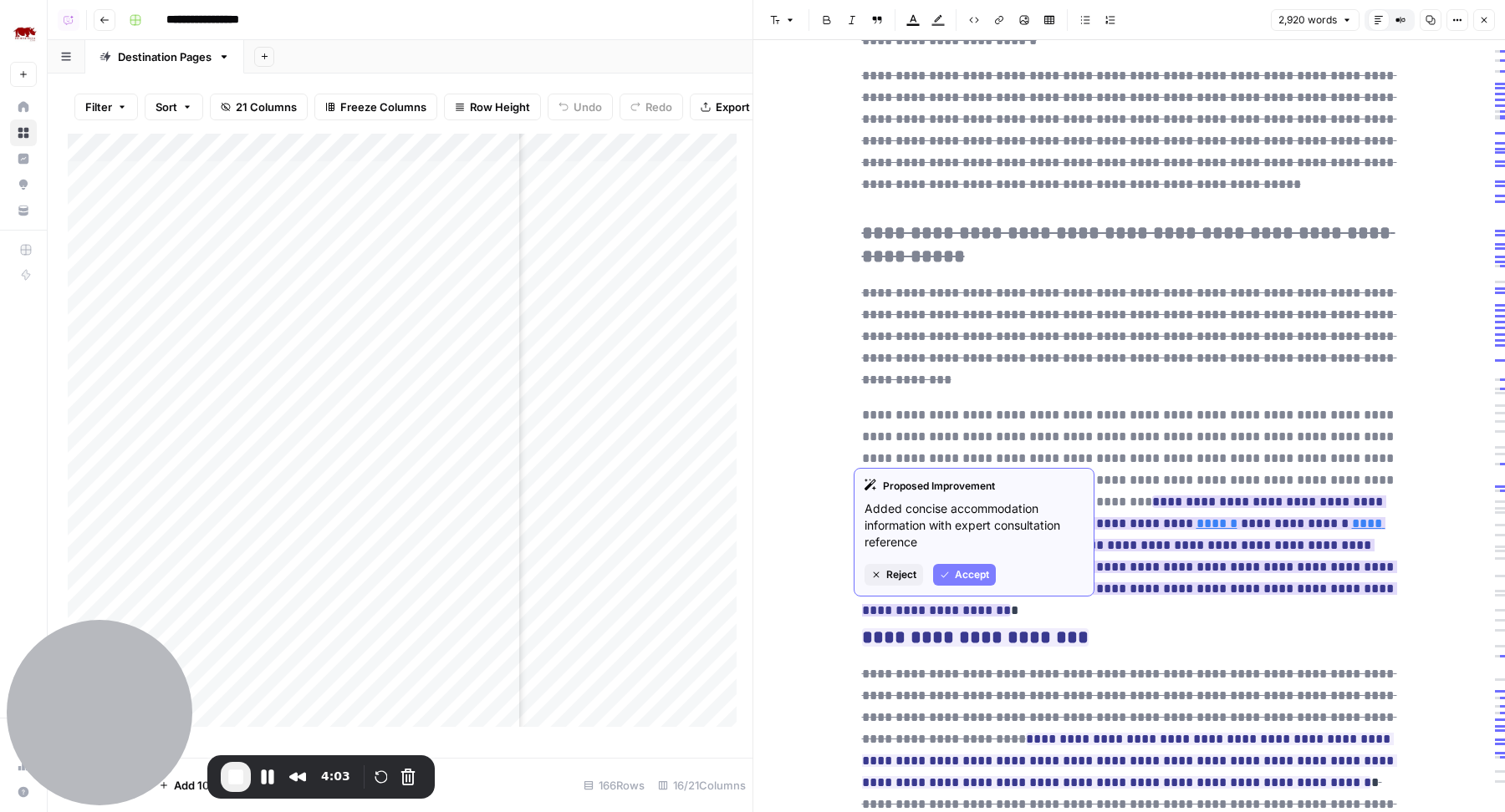
scroll to position [3958, 0]
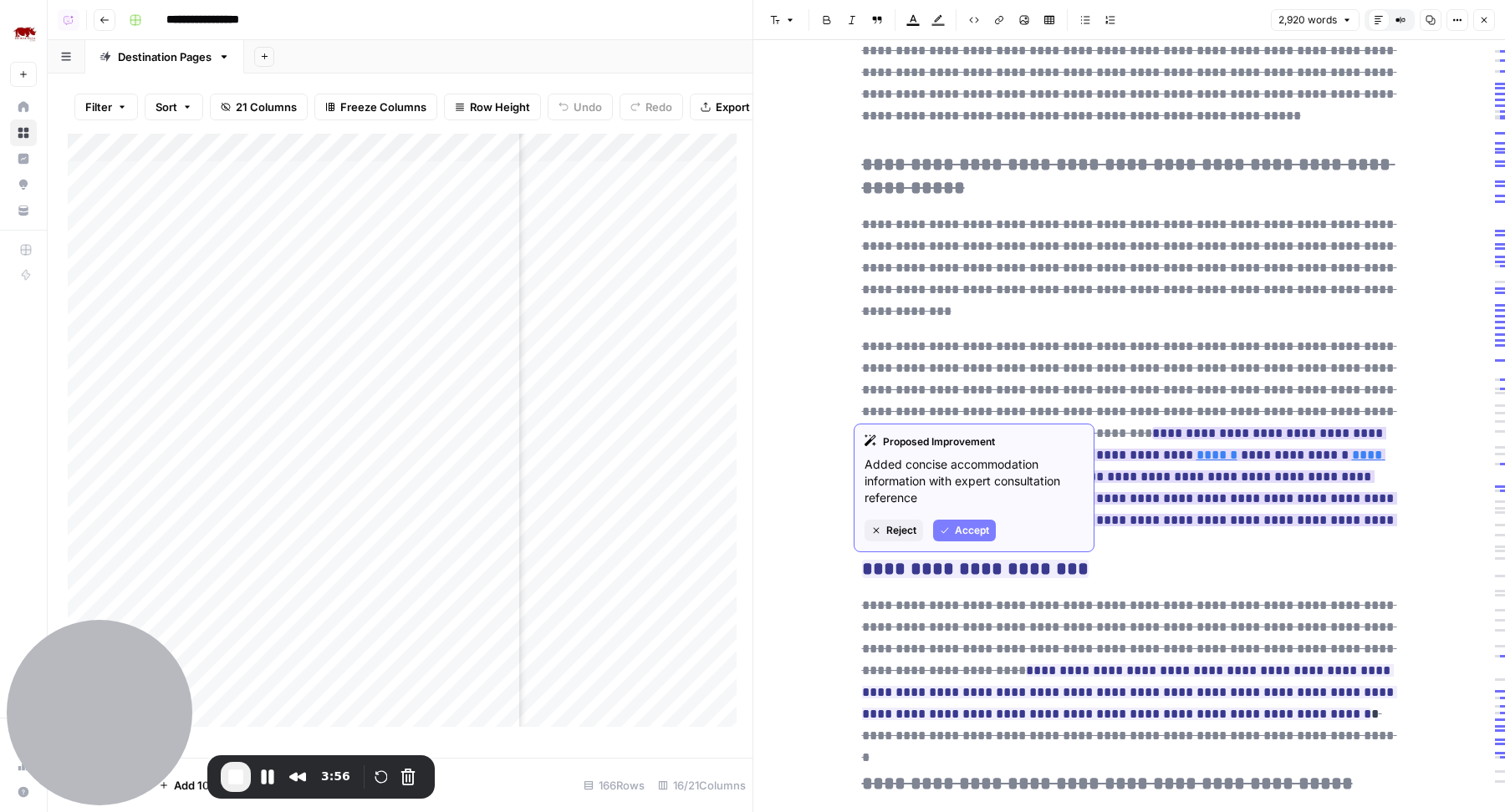
drag, startPoint x: 1090, startPoint y: 363, endPoint x: 1265, endPoint y: 379, distance: 175.7
click at [1265, 427] on ins "**********" at bounding box center [1129, 488] width 535 height 121
click at [1196, 427] on ins "**********" at bounding box center [1129, 488] width 535 height 121
drag, startPoint x: 1093, startPoint y: 361, endPoint x: 1368, endPoint y: 356, distance: 275.0
click at [1372, 427] on ins "**********" at bounding box center [1129, 488] width 535 height 121
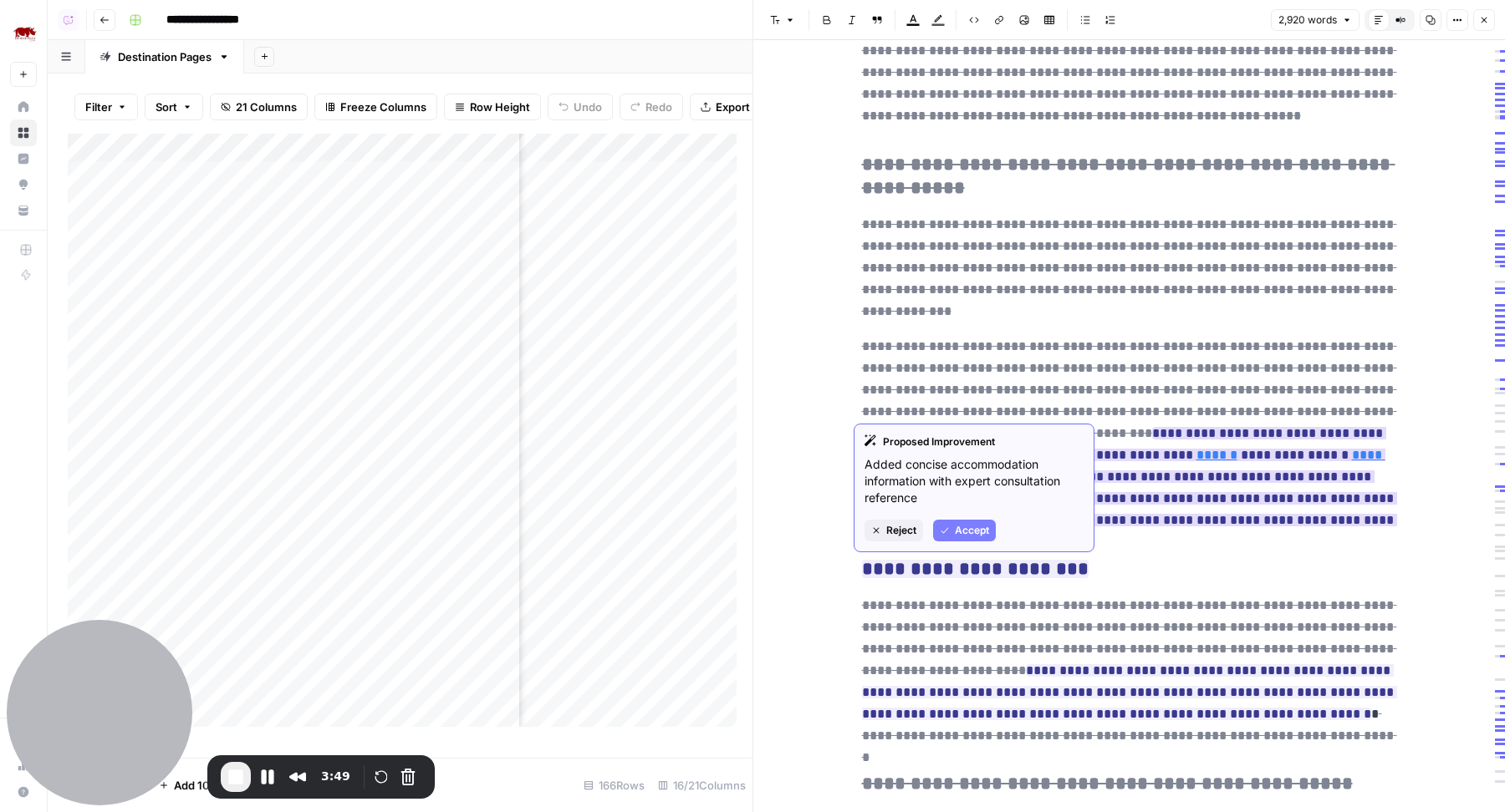
click at [1163, 375] on span "**********" at bounding box center [1129, 444] width 535 height 218
drag, startPoint x: 1089, startPoint y: 364, endPoint x: 1364, endPoint y: 362, distance: 275.0
click at [1364, 427] on ins "**********" at bounding box center [1129, 488] width 535 height 121
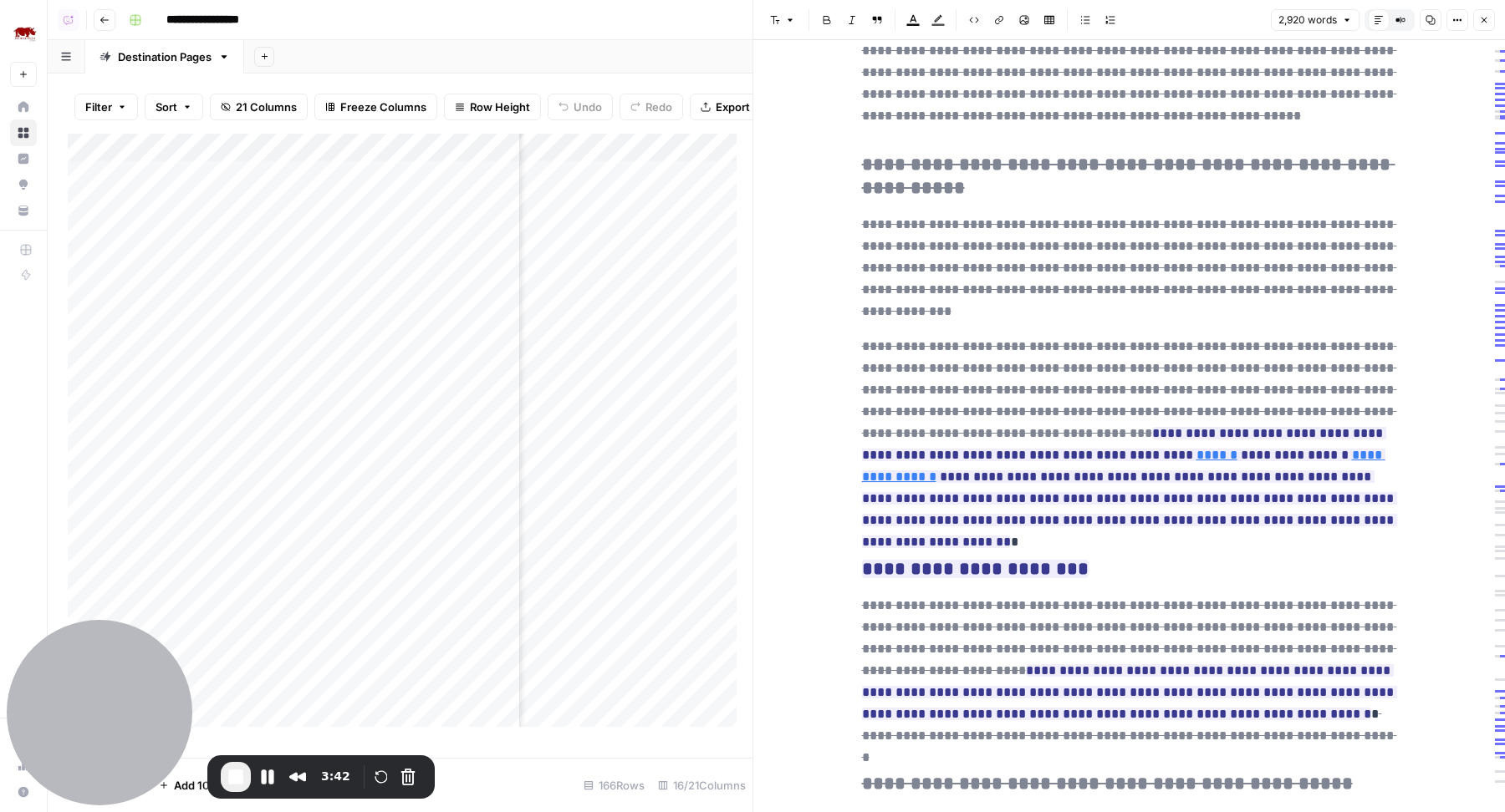
click at [1488, 22] on icon "button" at bounding box center [1485, 20] width 10 height 10
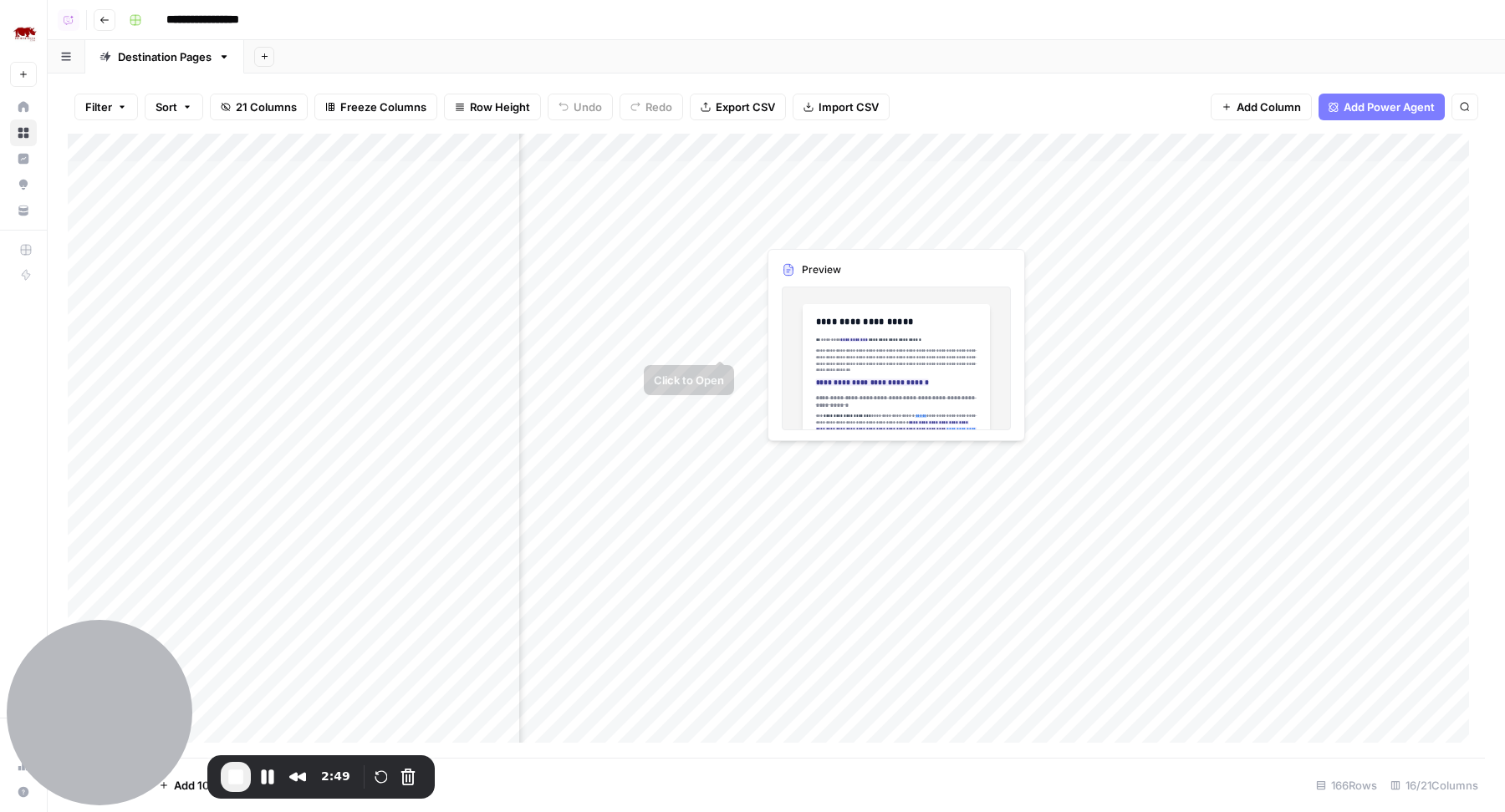
click at [1045, 286] on div "Add Column" at bounding box center [777, 446] width 1417 height 625
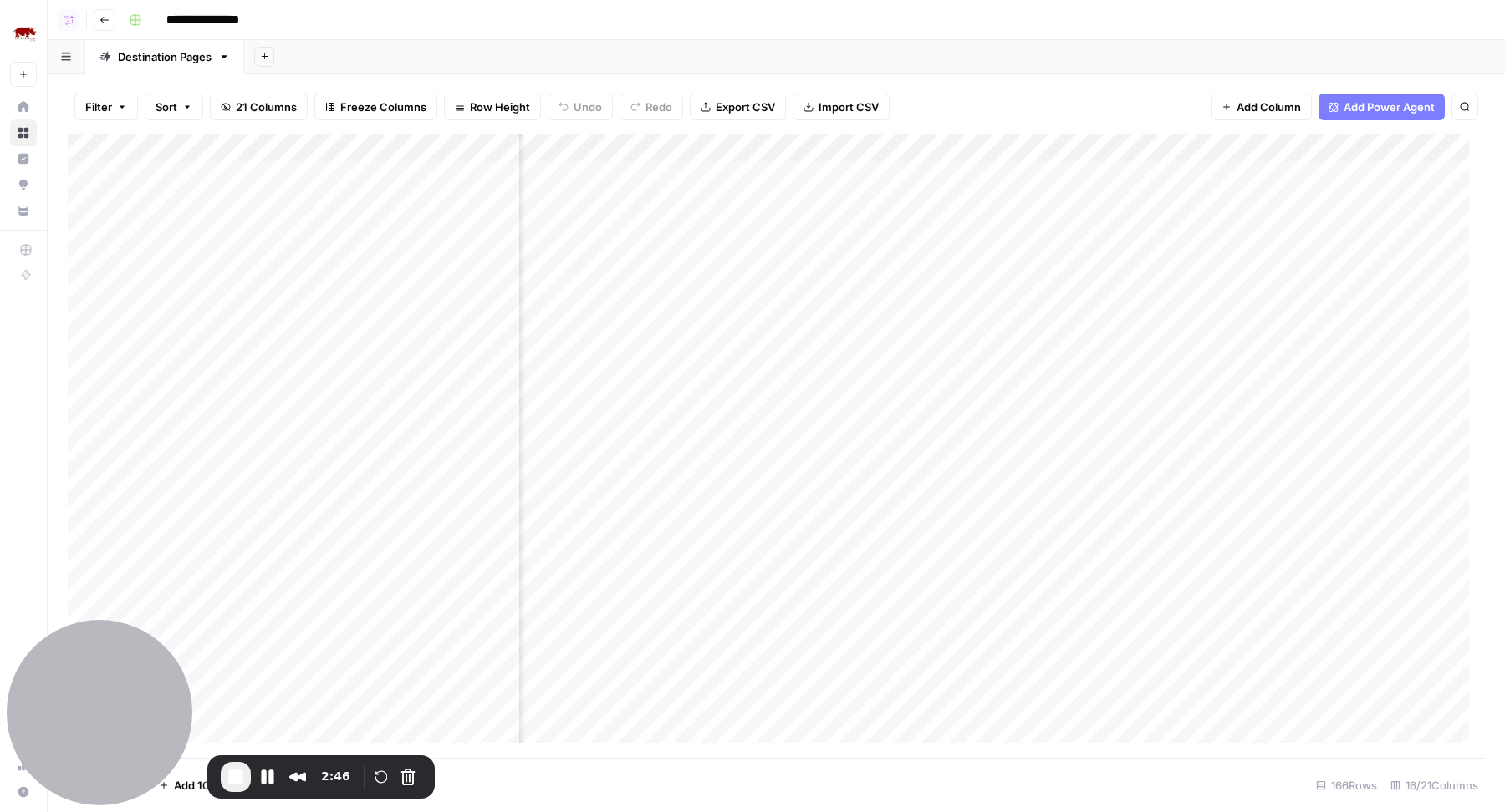
click at [1044, 285] on div "Add Column" at bounding box center [777, 446] width 1417 height 625
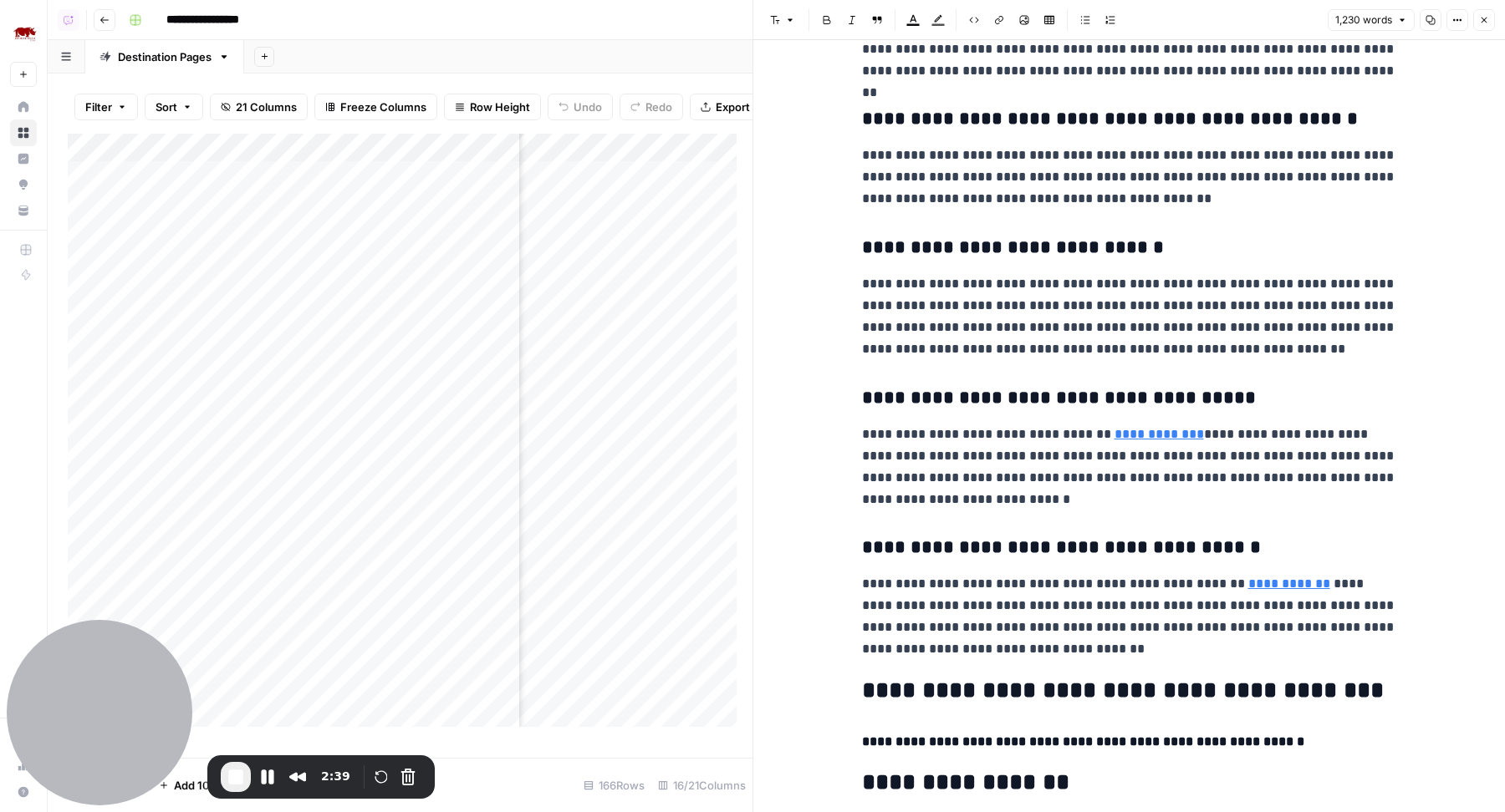
scroll to position [3339, 0]
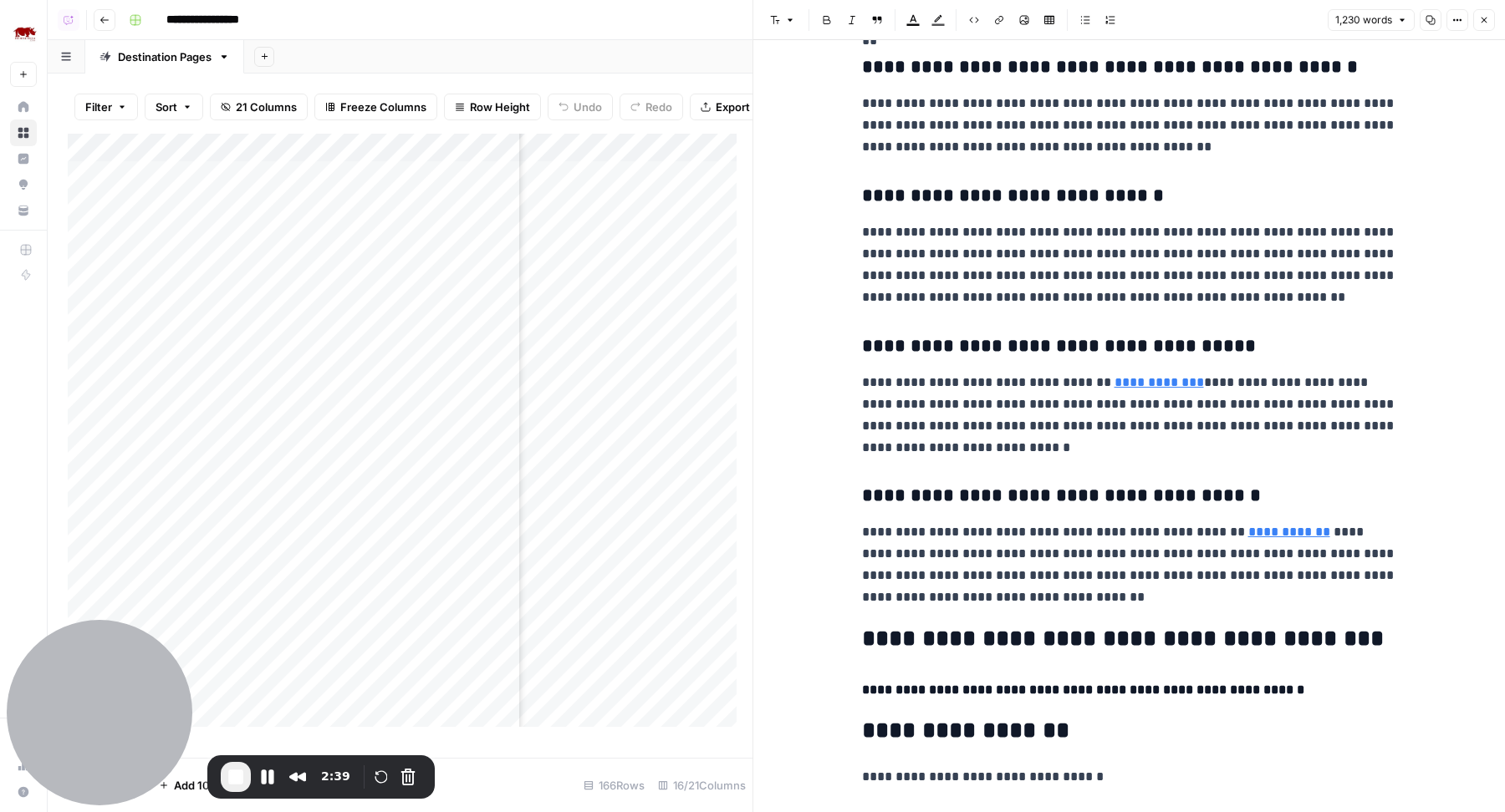
click at [970, 578] on p "**********" at bounding box center [1129, 565] width 535 height 87
drag, startPoint x: 857, startPoint y: 495, endPoint x: 1174, endPoint y: 487, distance: 317.1
click at [1174, 488] on h3 "**********" at bounding box center [1129, 497] width 535 height 24
click at [1091, 593] on p "**********" at bounding box center [1129, 565] width 535 height 87
drag, startPoint x: 863, startPoint y: 530, endPoint x: 986, endPoint y: 530, distance: 123.0
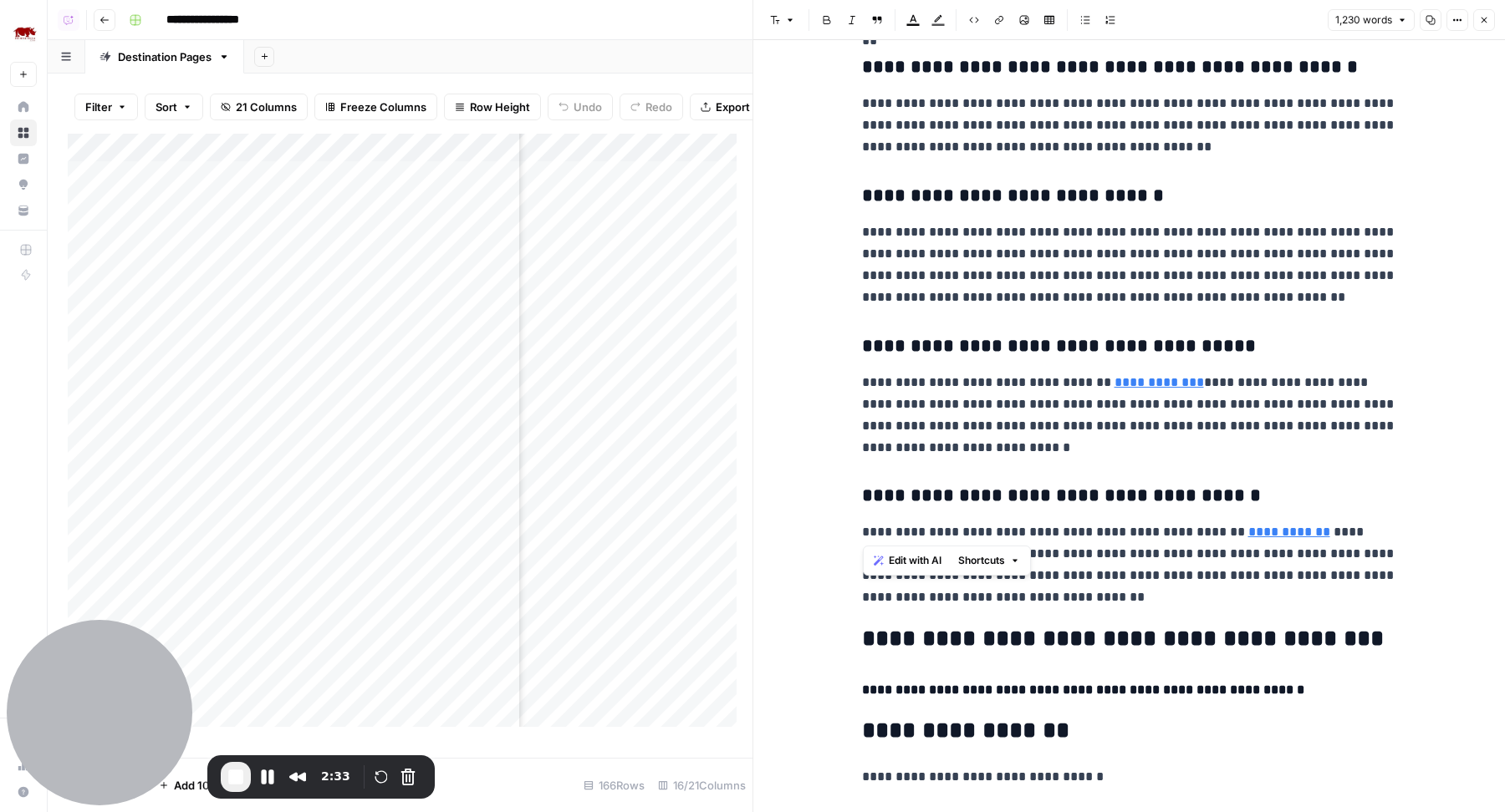
click at [986, 530] on p "**********" at bounding box center [1129, 565] width 535 height 87
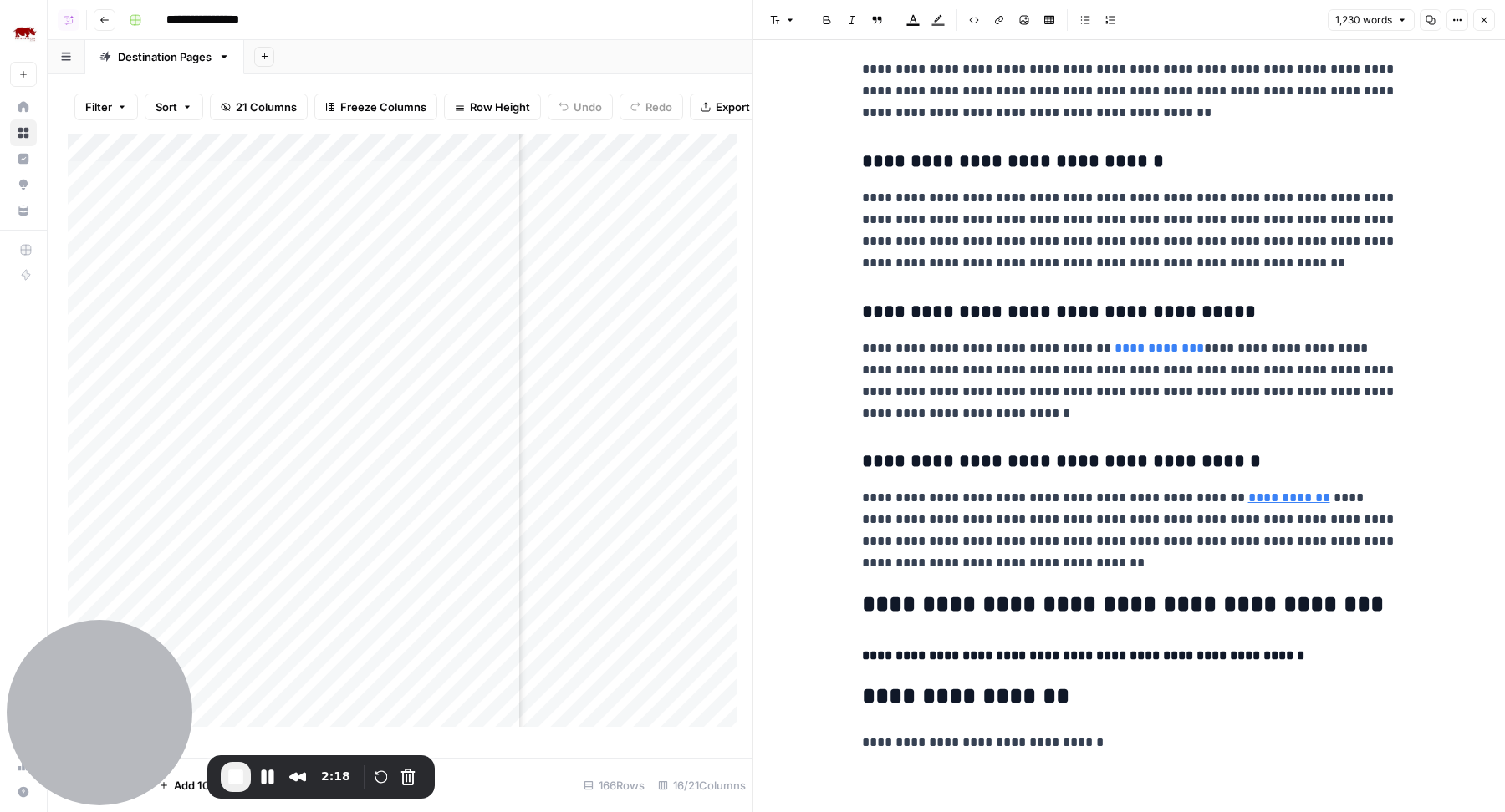
click at [1283, 496] on link "**********" at bounding box center [1289, 498] width 82 height 13
click at [1223, 474] on icon at bounding box center [1224, 473] width 10 height 10
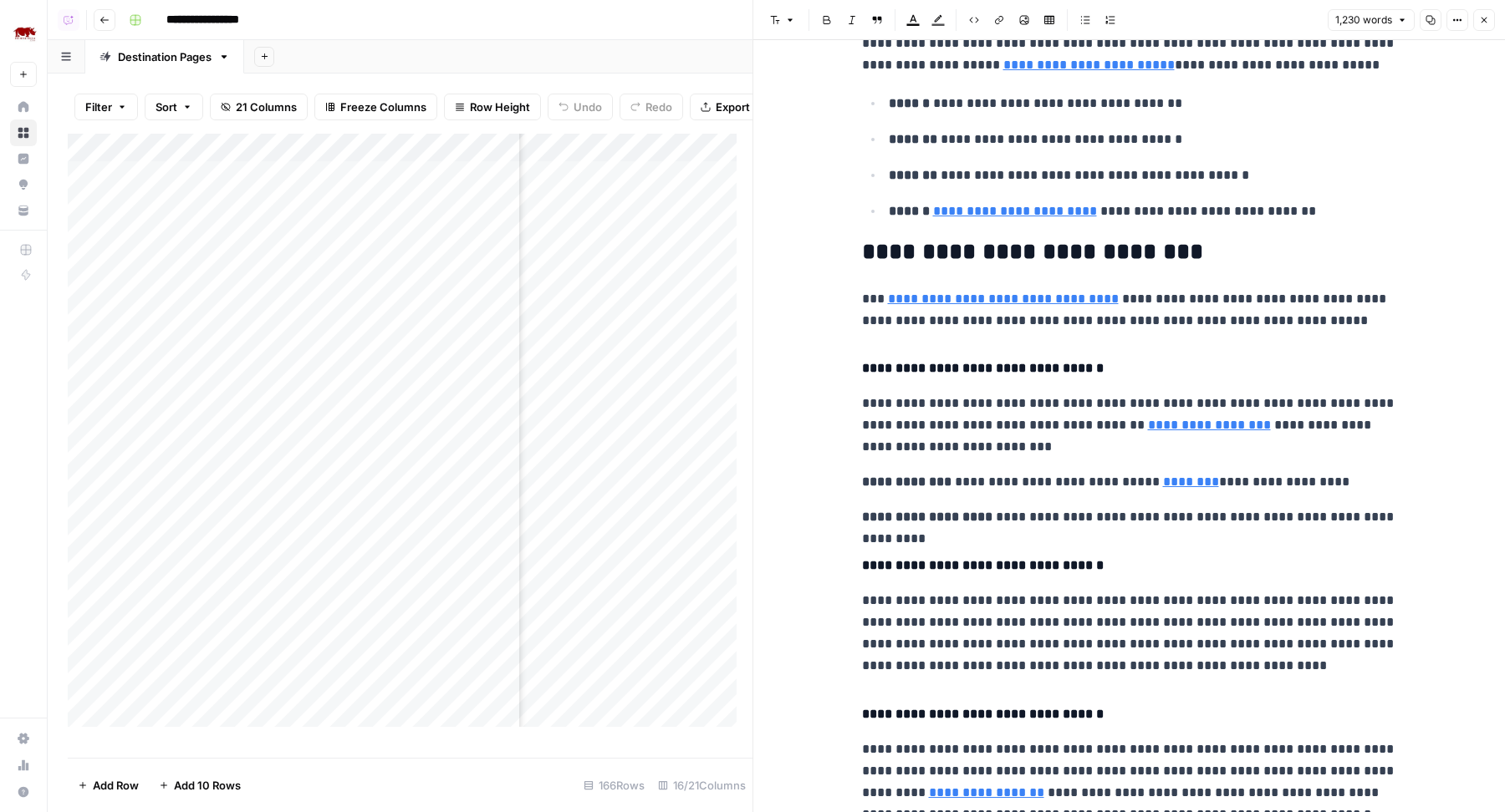
scroll to position [0, 0]
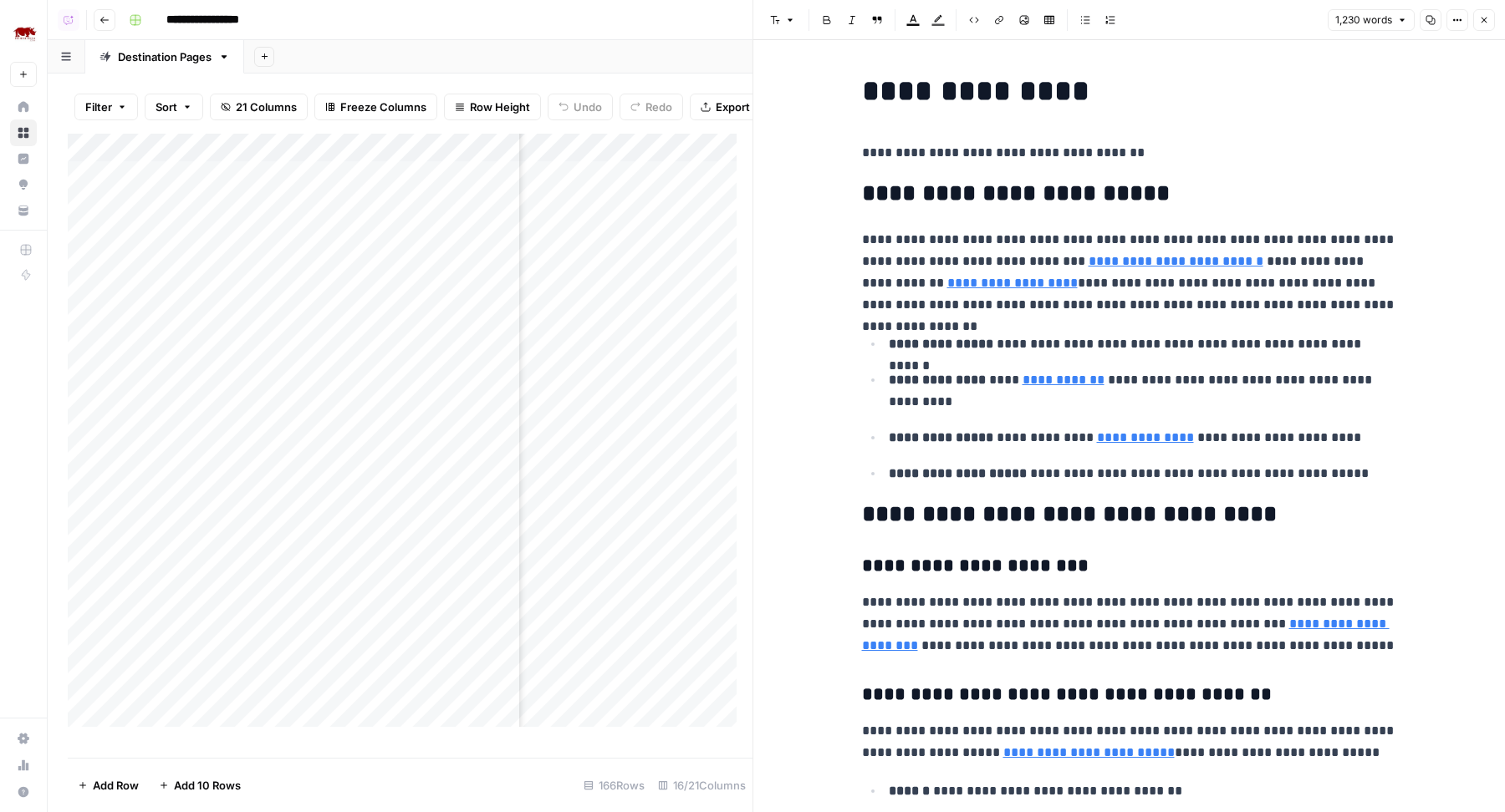
click at [1490, 20] on button "Close" at bounding box center [1485, 20] width 22 height 22
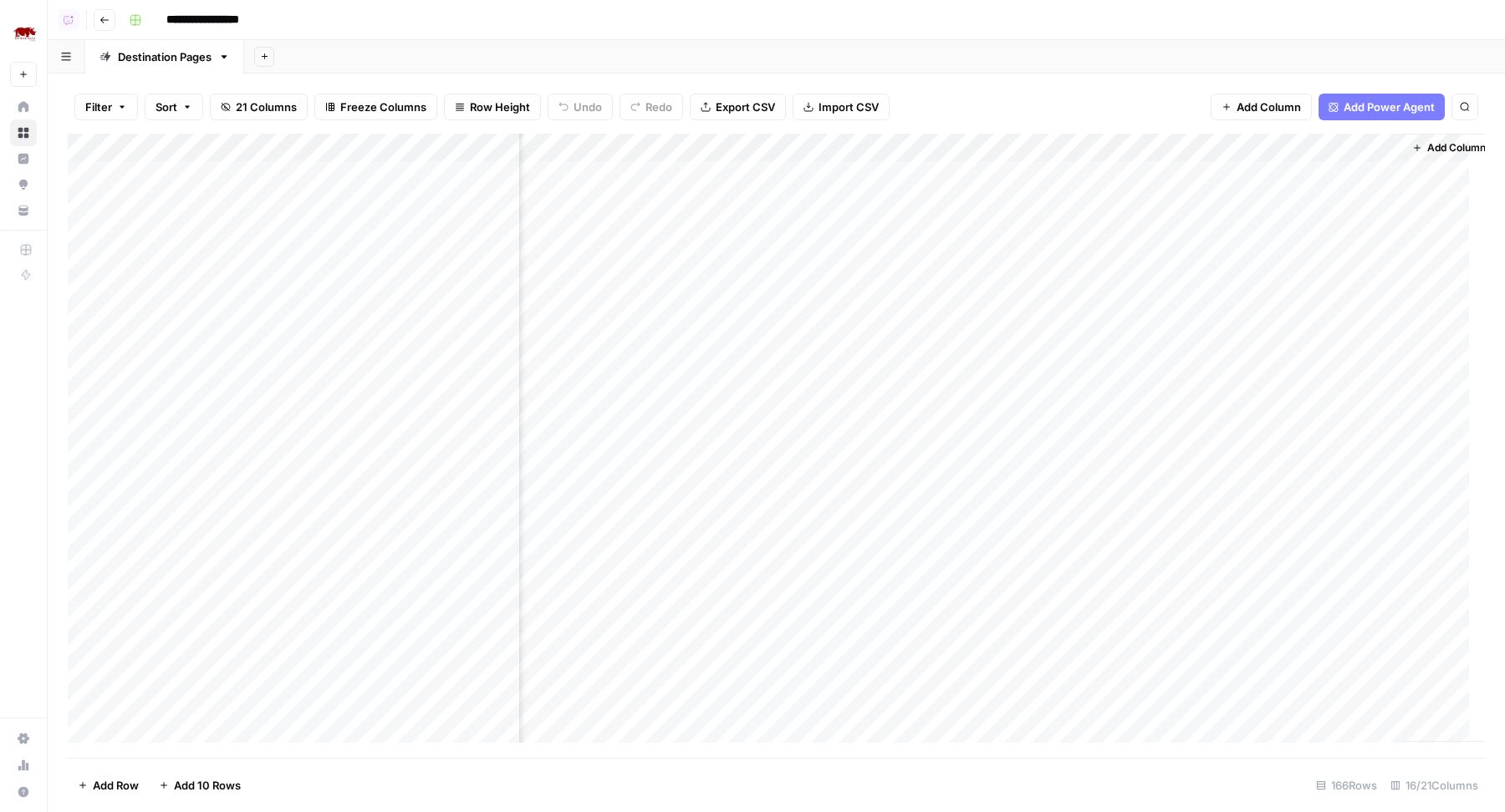
scroll to position [2, 1315]
click at [1237, 173] on div "Add Column" at bounding box center [777, 446] width 1417 height 625
click at [1238, 202] on div "Add Column" at bounding box center [777, 446] width 1417 height 625
click at [1240, 286] on div "Add Column" at bounding box center [777, 446] width 1417 height 625
click at [1151, 149] on div "Add Column" at bounding box center [777, 446] width 1417 height 625
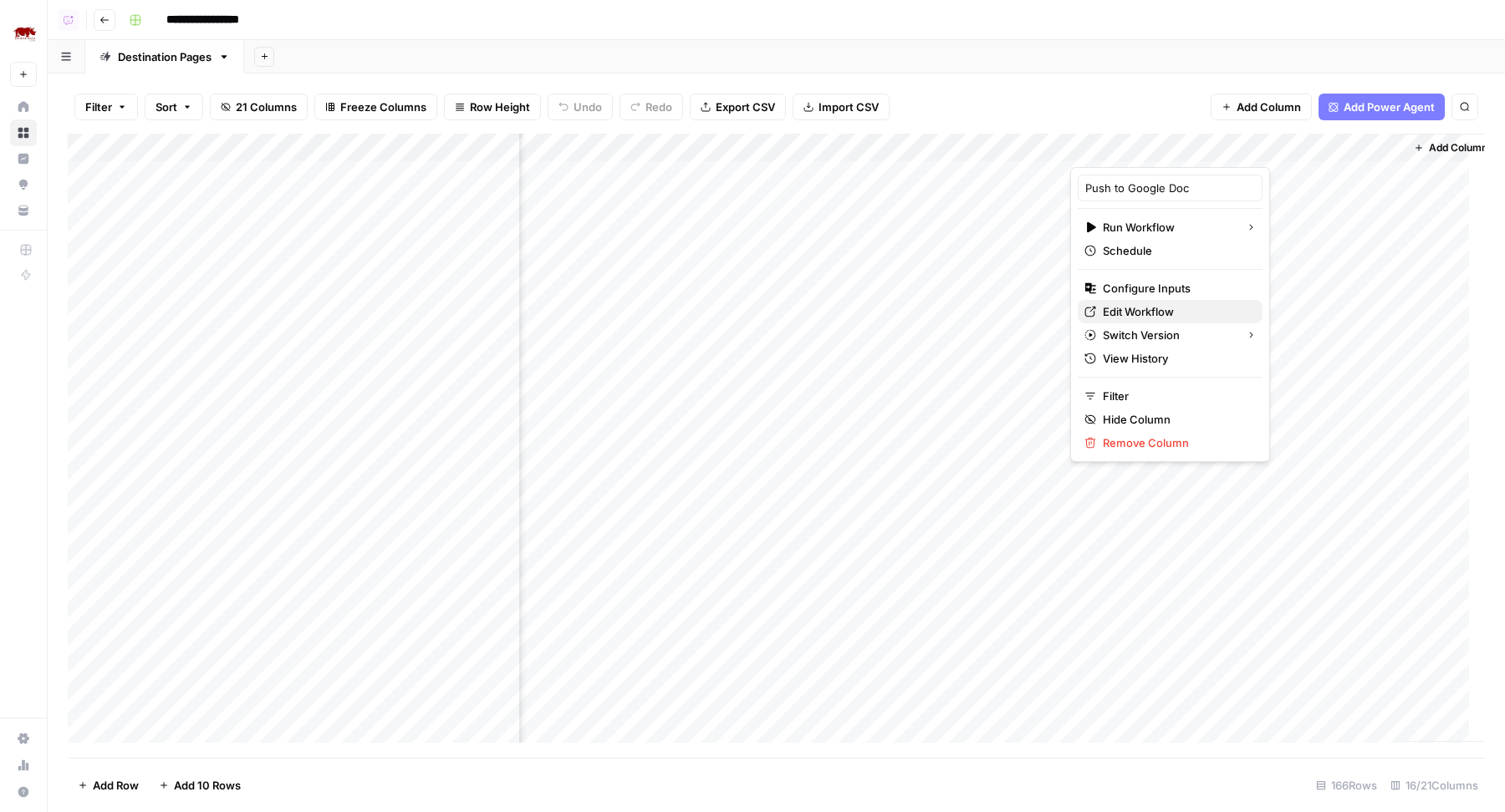
click at [1132, 310] on span "Edit Workflow" at bounding box center [1176, 312] width 146 height 17
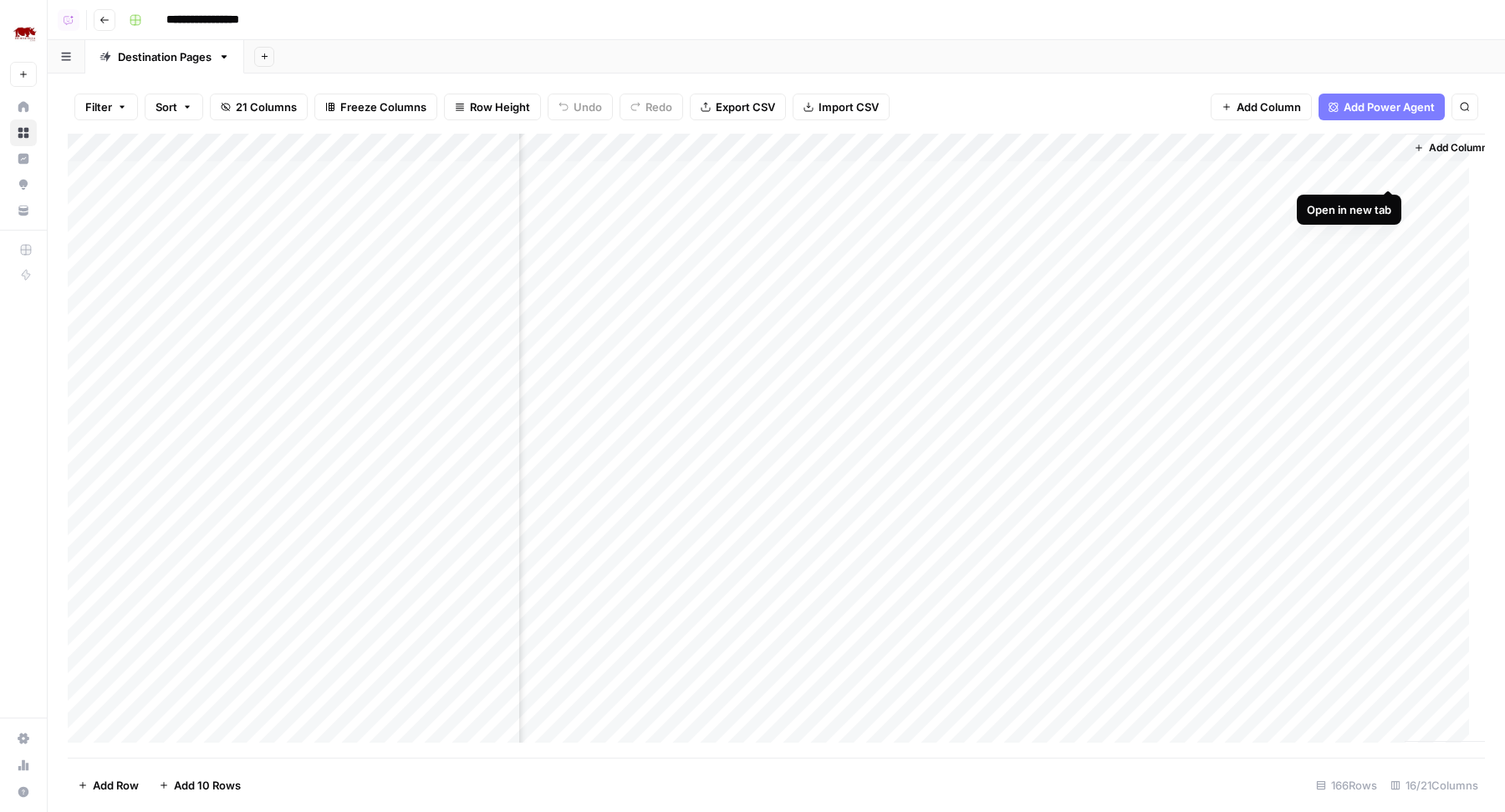
click at [1387, 178] on div "Add Column" at bounding box center [777, 446] width 1417 height 625
click at [1384, 200] on div "Add Column" at bounding box center [777, 446] width 1417 height 625
click at [1388, 283] on div "Add Column" at bounding box center [777, 446] width 1417 height 625
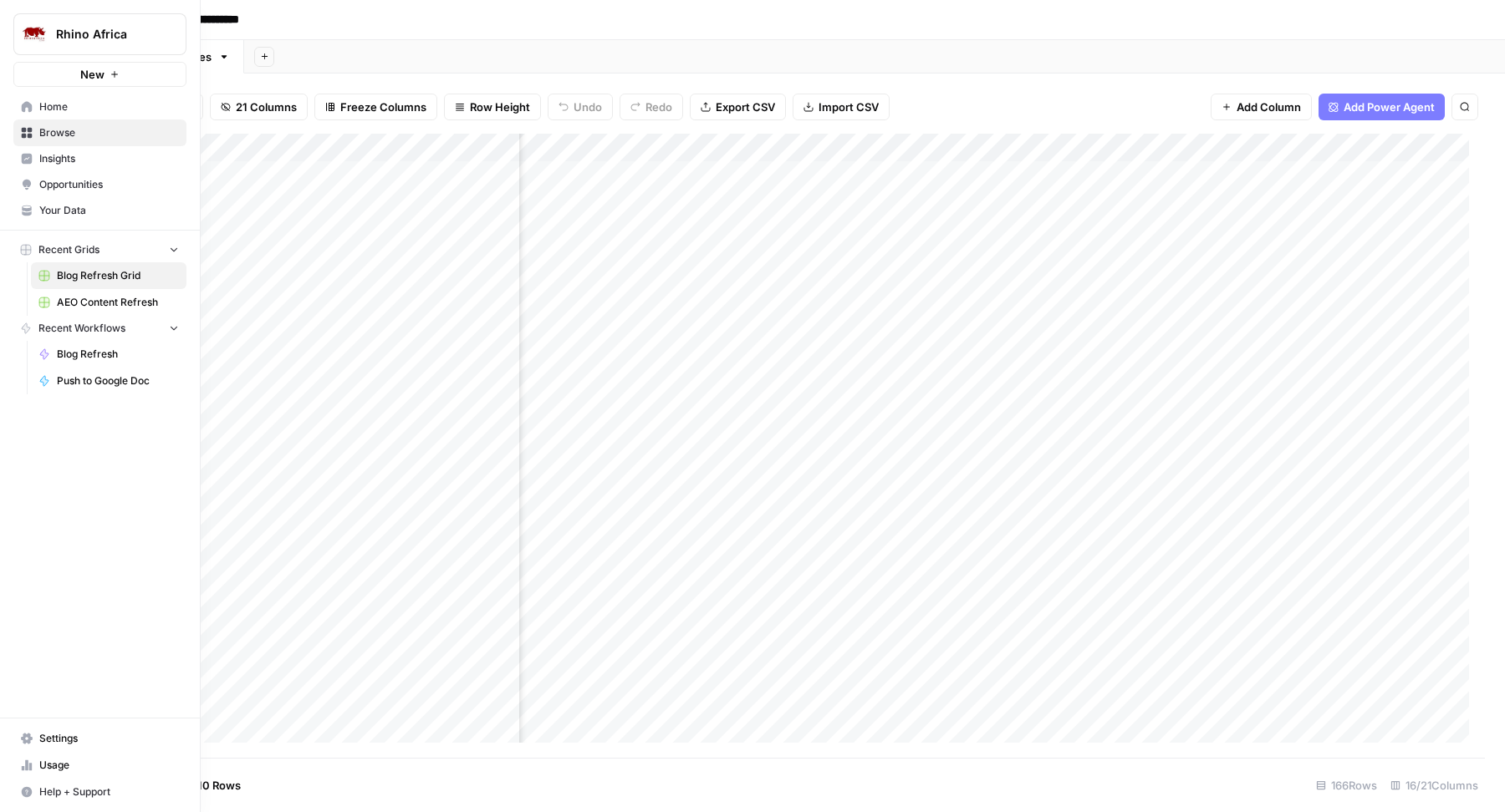
click at [59, 766] on span "Usage" at bounding box center [109, 765] width 139 height 15
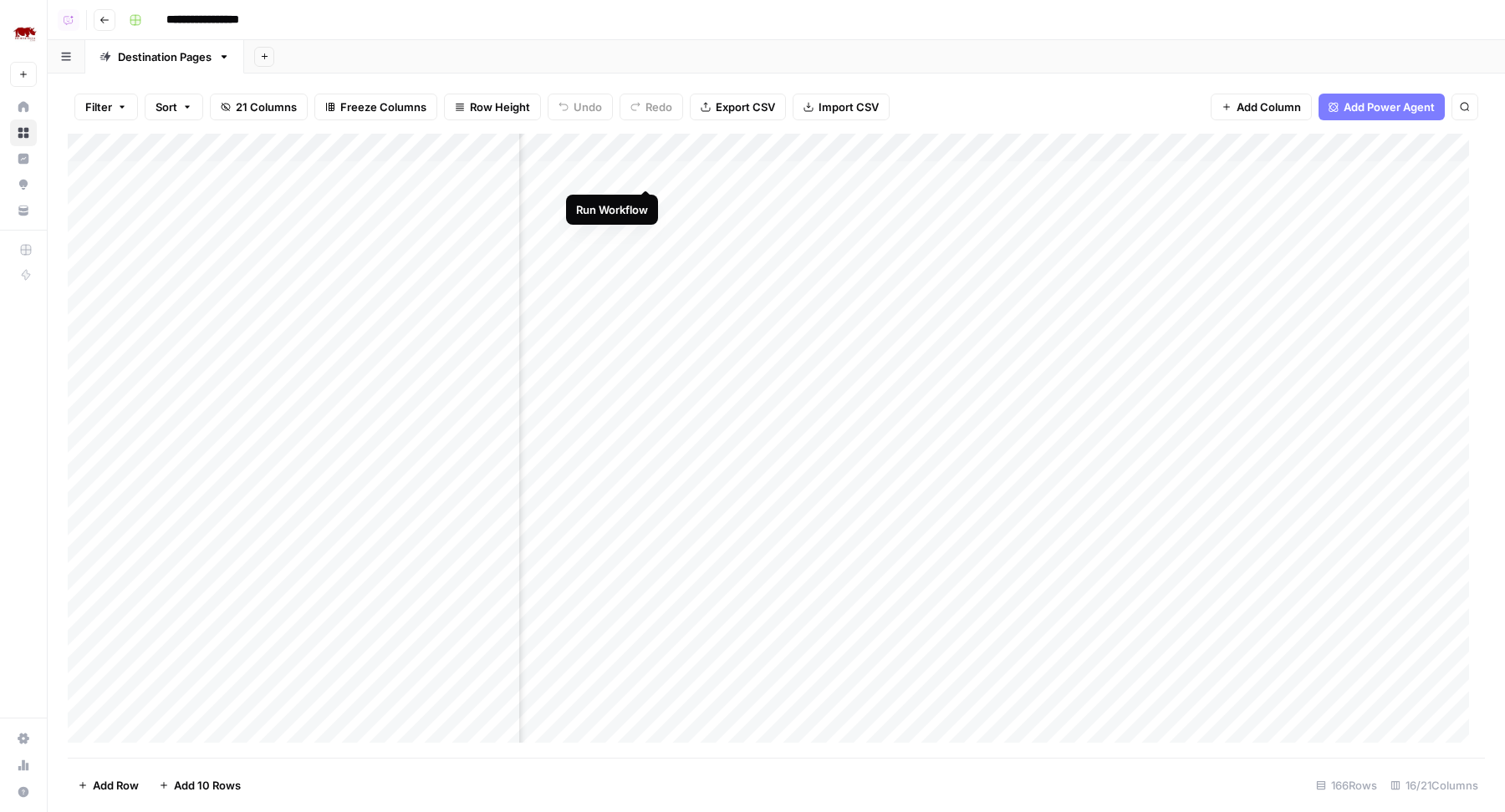
click at [670, 48] on div "Add Sheet" at bounding box center [874, 56] width 1261 height 33
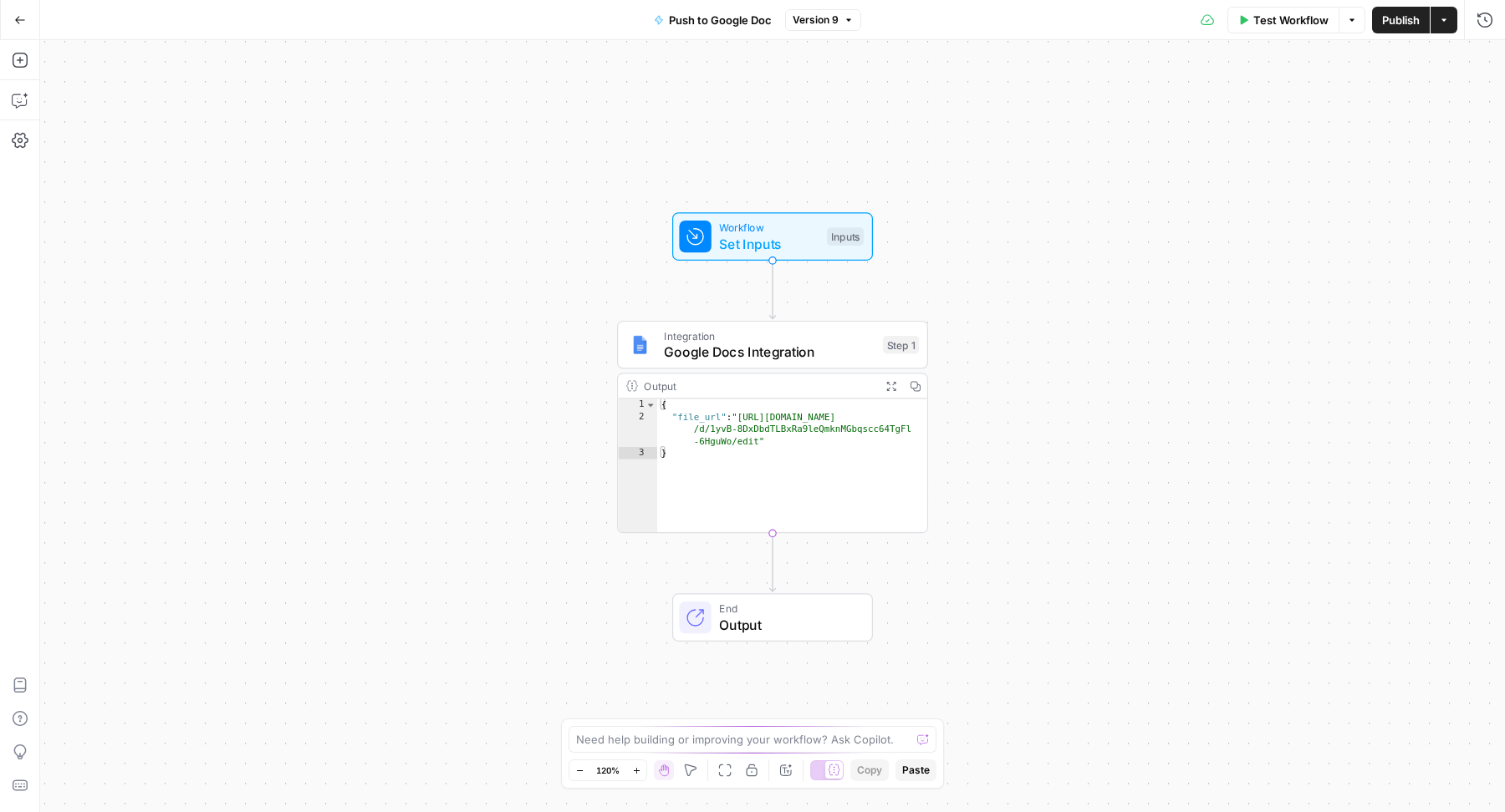
click at [719, 361] on span "Google Docs Integration" at bounding box center [769, 352] width 211 height 20
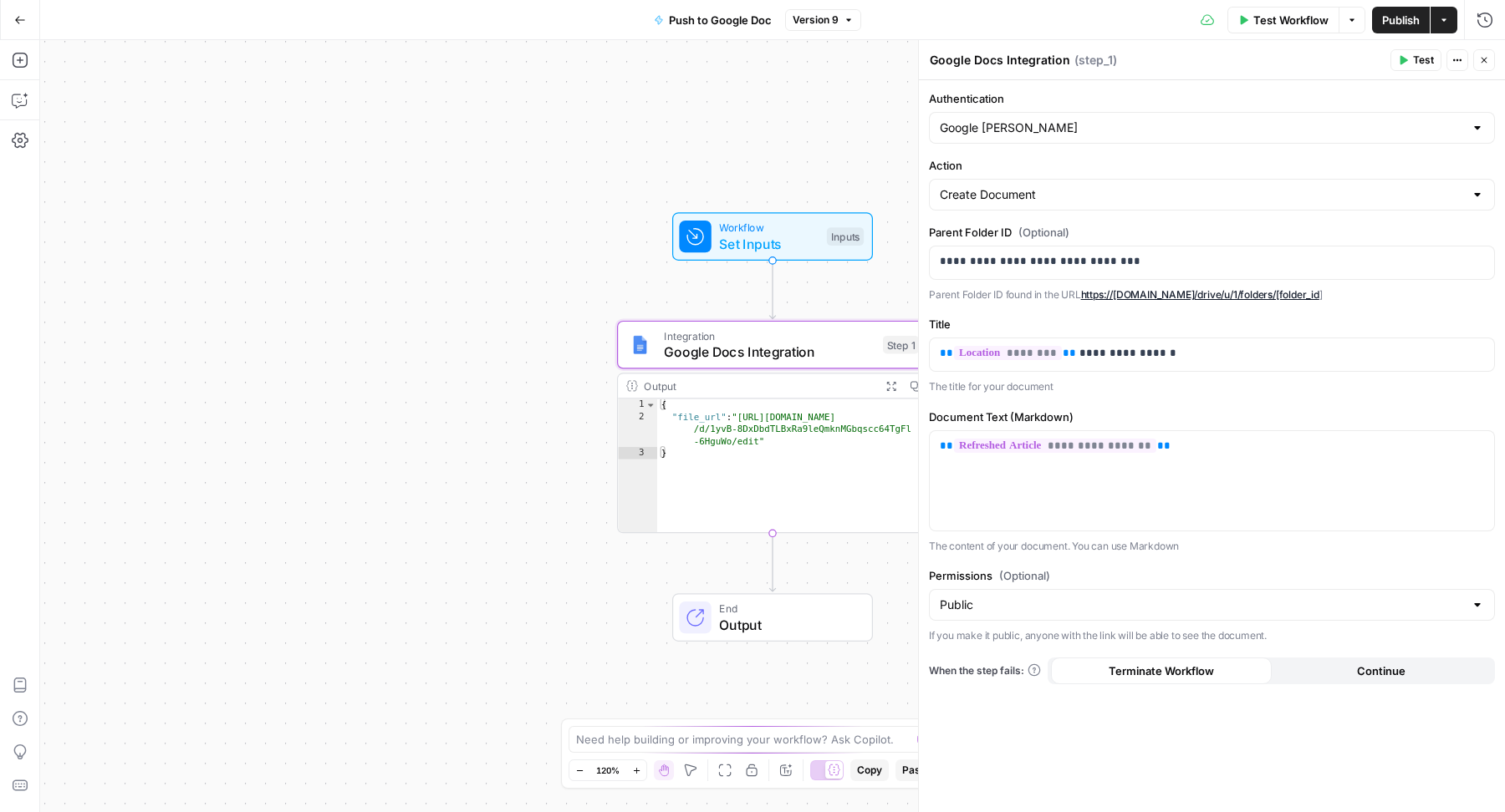
click at [1480, 59] on icon "button" at bounding box center [1485, 60] width 10 height 10
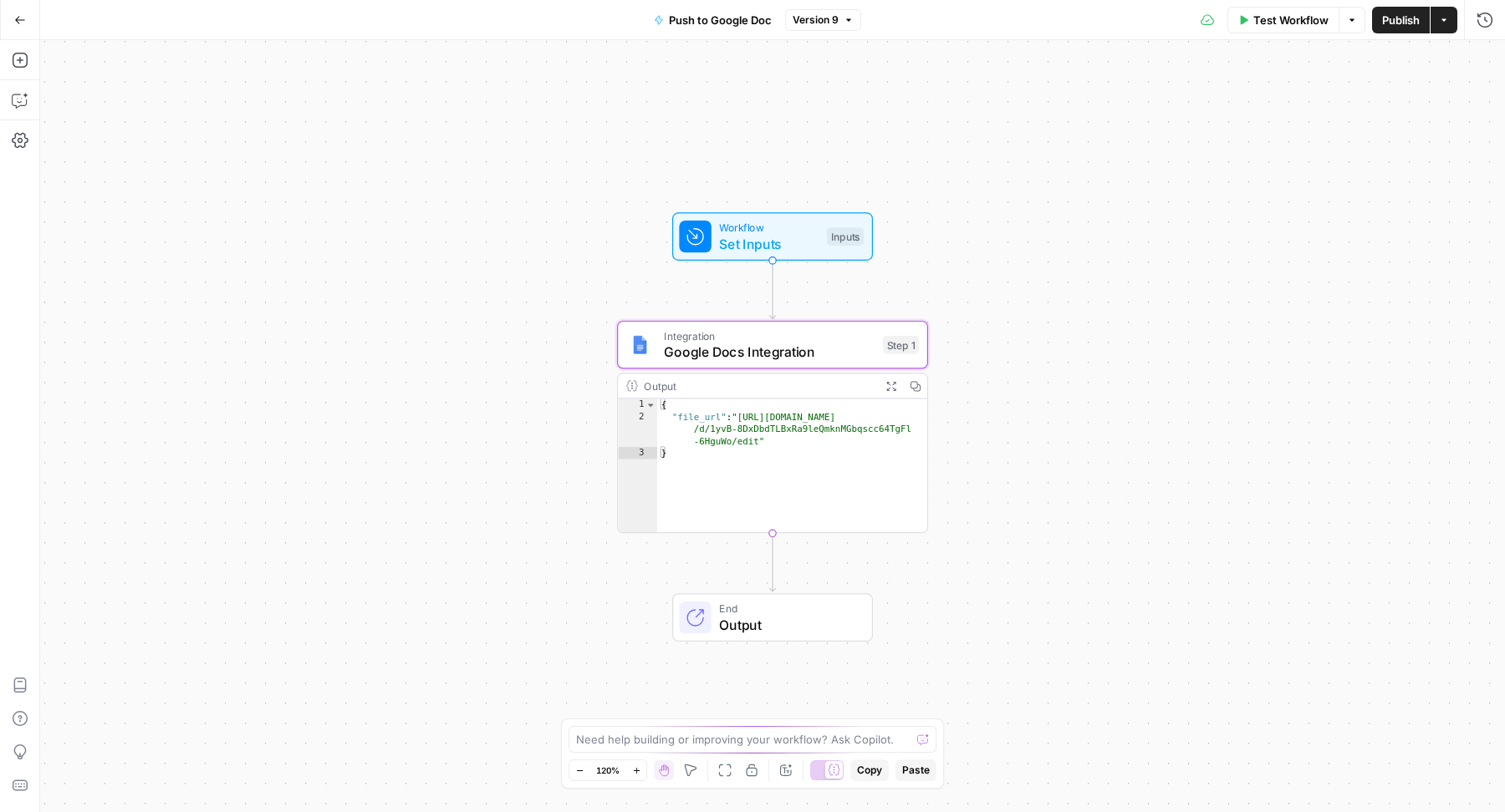
click at [26, 21] on button "Go Back" at bounding box center [20, 20] width 30 height 30
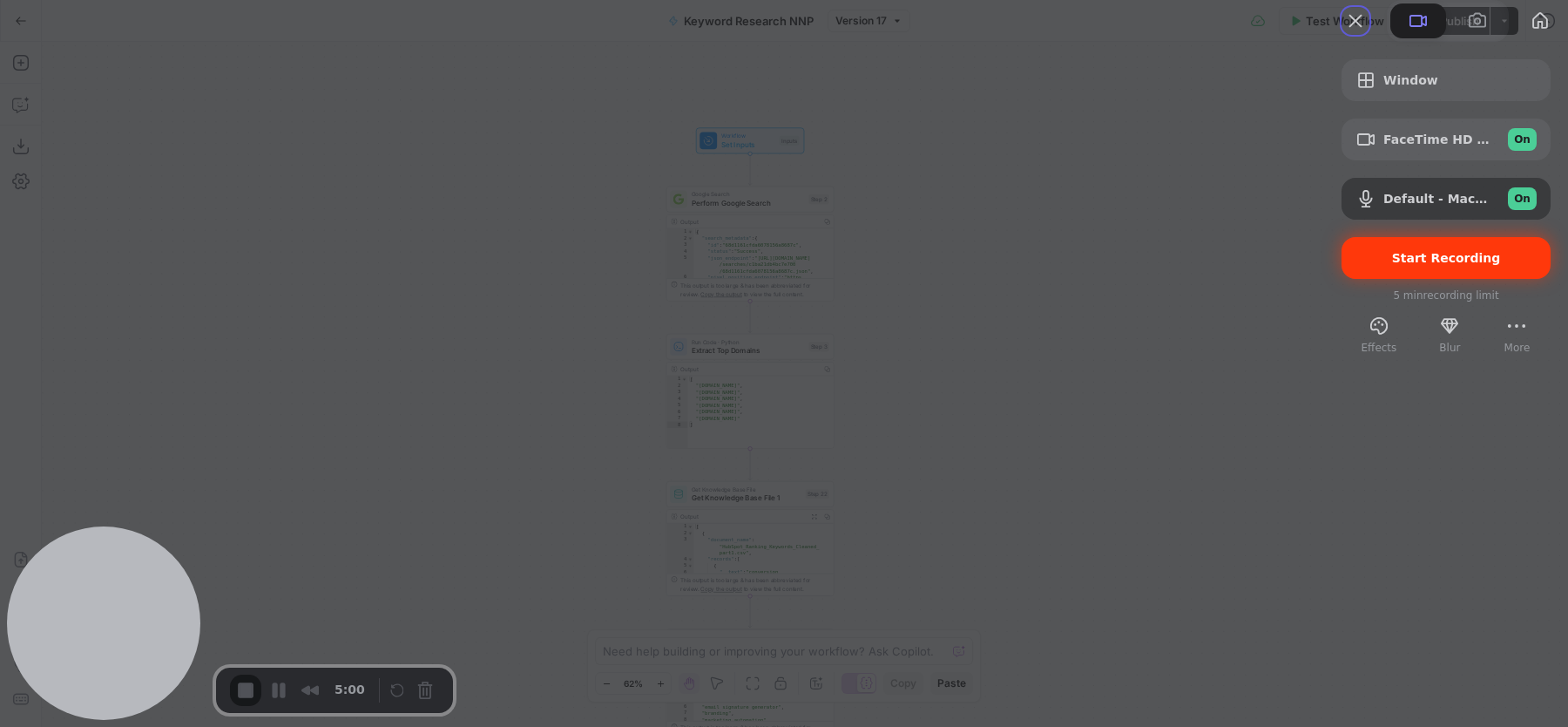
click at [1422, 265] on span "Start Recording" at bounding box center [1446, 258] width 109 height 14
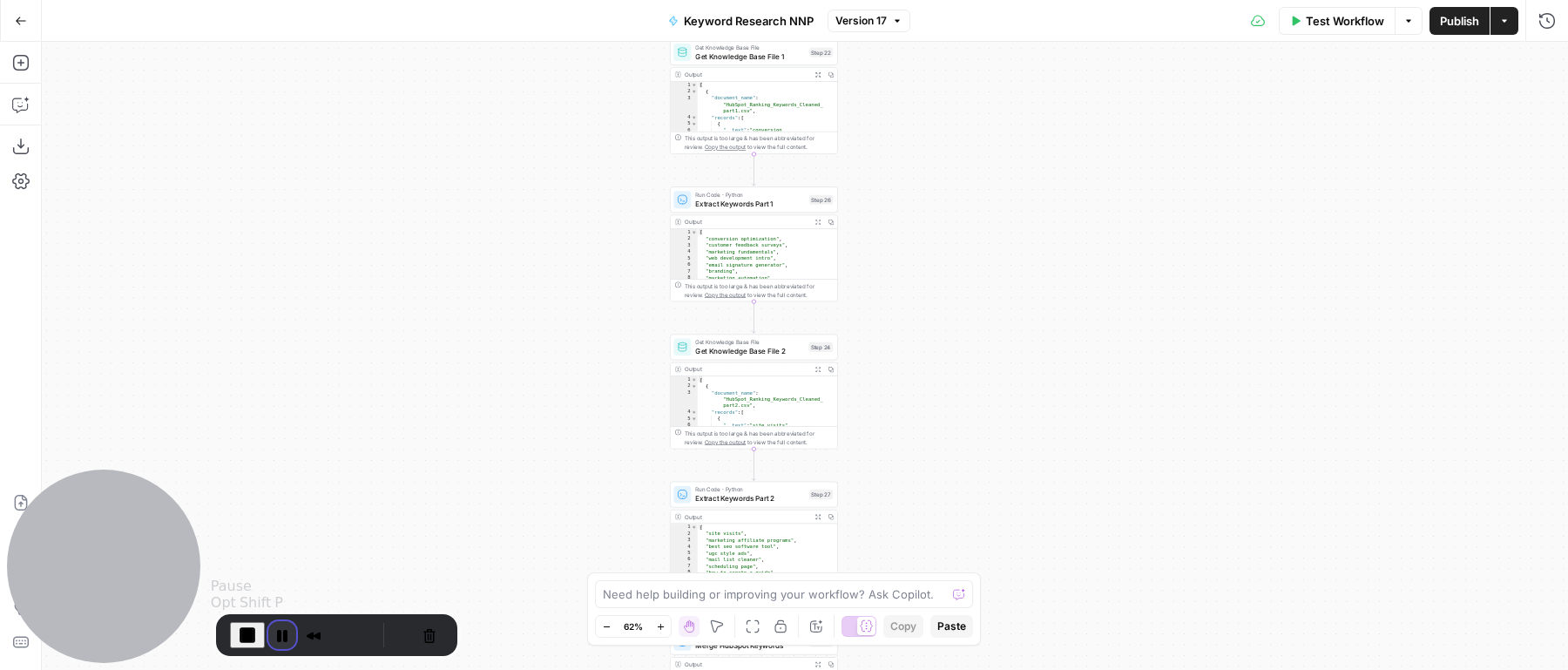
click at [282, 632] on button "Pause Recording" at bounding box center [282, 635] width 27 height 27
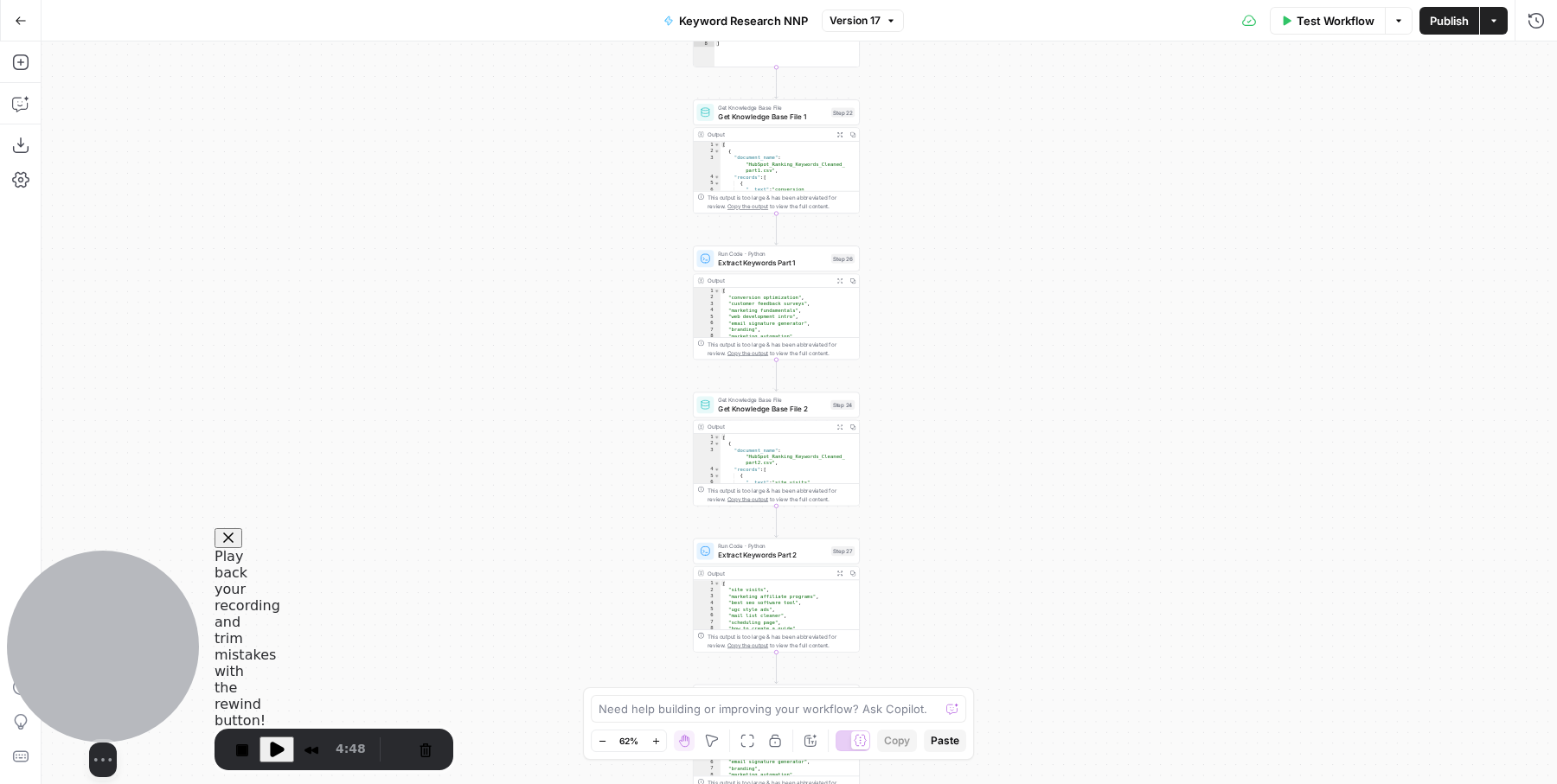
drag, startPoint x: 154, startPoint y: 531, endPoint x: 180, endPoint y: 590, distance: 64.5
click at [181, 590] on body "Blog Content Action Plan New Home Browse Insights Opportunities Your Data Recen…" at bounding box center [778, 392] width 1557 height 784
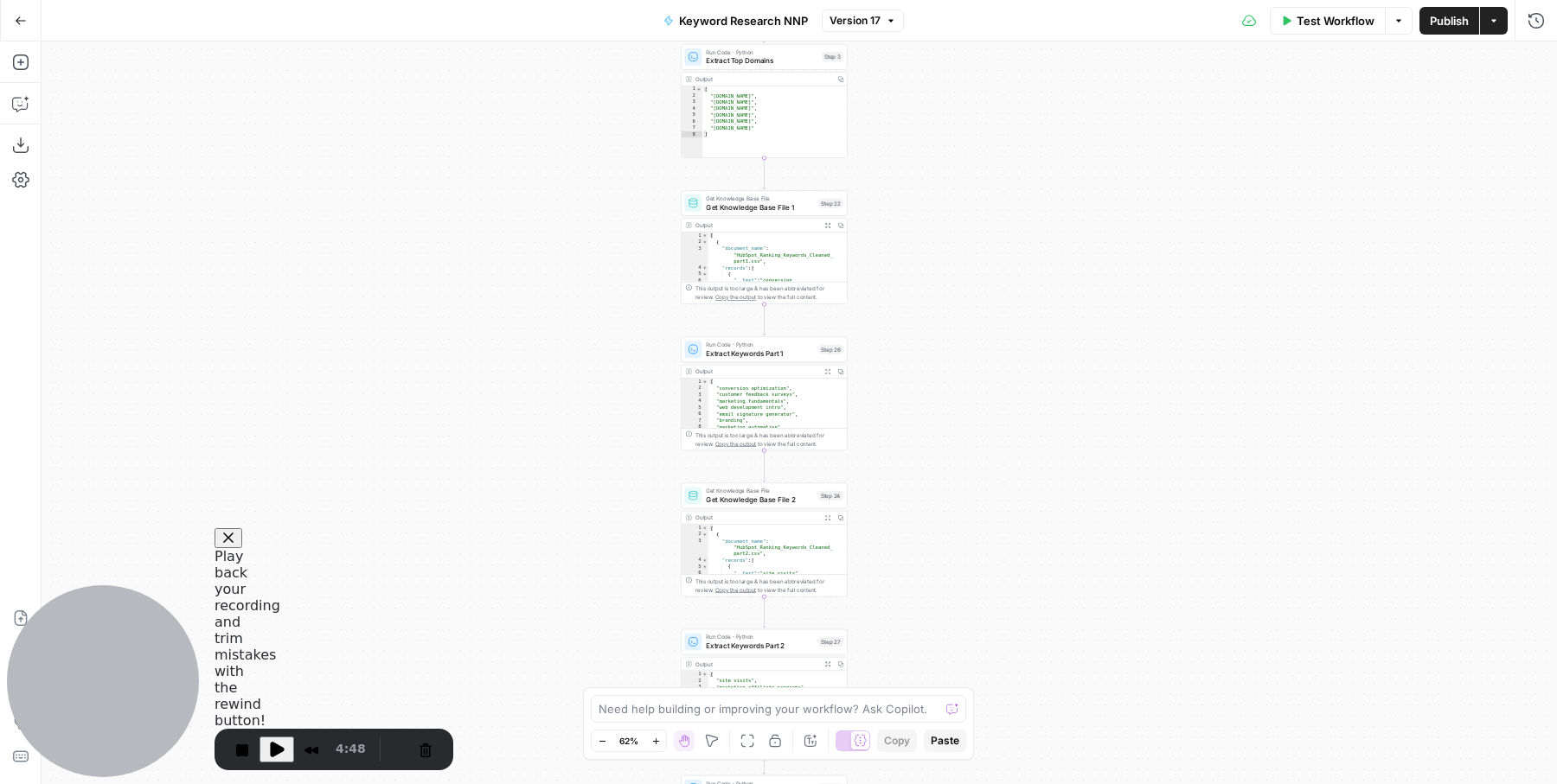
drag, startPoint x: 423, startPoint y: 420, endPoint x: 411, endPoint y: 526, distance: 106.7
click at [411, 525] on div "Workflow Set Inputs Inputs Google Search Perform Google Search Step 2 Output Co…" at bounding box center [799, 412] width 1516 height 743
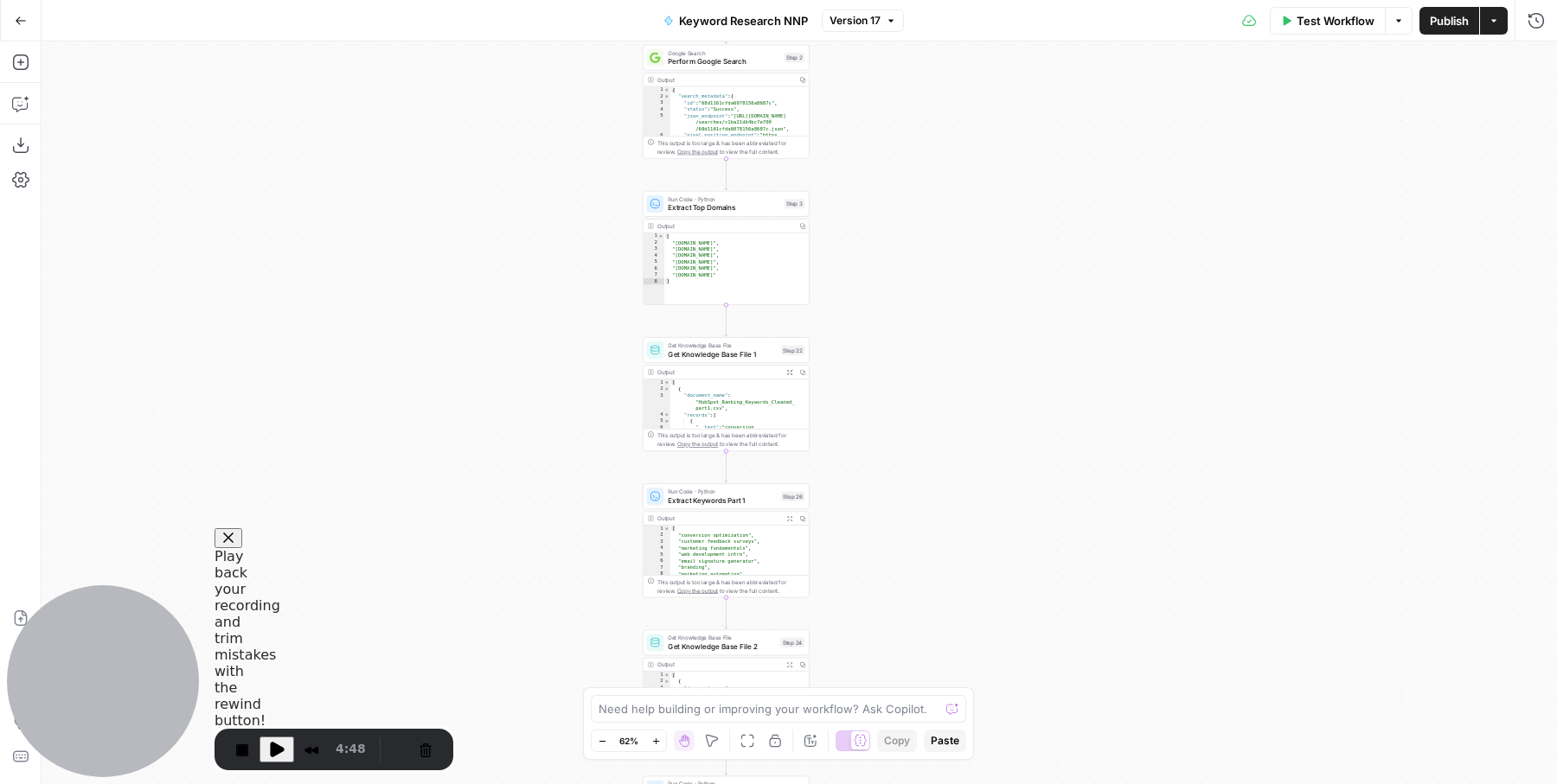
drag, startPoint x: 438, startPoint y: 246, endPoint x: 379, endPoint y: 465, distance: 226.8
click at [380, 464] on div "Workflow Set Inputs Inputs Google Search Perform Google Search Step 2 Output Co…" at bounding box center [799, 412] width 1516 height 743
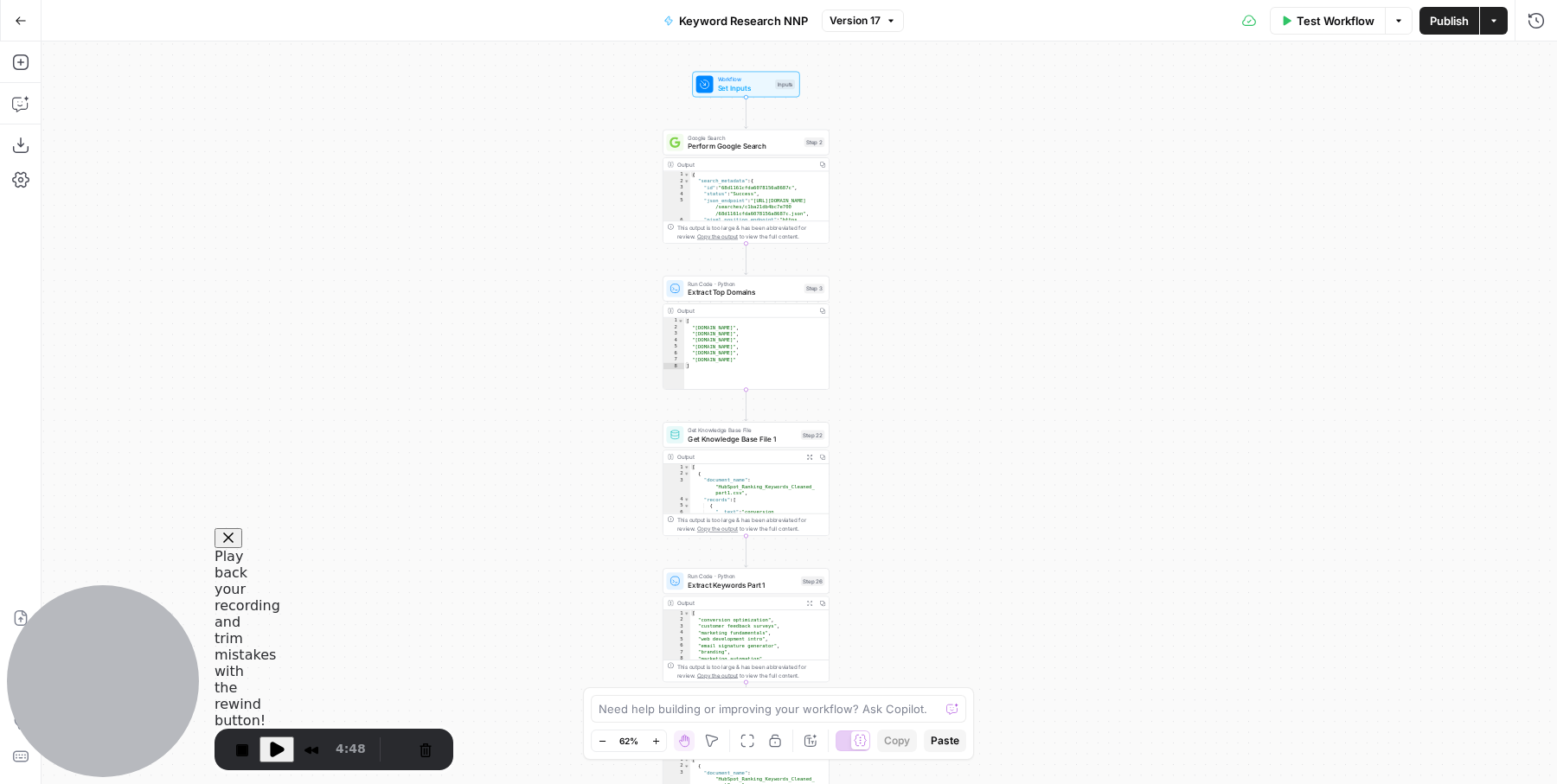
drag, startPoint x: 417, startPoint y: 352, endPoint x: 455, endPoint y: 350, distance: 38.1
click at [457, 351] on div "Workflow Set Inputs Inputs Google Search Perform Google Search Step 2 Output Co…" at bounding box center [799, 412] width 1516 height 743
click at [416, 721] on button "Cancel Recording" at bounding box center [425, 749] width 27 height 27
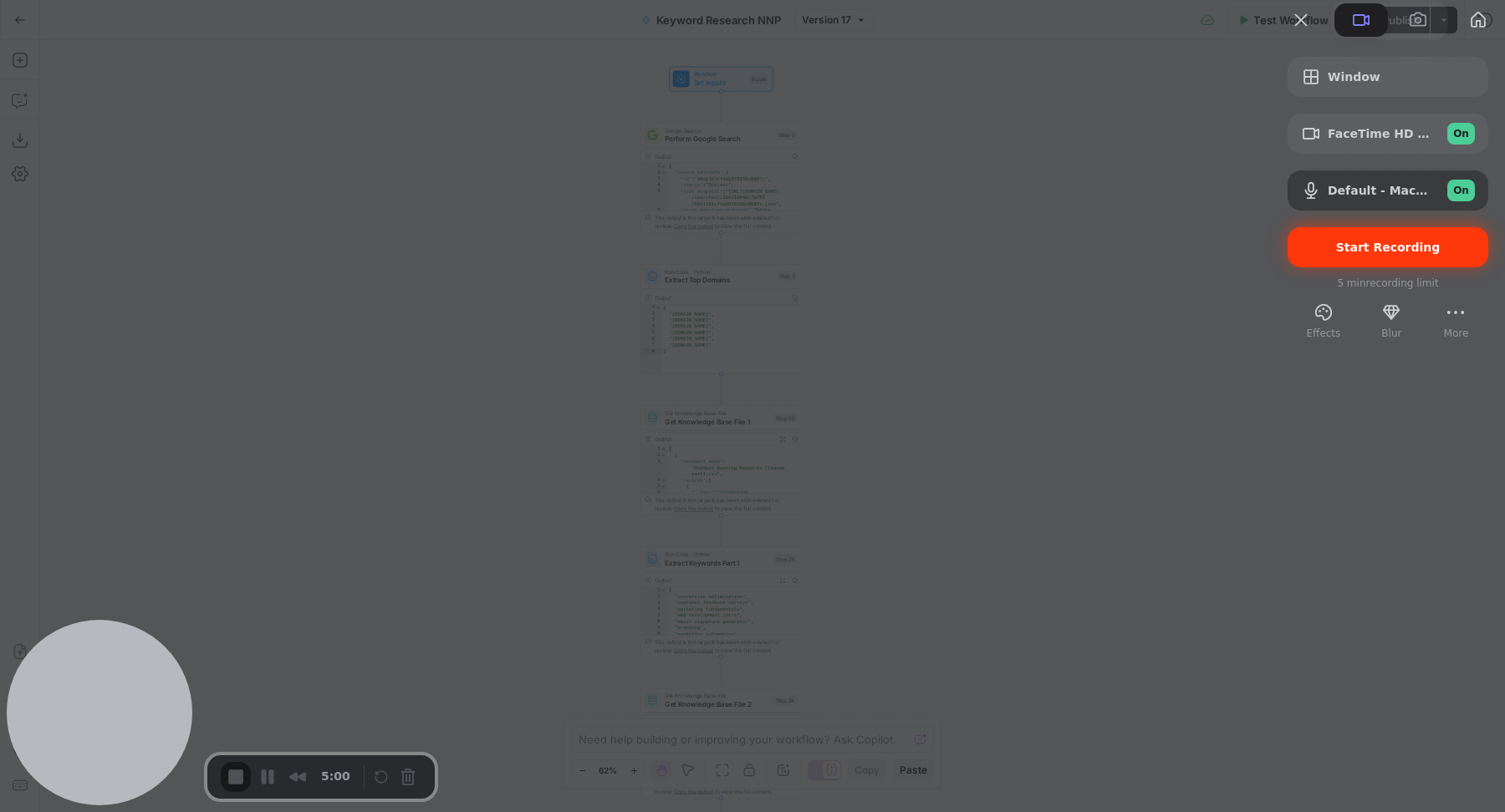
click at [1336, 254] on span "Start Recording" at bounding box center [1388, 247] width 105 height 14
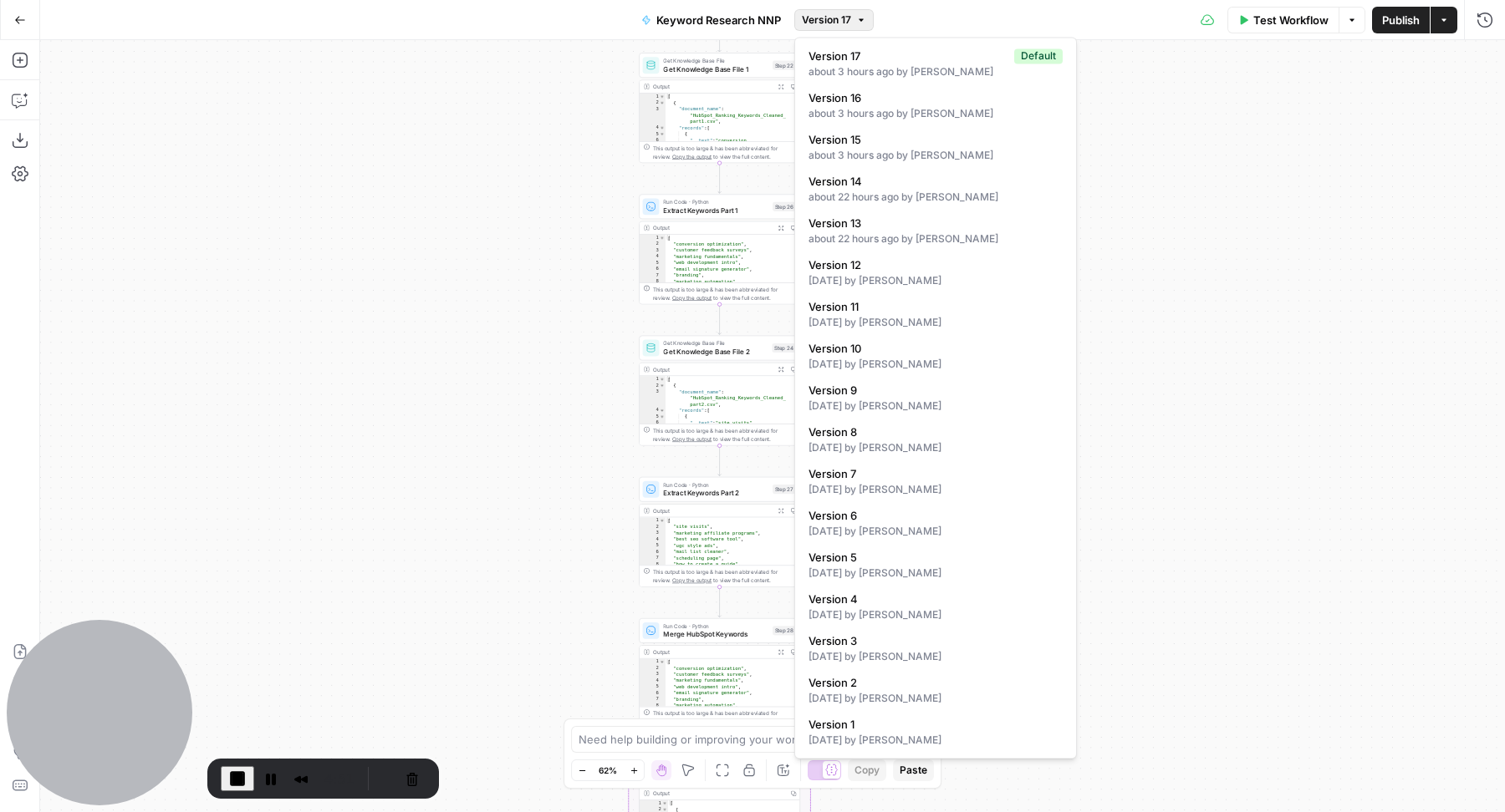
click at [832, 17] on span "Version 17" at bounding box center [827, 20] width 49 height 15
click at [895, 286] on div "3 days ago by Zoe Febrero" at bounding box center [936, 281] width 254 height 15
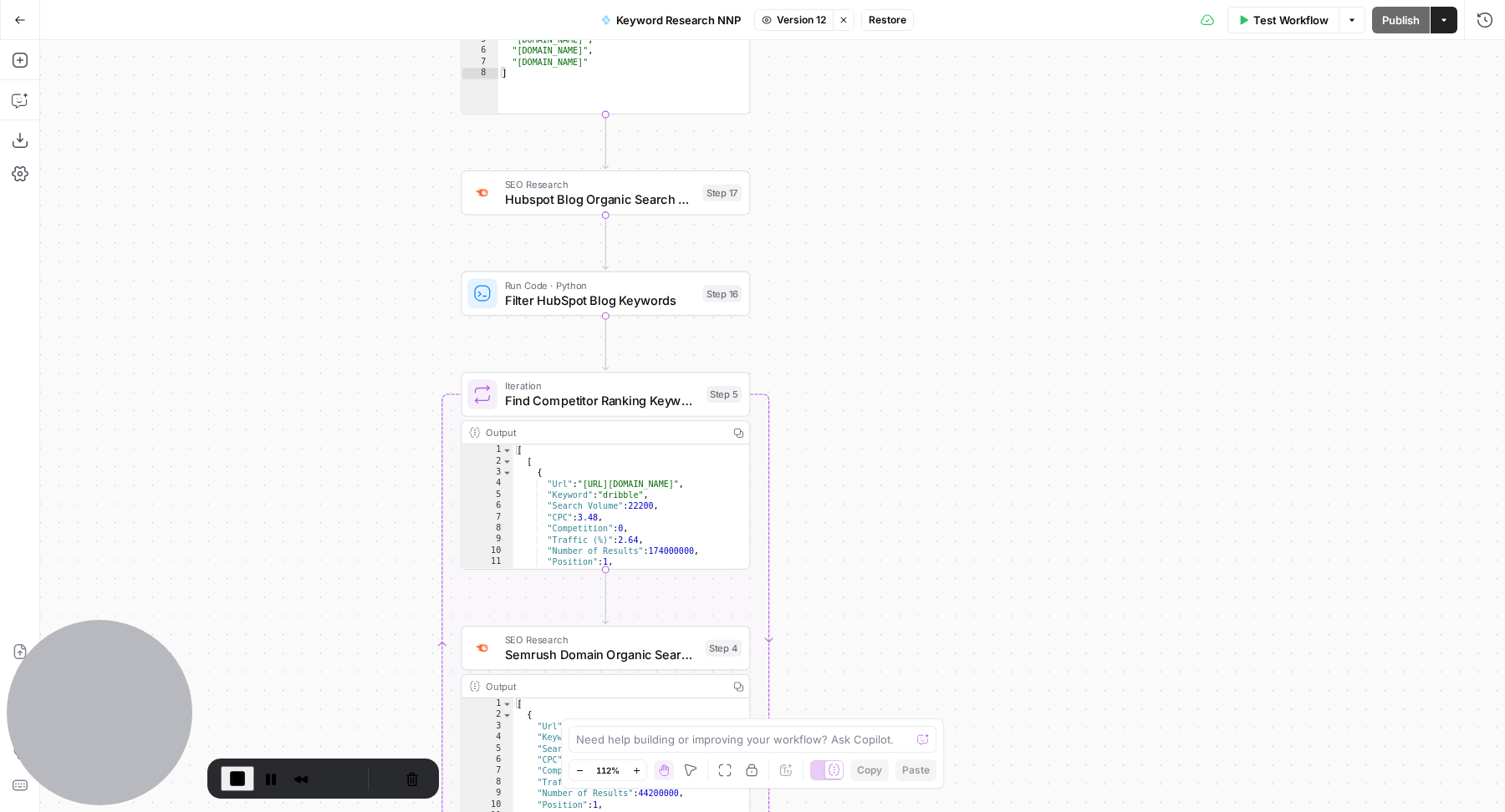
click at [846, 24] on icon "button" at bounding box center [844, 20] width 10 height 10
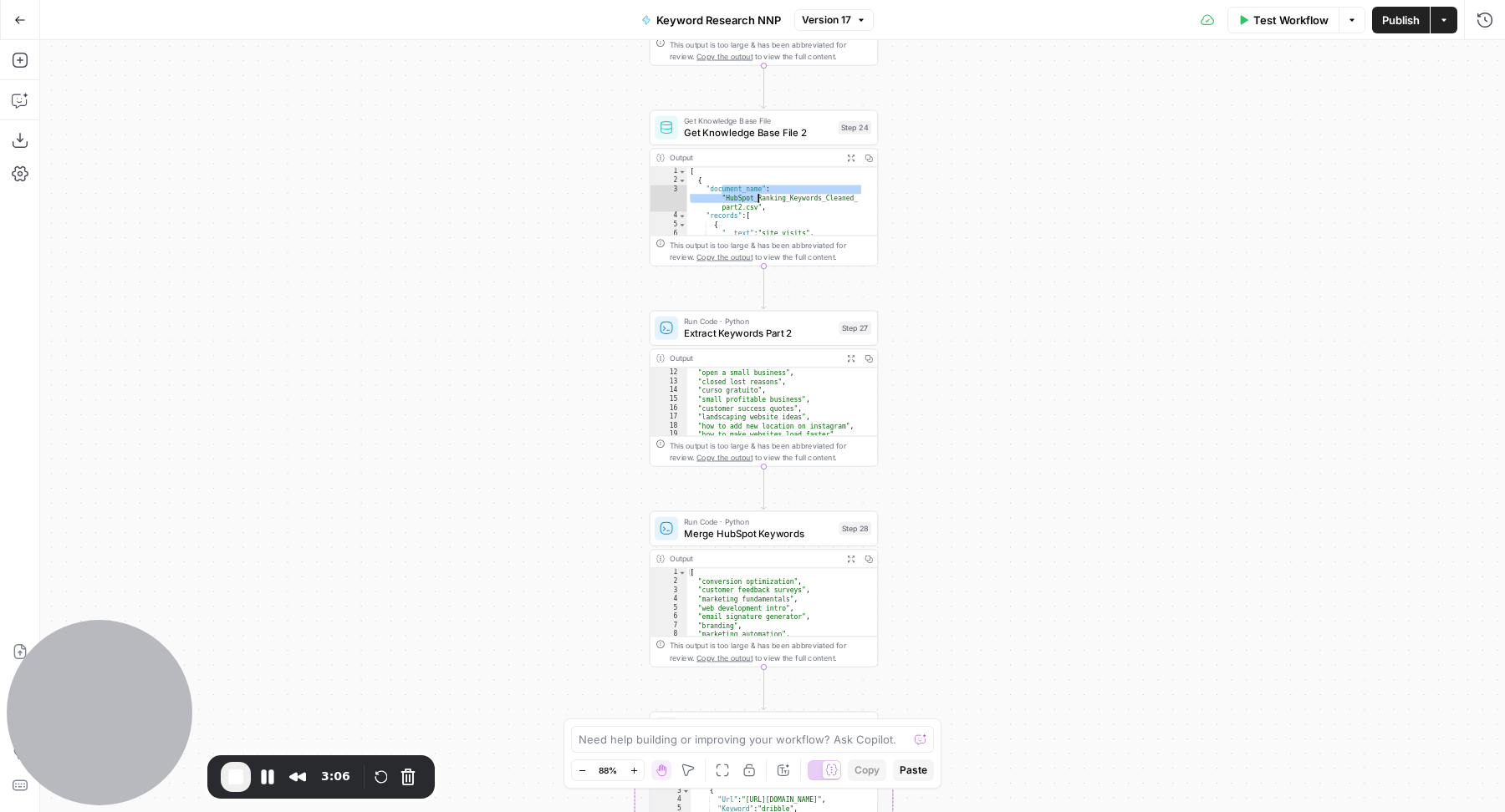
drag, startPoint x: 726, startPoint y: 192, endPoint x: 567, endPoint y: 290, distance: 186.8
click at [779, 225] on div "[ { "document_name" : "HubSpot_Ranking_Keywords_Cleaned_ part2.csv" , "records"…" at bounding box center [776, 211] width 178 height 87
type textarea "**********"
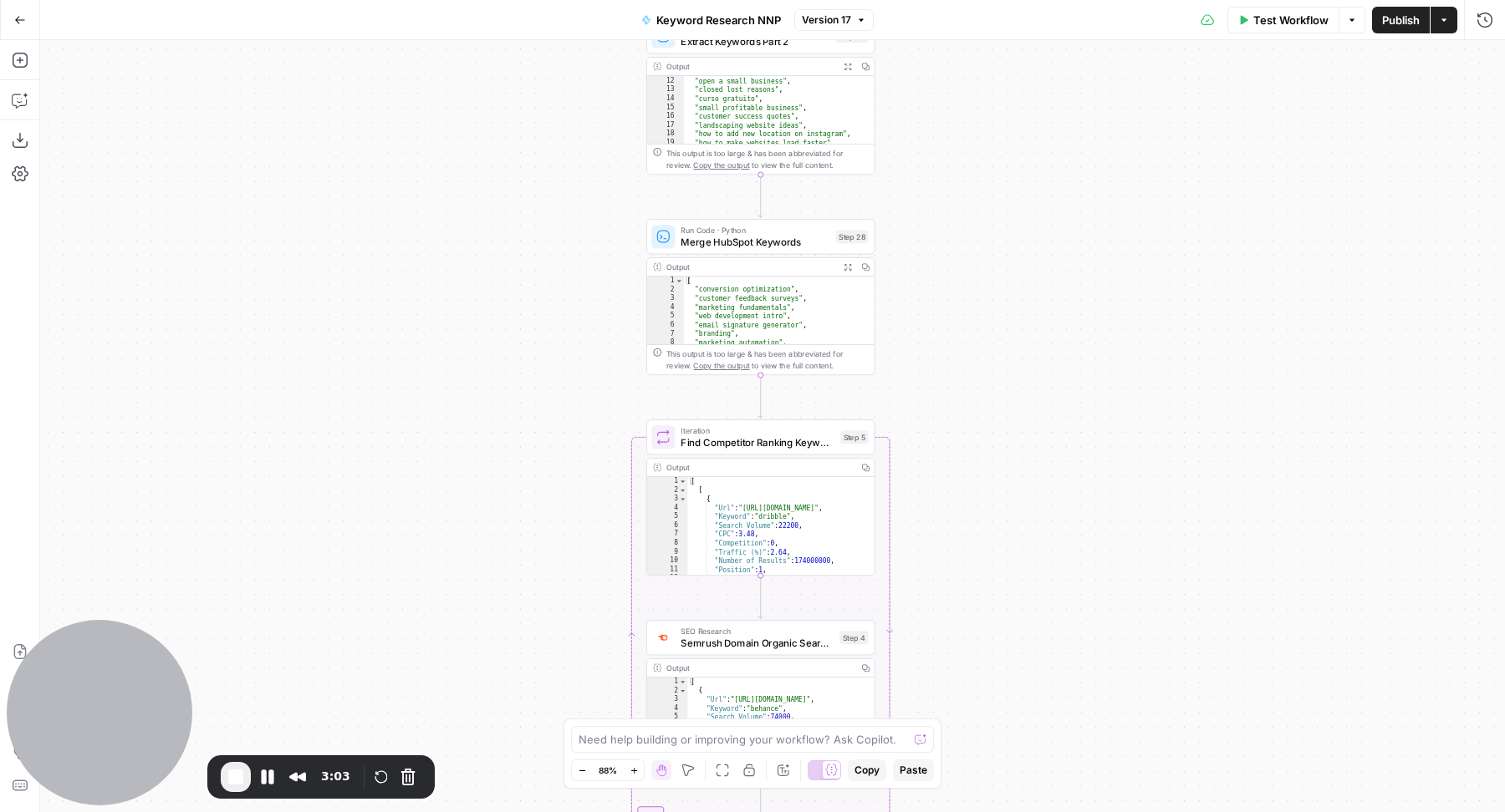
click at [736, 303] on div "[ "conversion optimization" , "customer feedback surveys" , "marketing fundamen…" at bounding box center [772, 320] width 178 height 87
type textarea "**********"
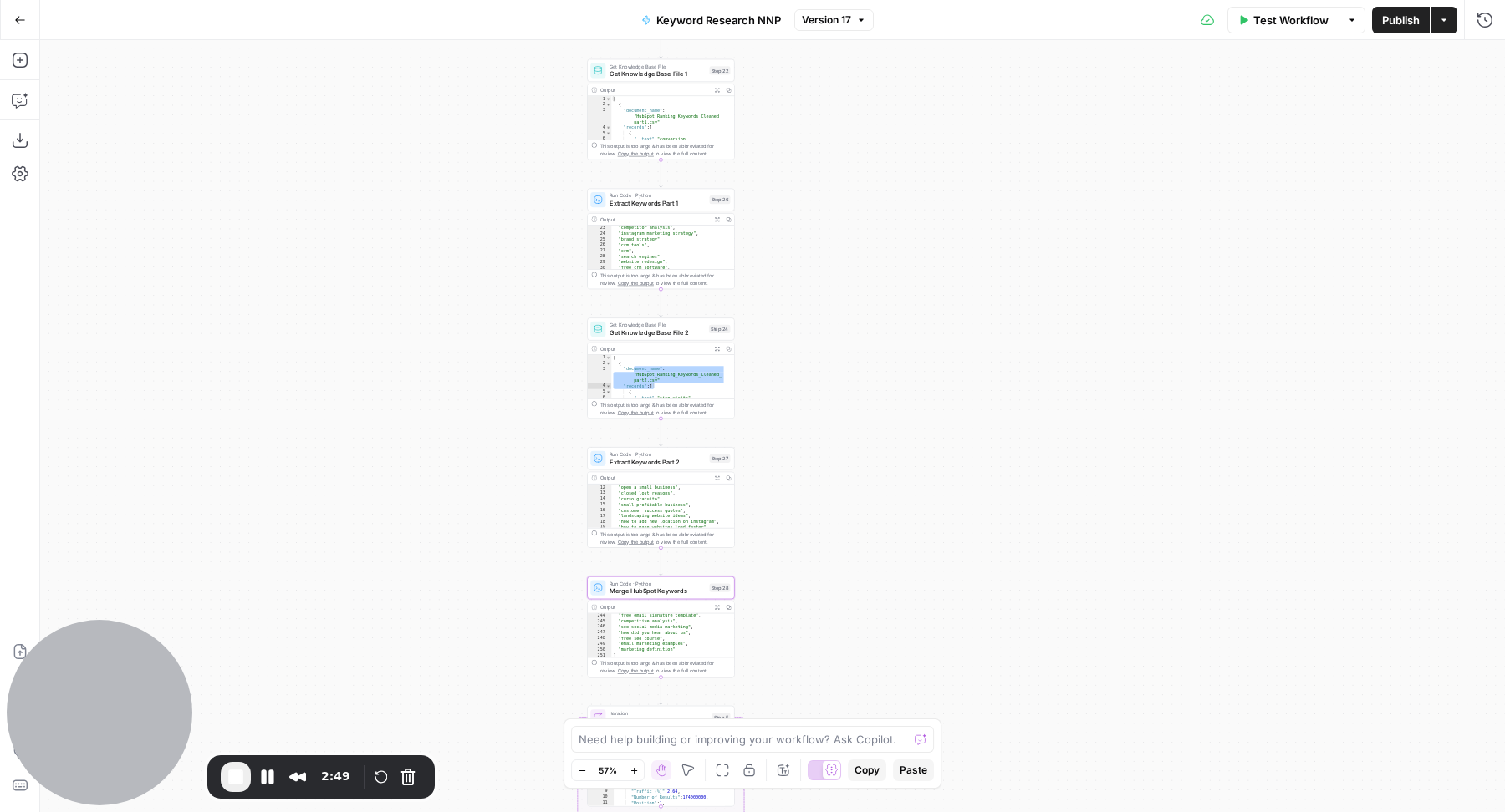
click at [669, 367] on div "[ { "document_name" : "HubSpot_Ranking_Keywords_Cleaned_ part2.csv" , "records"…" at bounding box center [668, 383] width 115 height 56
type textarea "*"
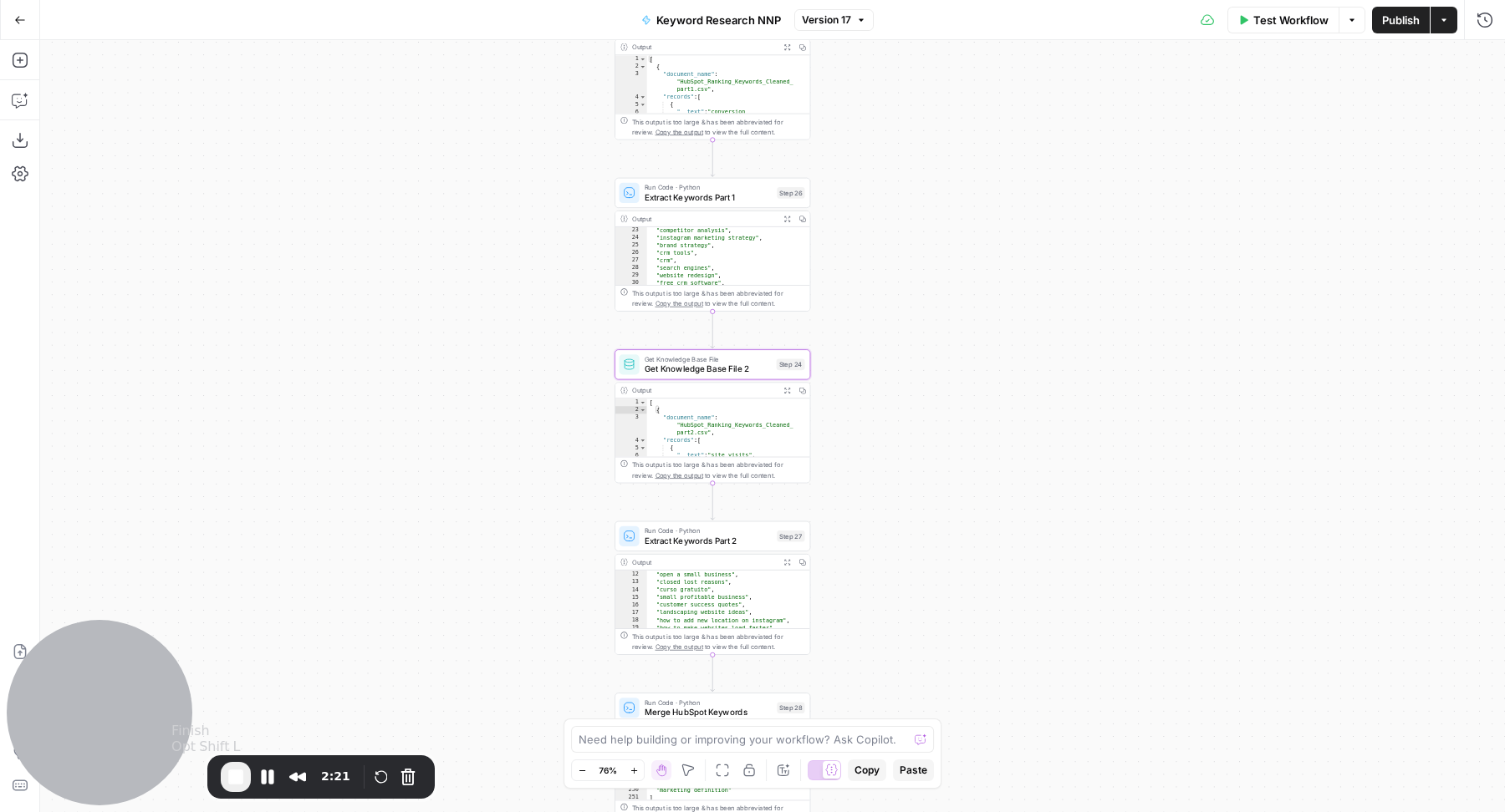
click at [236, 696] on span "End Recording" at bounding box center [236, 777] width 20 height 20
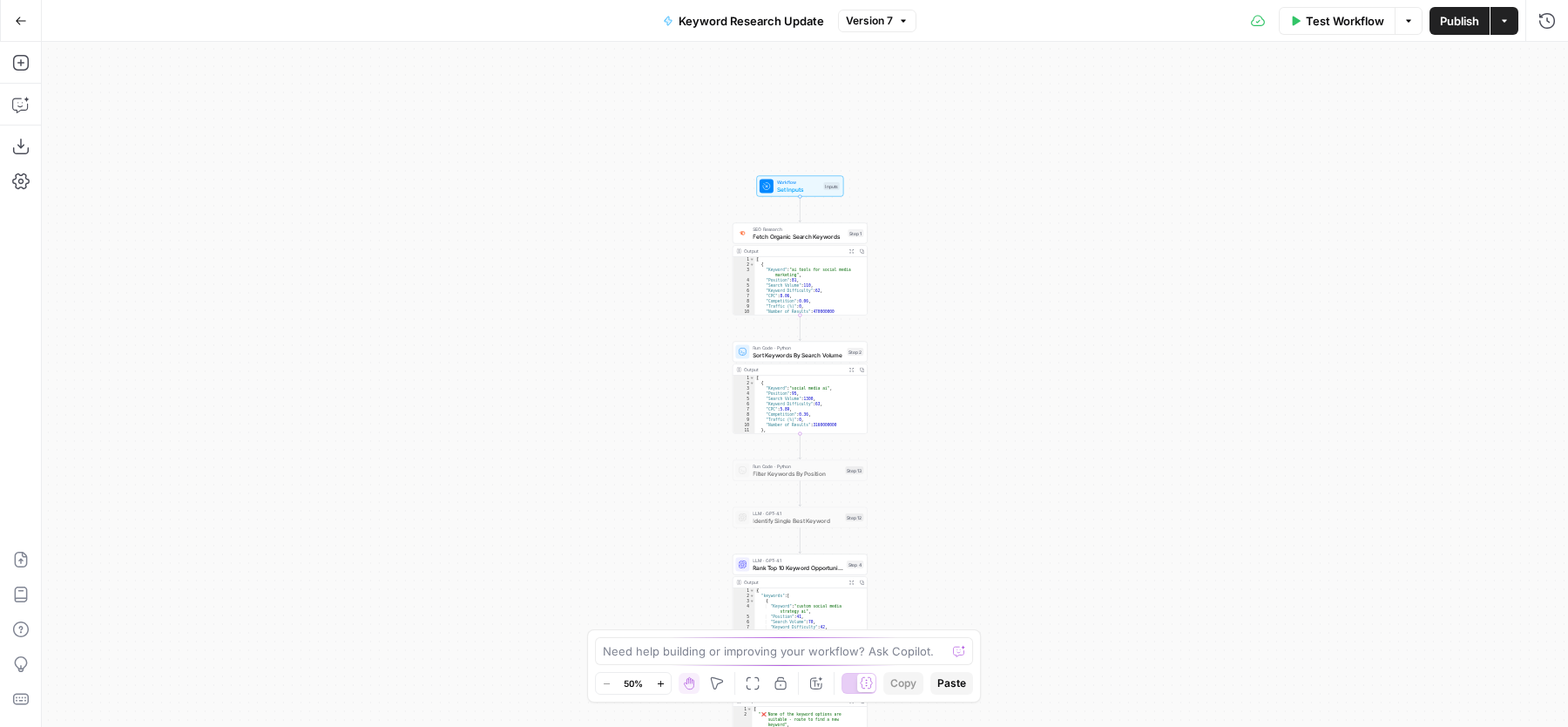
click at [884, 30] on button "Version 7" at bounding box center [877, 21] width 79 height 23
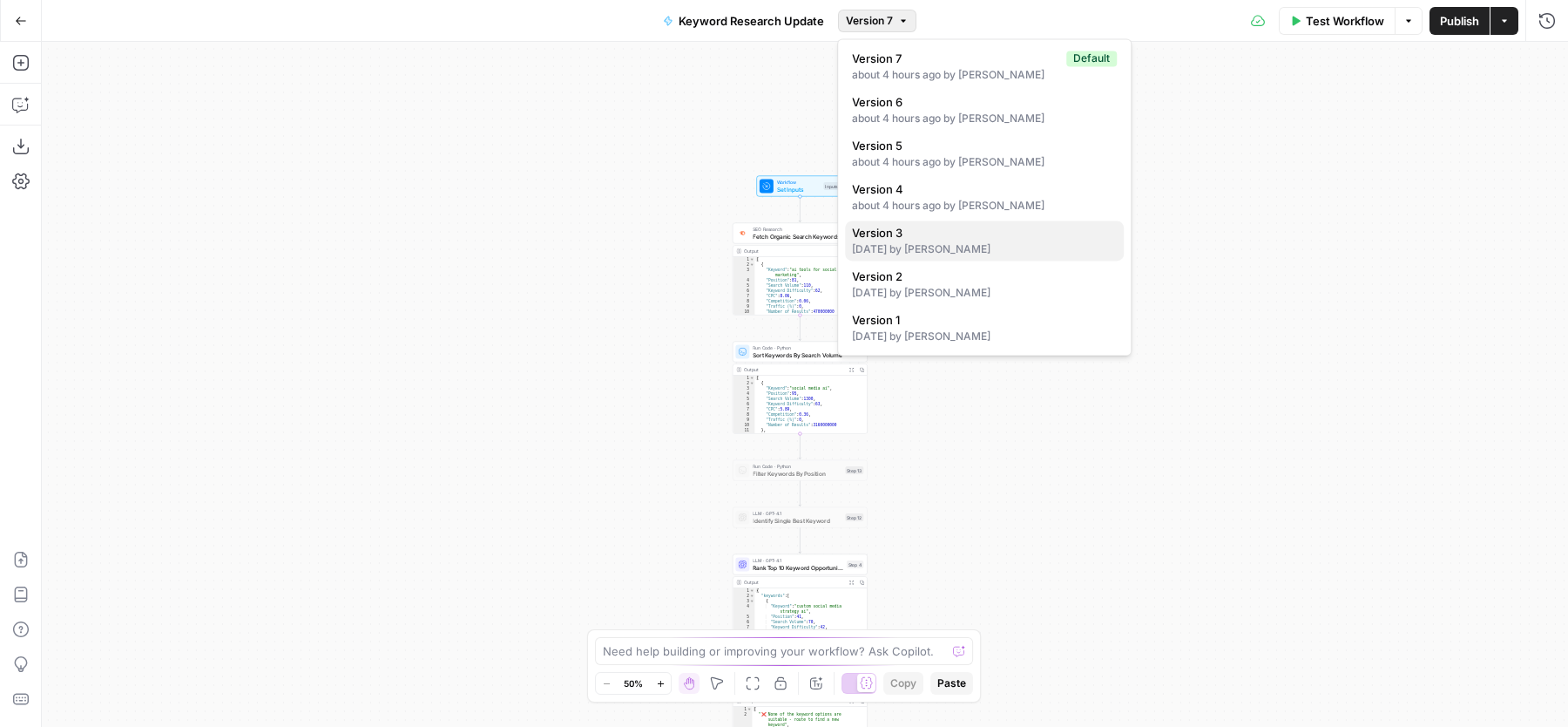
click at [897, 252] on div "[DATE] by [PERSON_NAME]" at bounding box center [984, 250] width 265 height 16
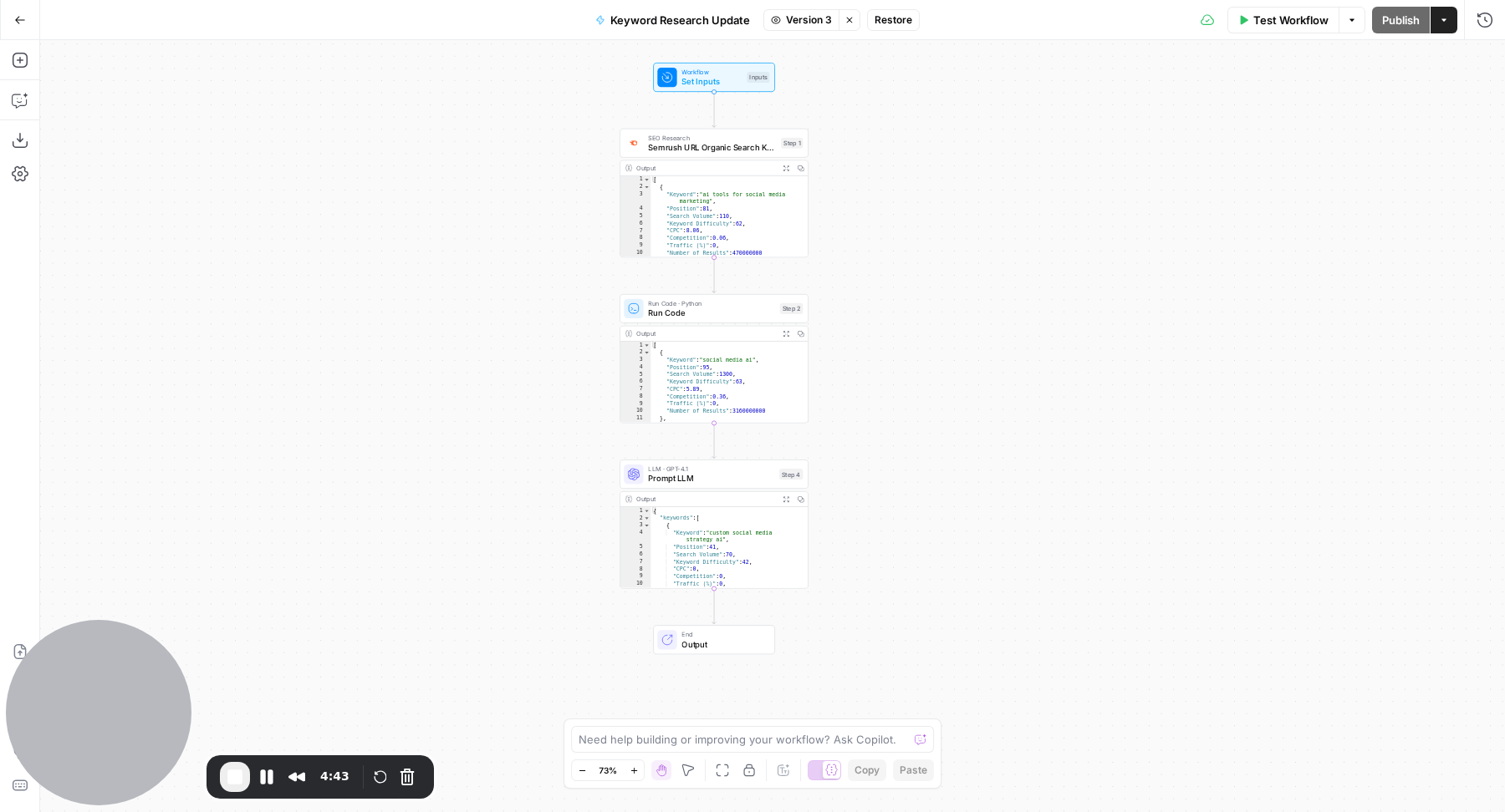
click at [723, 386] on div "[ { "Keyword" : "social media ai" , "Position" : 95 , "Search Volume" : 1300 , …" at bounding box center [724, 393] width 146 height 104
type textarea "**********"
click at [846, 20] on icon "button" at bounding box center [850, 20] width 10 height 10
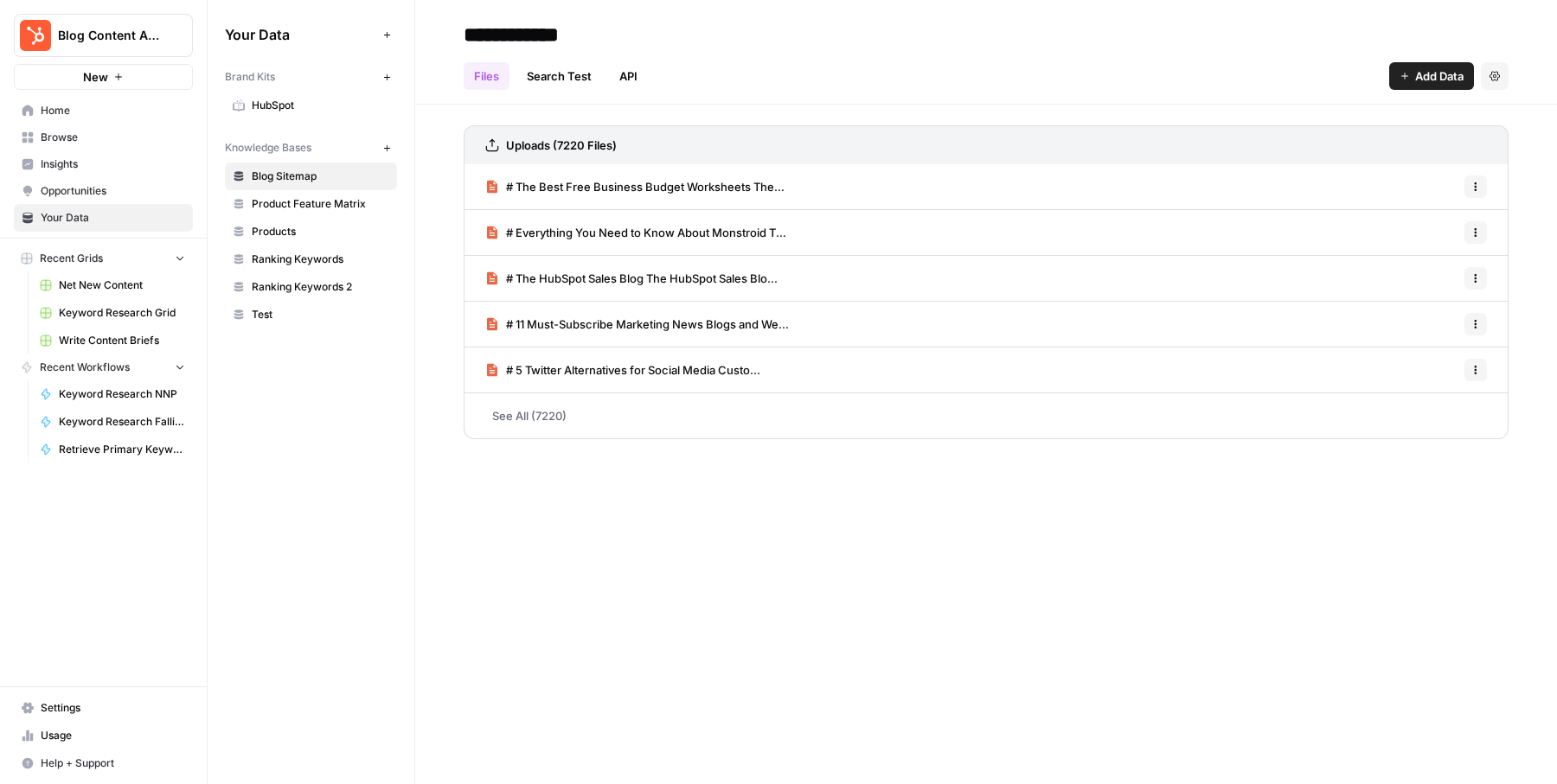
click at [291, 279] on span "Ranking Keywords 2" at bounding box center [320, 287] width 137 height 16
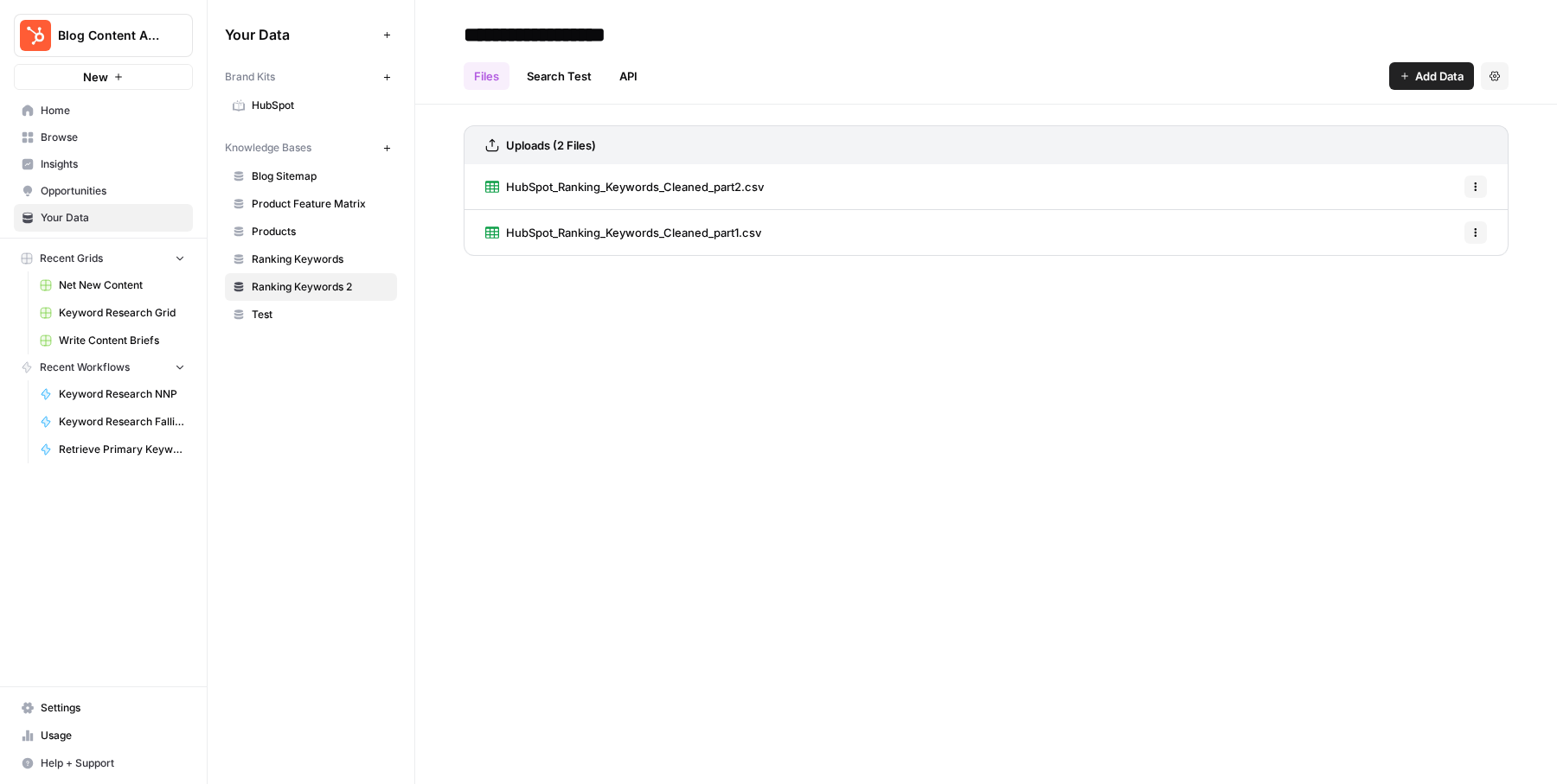
click at [669, 32] on input "**********" at bounding box center [595, 34] width 277 height 34
click at [360, 254] on span "Ranking Keywords" at bounding box center [320, 259] width 137 height 16
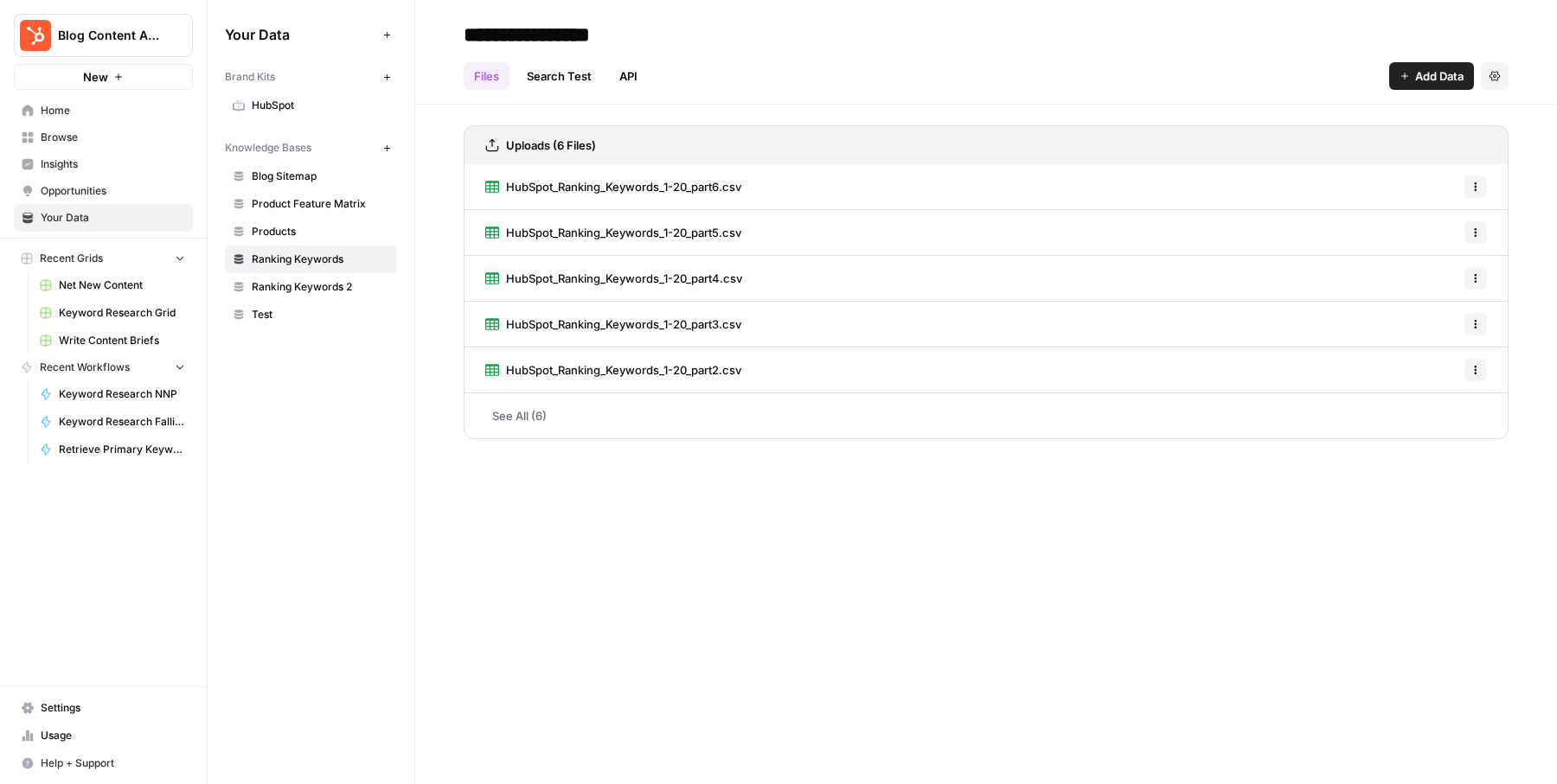
click at [1498, 76] on icon "button" at bounding box center [1495, 76] width 11 height 11
click at [1465, 109] on span "Delete Knowledge Base" at bounding box center [1425, 117] width 128 height 18
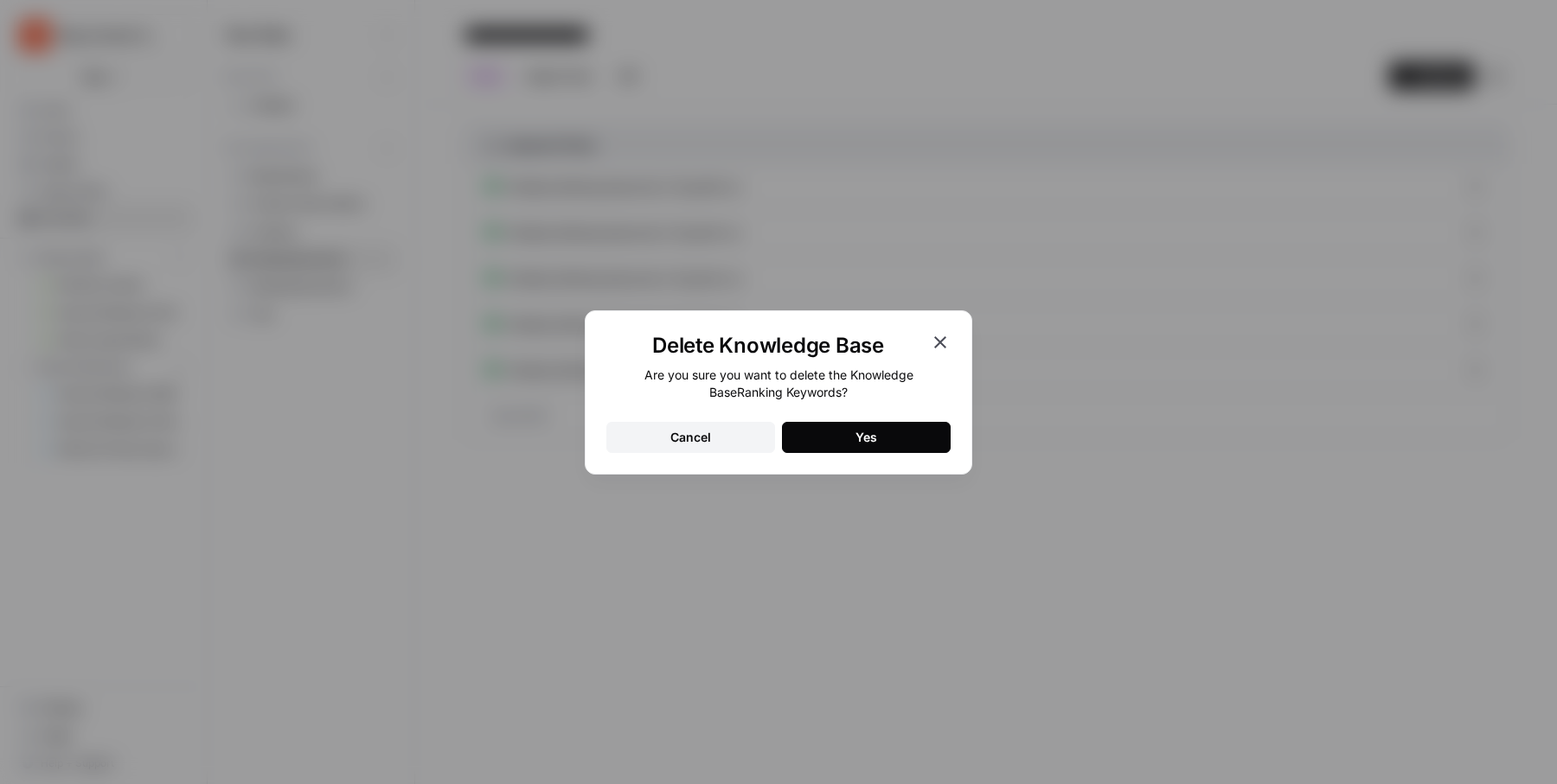
click at [832, 438] on button "Yes" at bounding box center [867, 437] width 169 height 31
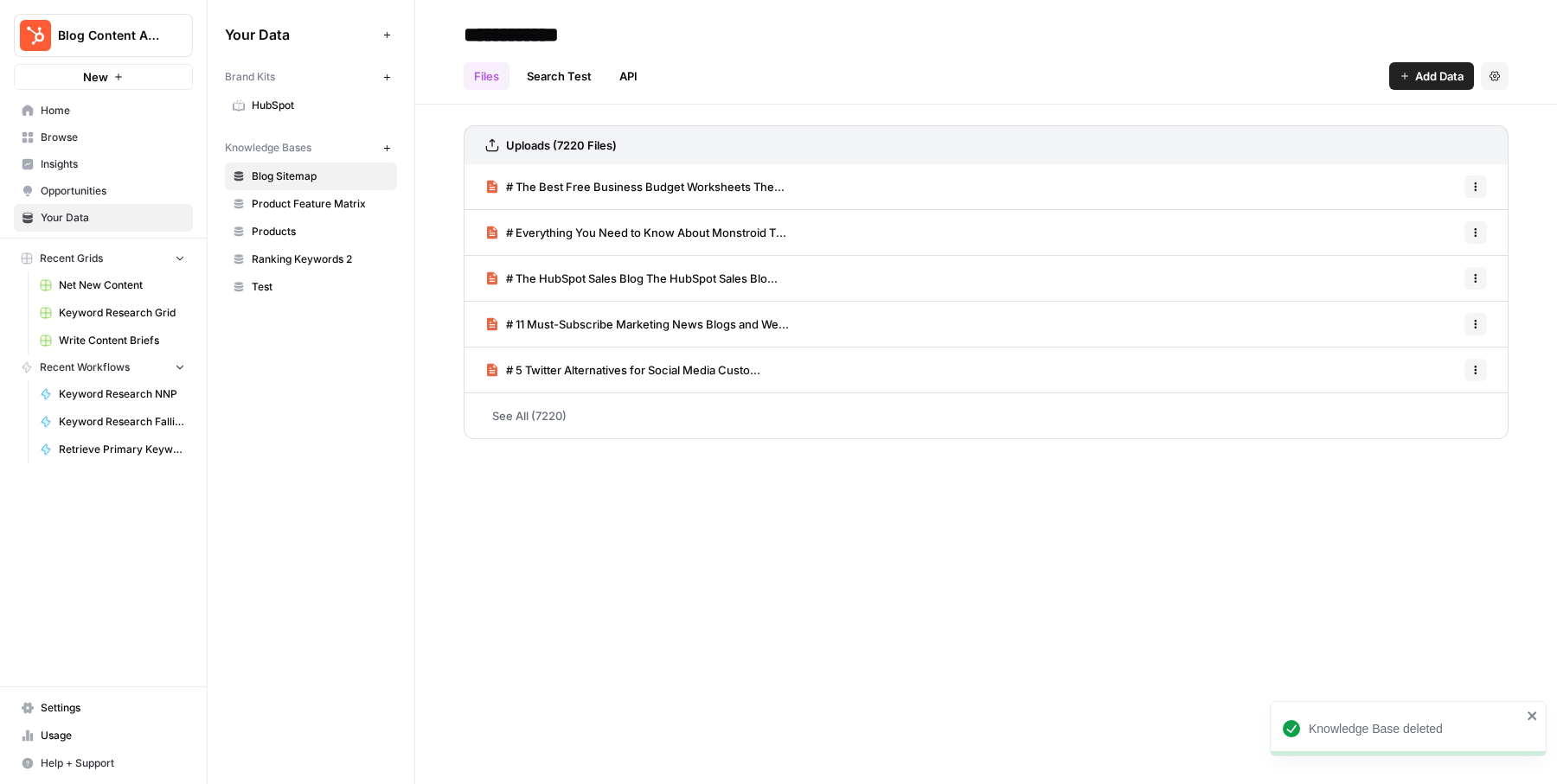
click at [338, 279] on span "Test" at bounding box center [320, 287] width 137 height 16
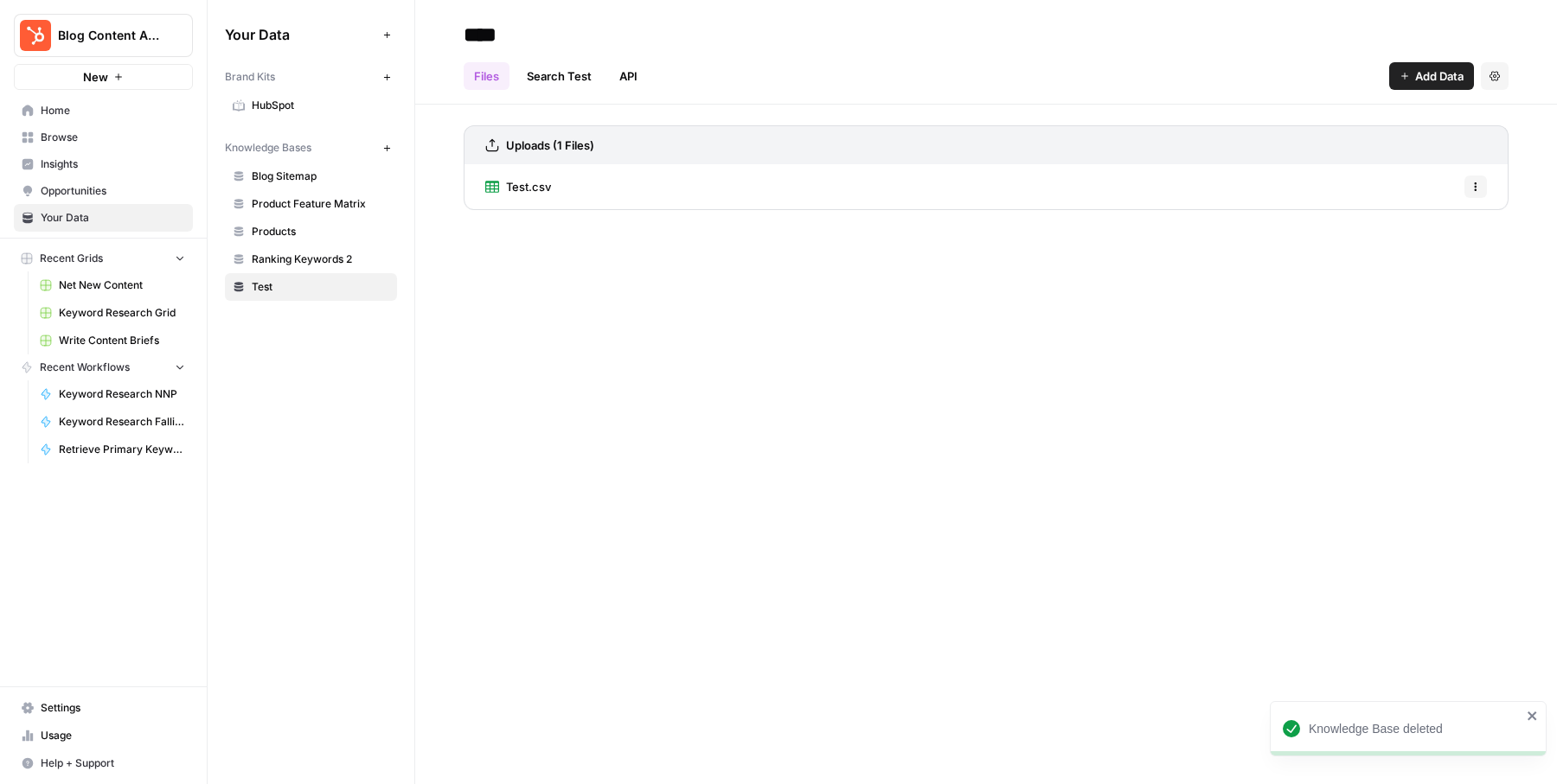
click at [1487, 77] on button "Settings" at bounding box center [1495, 76] width 27 height 27
click at [1454, 128] on button "Delete Knowledge Base" at bounding box center [1418, 117] width 168 height 25
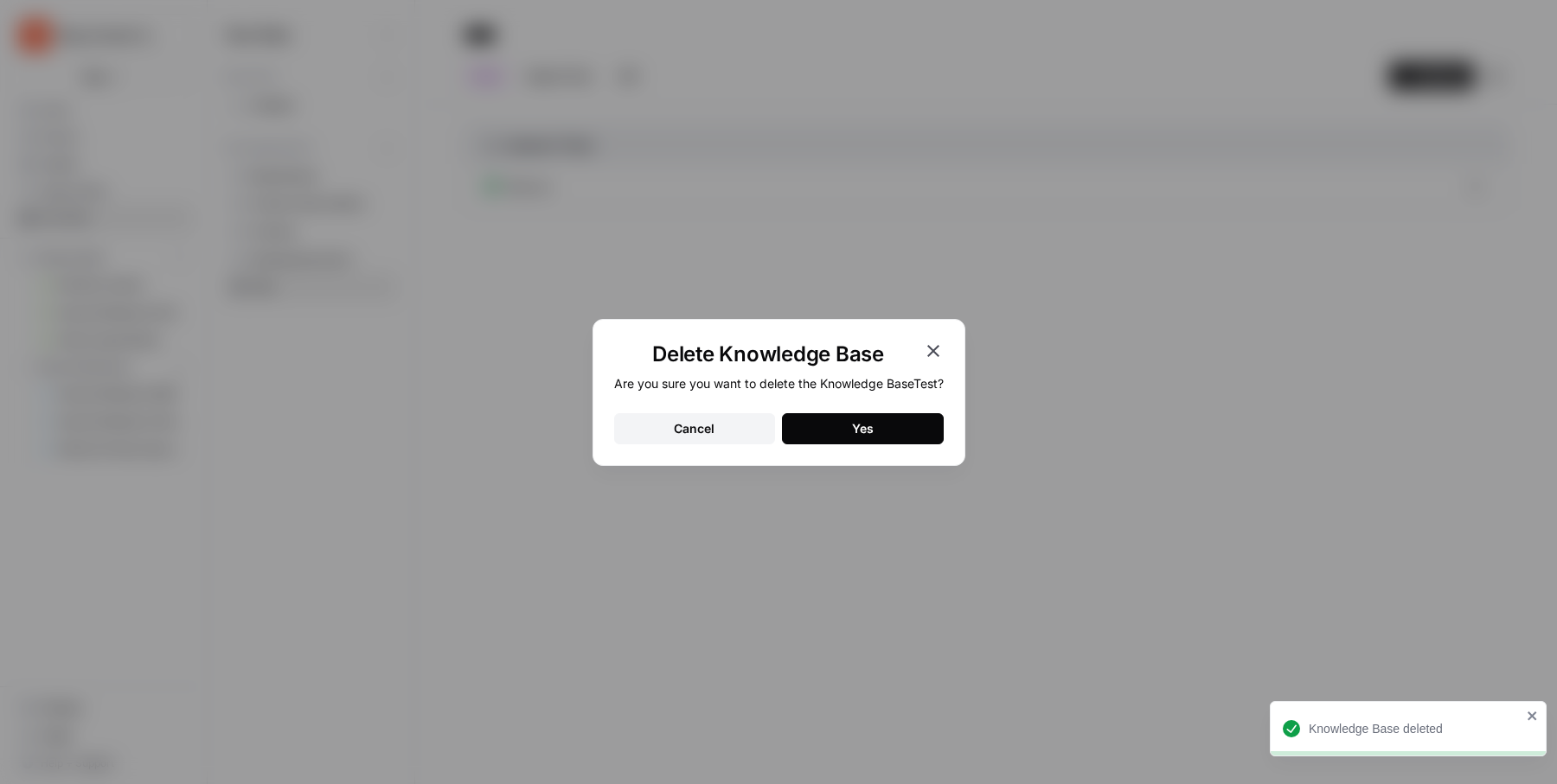
click at [900, 415] on button "Yes" at bounding box center [863, 428] width 162 height 31
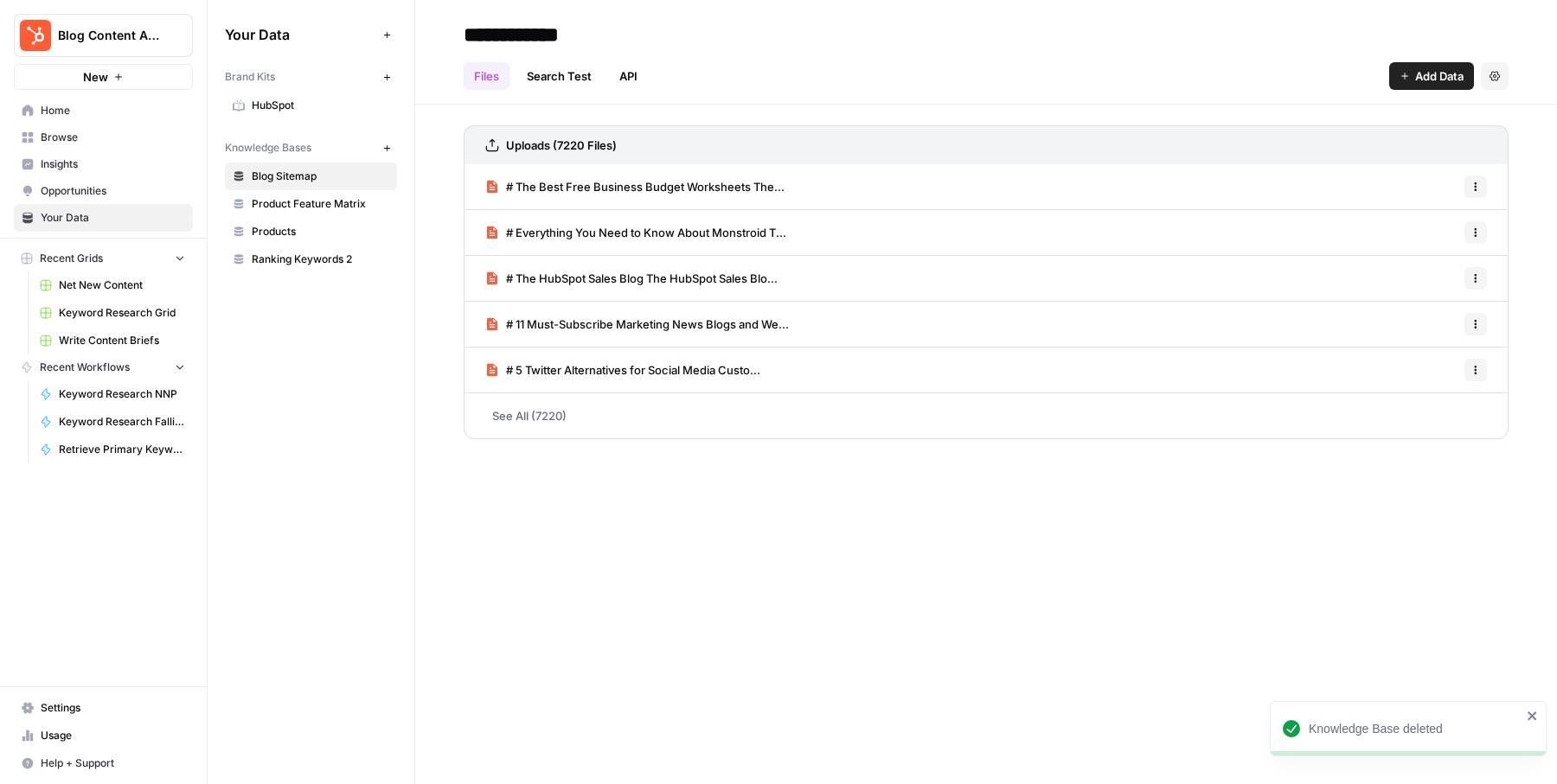
click at [372, 251] on span "Ranking Keywords 2" at bounding box center [320, 259] width 137 height 16
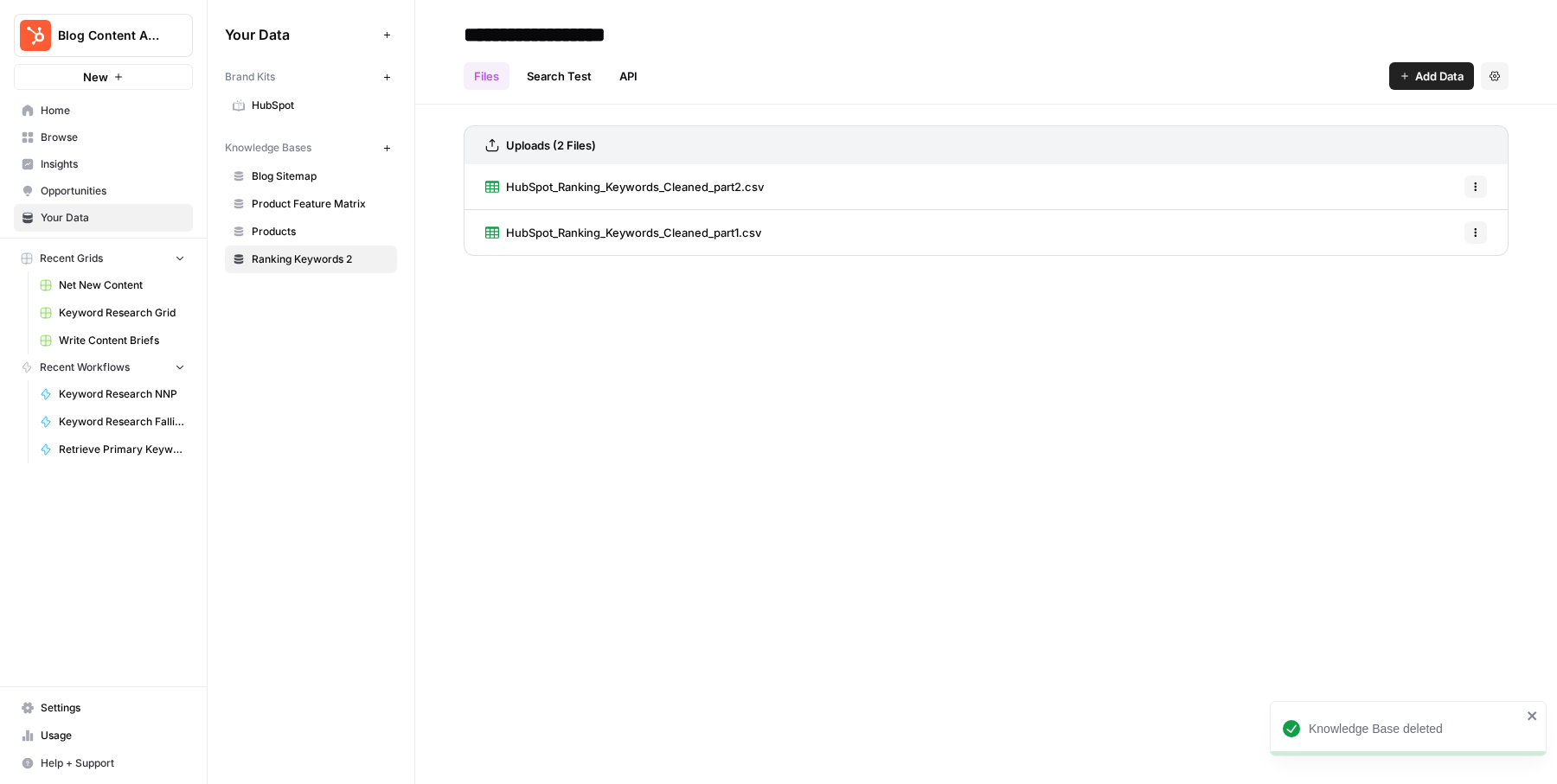
click at [672, 32] on input "**********" at bounding box center [595, 34] width 277 height 34
type input "**********"
click at [950, 55] on div "Files Search Test API Add Data Settings" at bounding box center [986, 69] width 1045 height 41
click at [565, 488] on div "**********" at bounding box center [986, 392] width 1142 height 784
click at [736, 229] on span "HubSpot_Ranking_Keywords_Cleaned_part1.csv" at bounding box center [634, 233] width 255 height 18
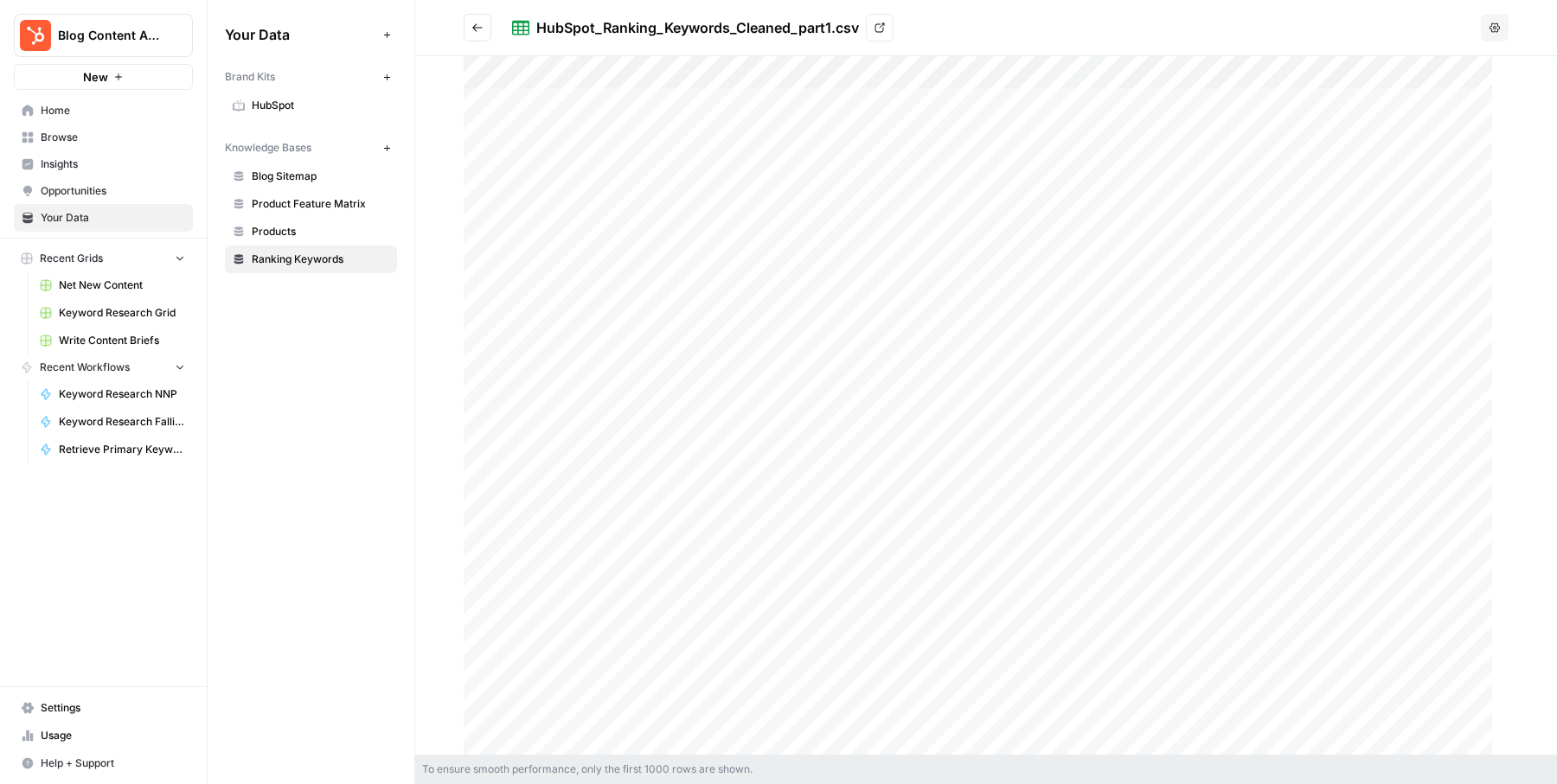
click at [479, 27] on icon "Go back" at bounding box center [477, 28] width 12 height 12
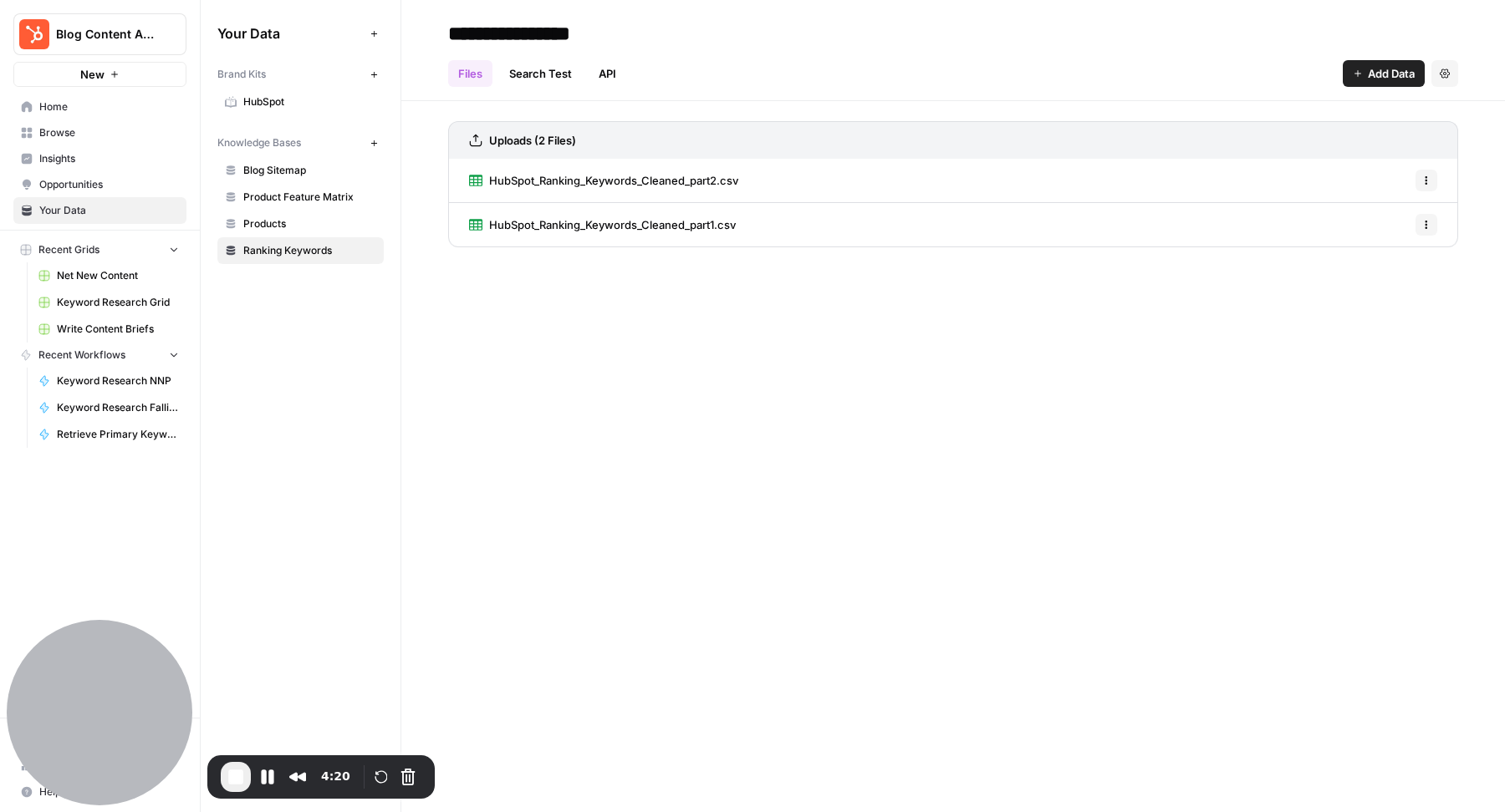
click at [655, 225] on span "HubSpot_Ranking_Keywords_Cleaned_part1.csv" at bounding box center [613, 225] width 246 height 17
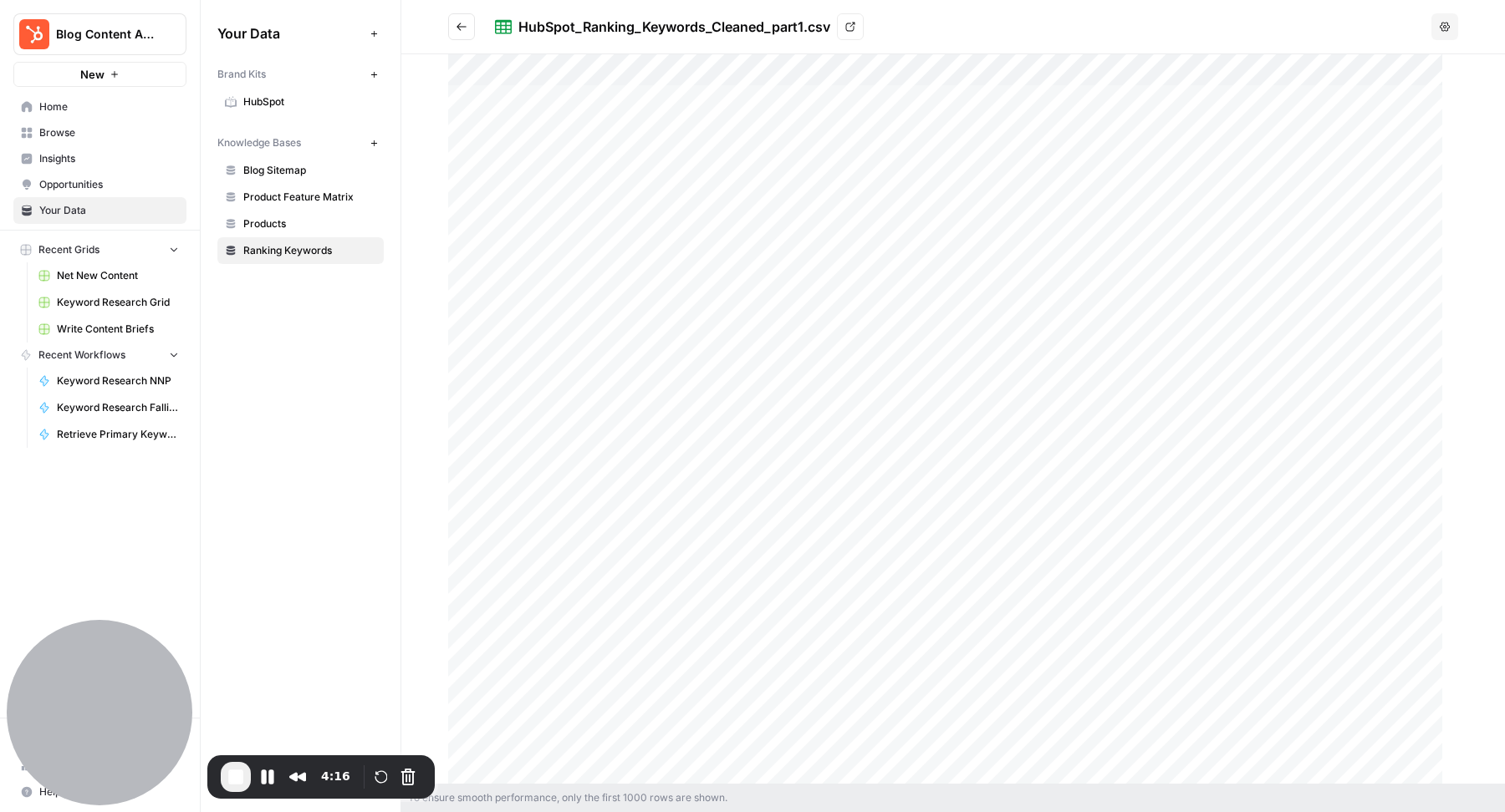
drag, startPoint x: 563, startPoint y: 102, endPoint x: 562, endPoint y: 637, distance: 535.0
click at [562, 637] on div at bounding box center [953, 420] width 1010 height 730
click at [575, 323] on div at bounding box center [953, 420] width 1010 height 730
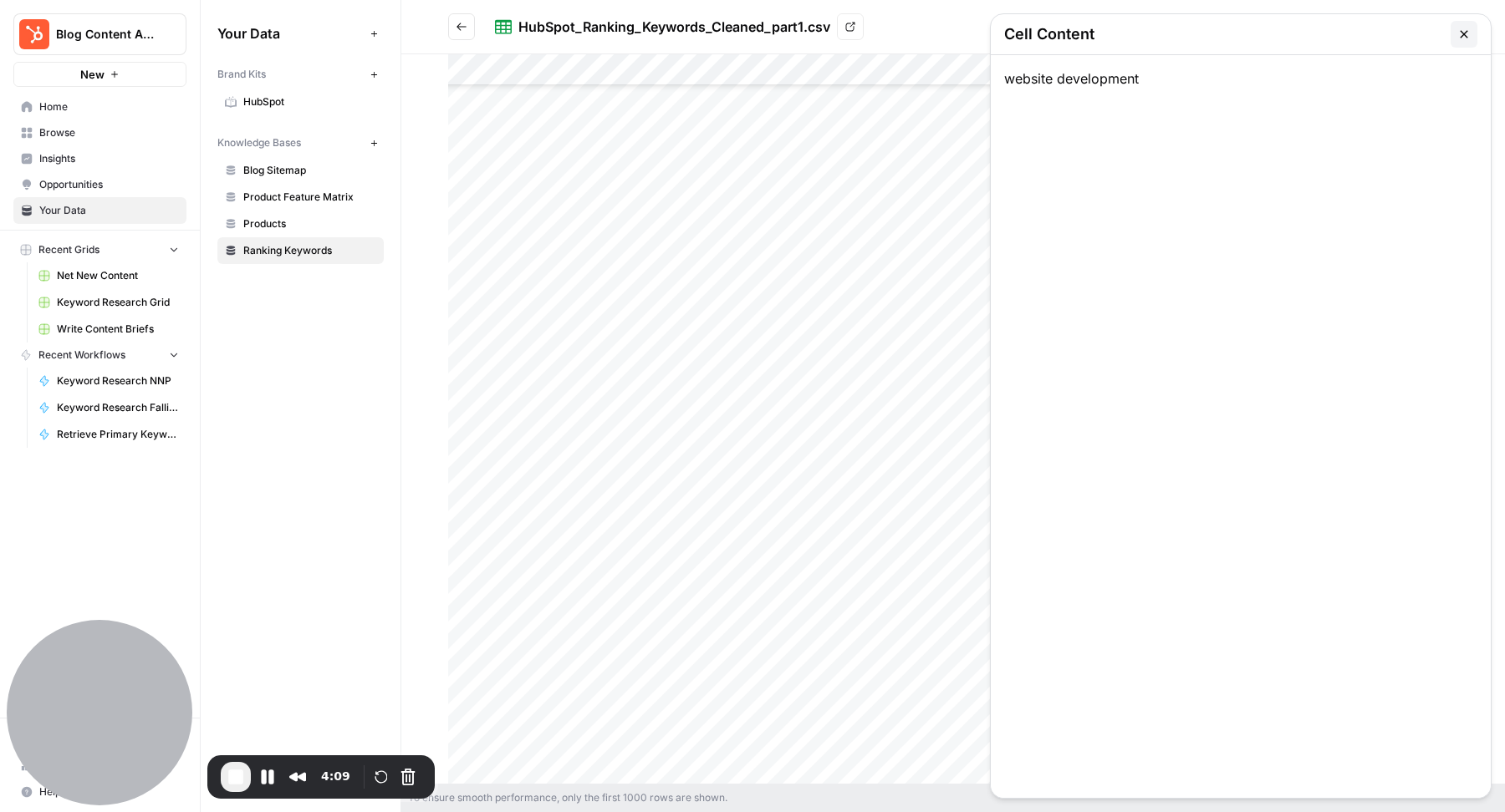
click at [1462, 39] on icon "button" at bounding box center [1464, 34] width 14 height 14
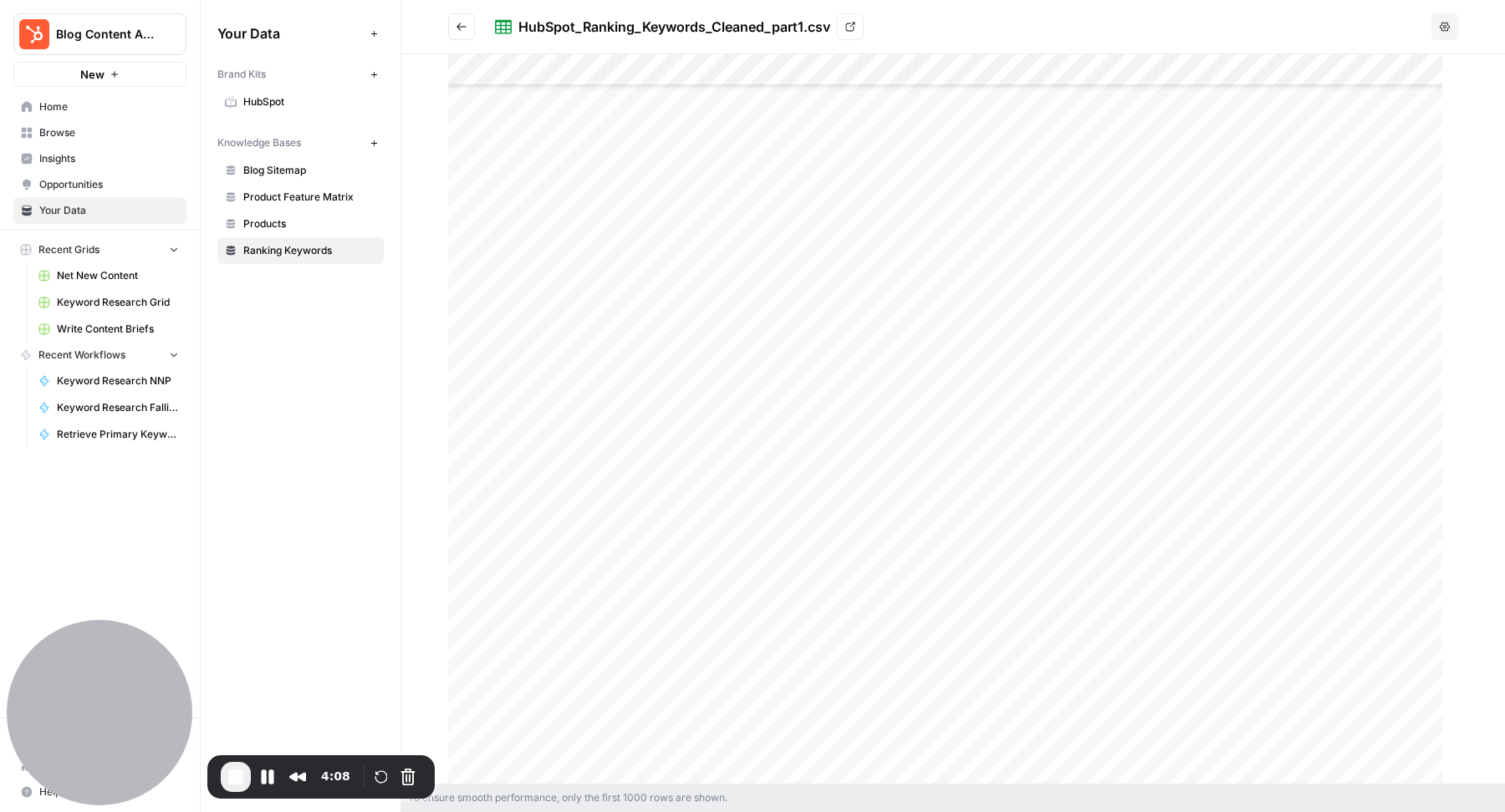
click at [521, 273] on div at bounding box center [953, 420] width 1010 height 730
click at [464, 20] on button "Go back" at bounding box center [461, 26] width 26 height 26
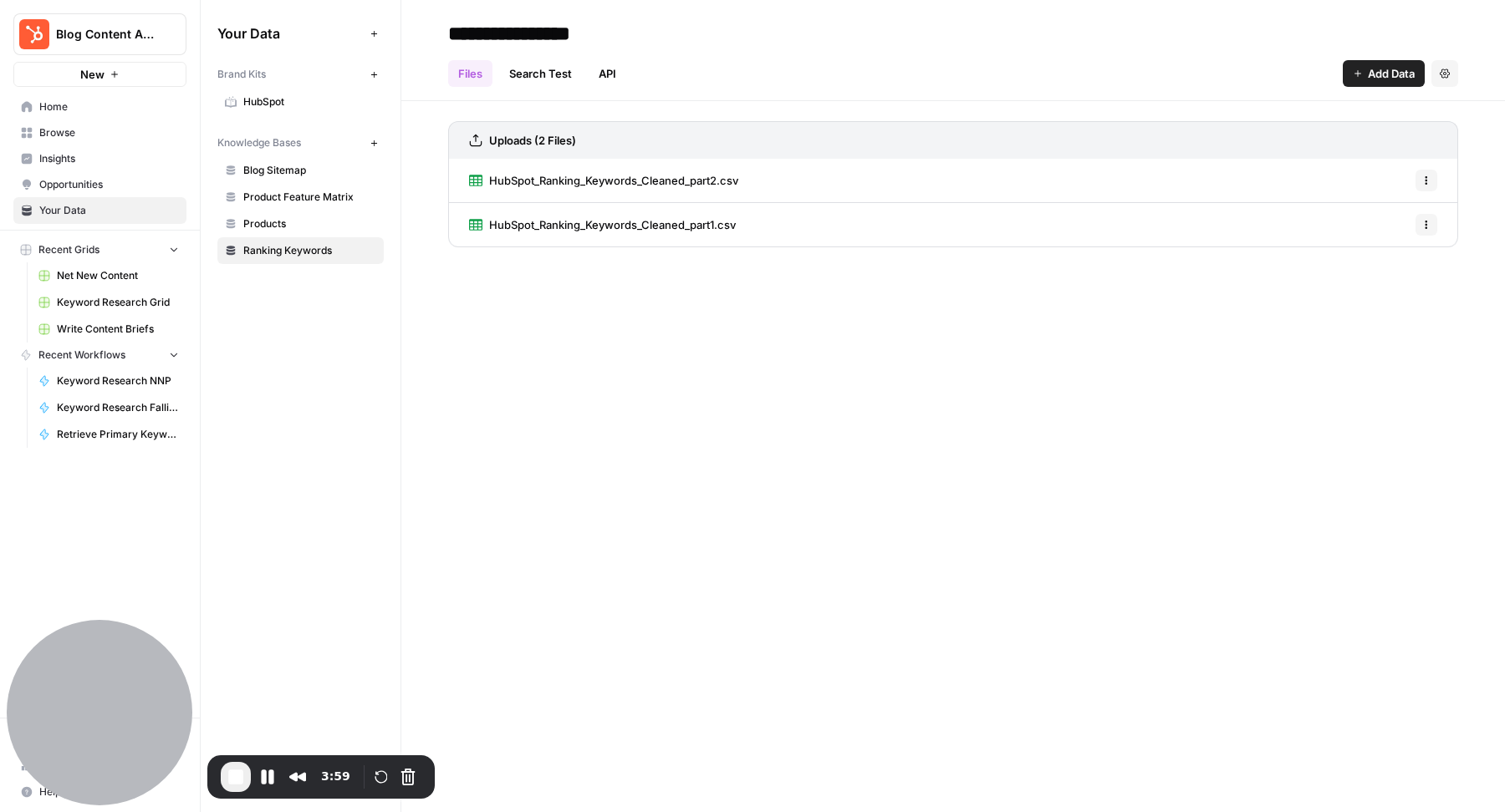
click at [677, 223] on span "HubSpot_Ranking_Keywords_Cleaned_part1.csv" at bounding box center [613, 225] width 246 height 17
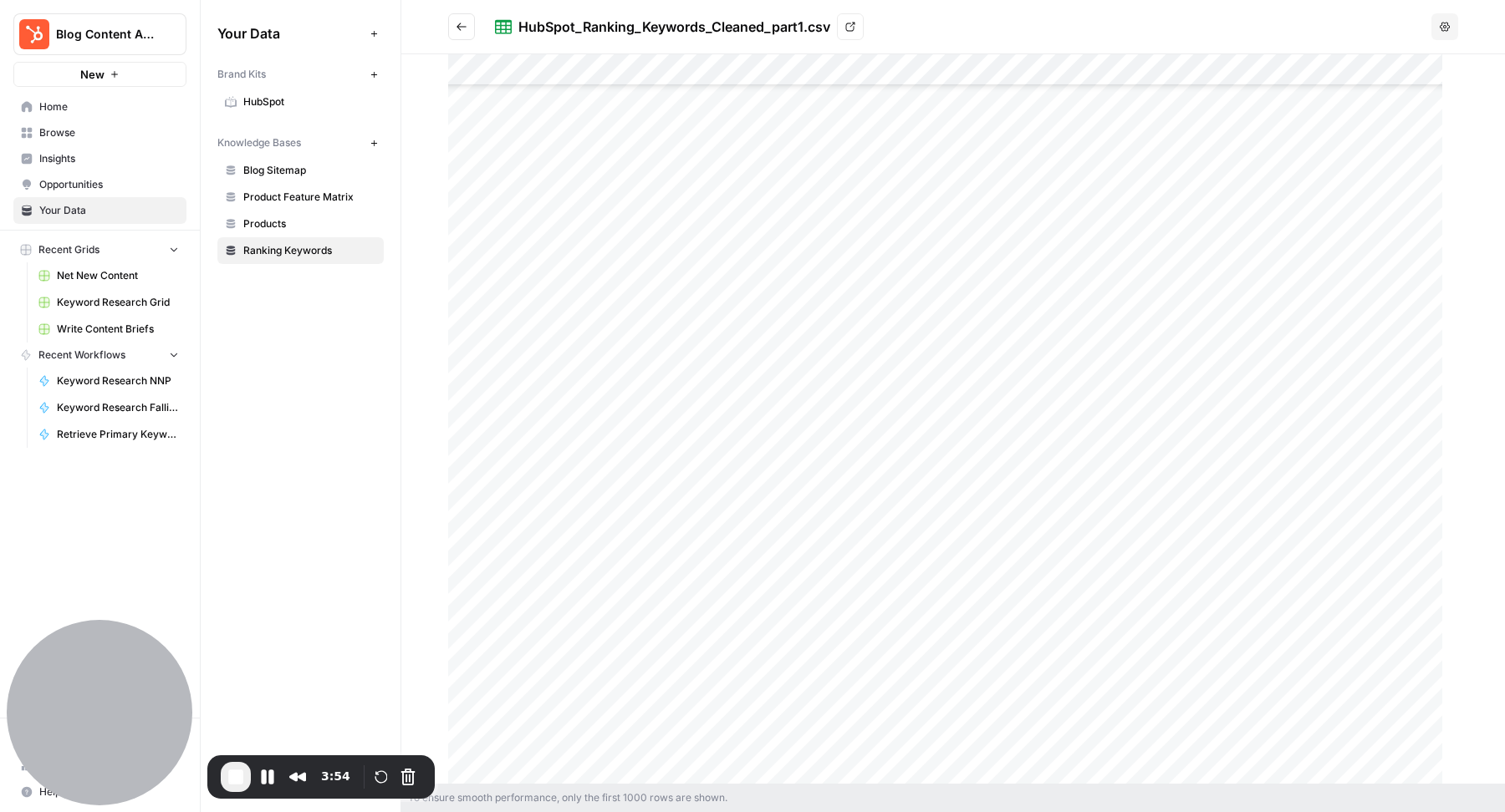
scroll to position [27188, 0]
click at [457, 17] on button "Go back" at bounding box center [461, 26] width 26 height 26
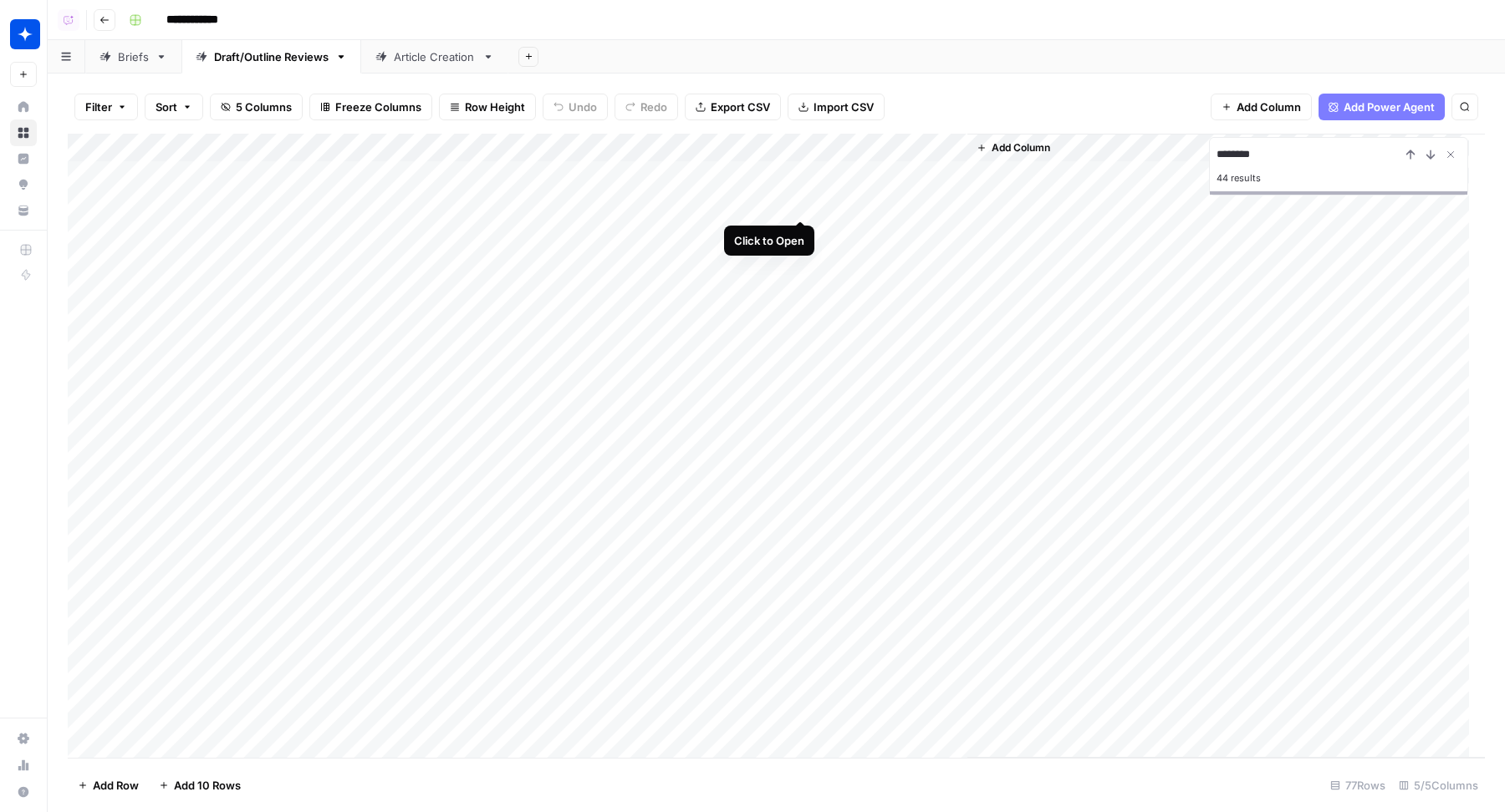
click at [804, 202] on div "Add Column" at bounding box center [777, 446] width 1417 height 625
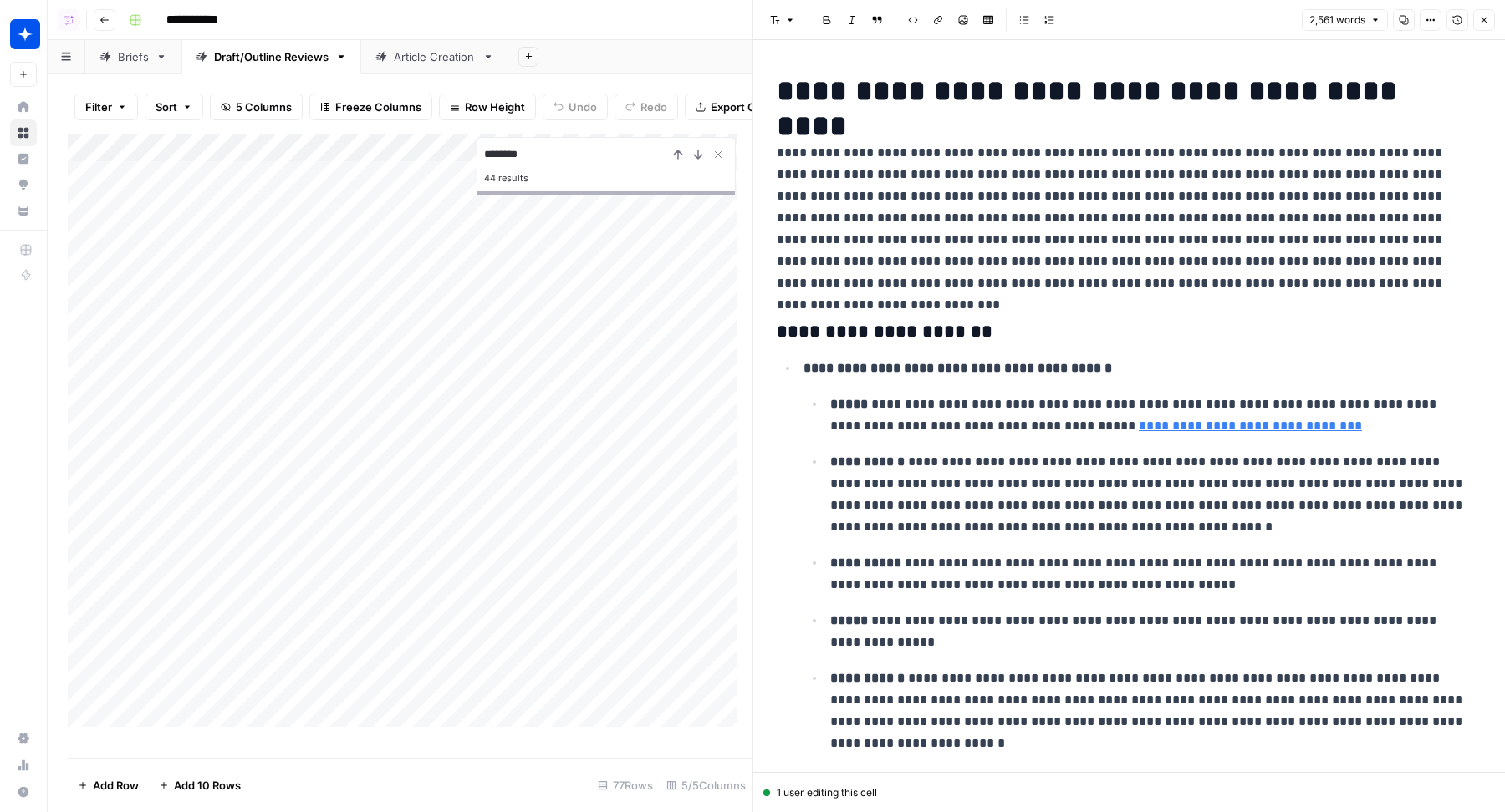
click at [1057, 531] on p "**********" at bounding box center [1148, 494] width 637 height 87
type input "abstract"
